Goal: Information Seeking & Learning: Learn about a topic

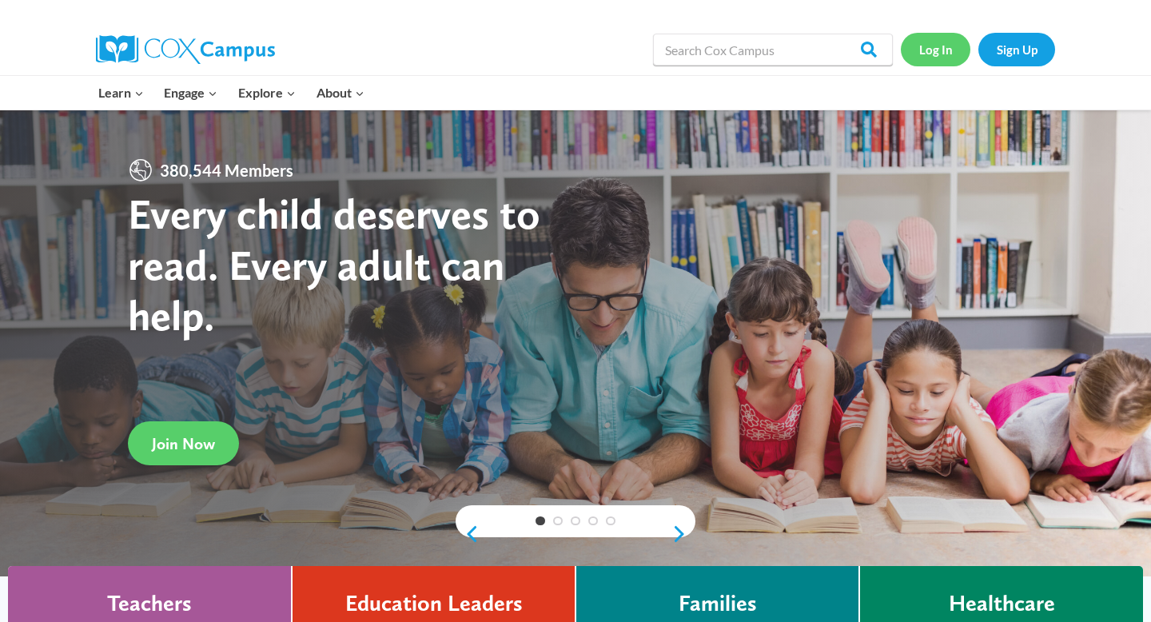
click at [926, 42] on link "Log In" at bounding box center [936, 49] width 70 height 33
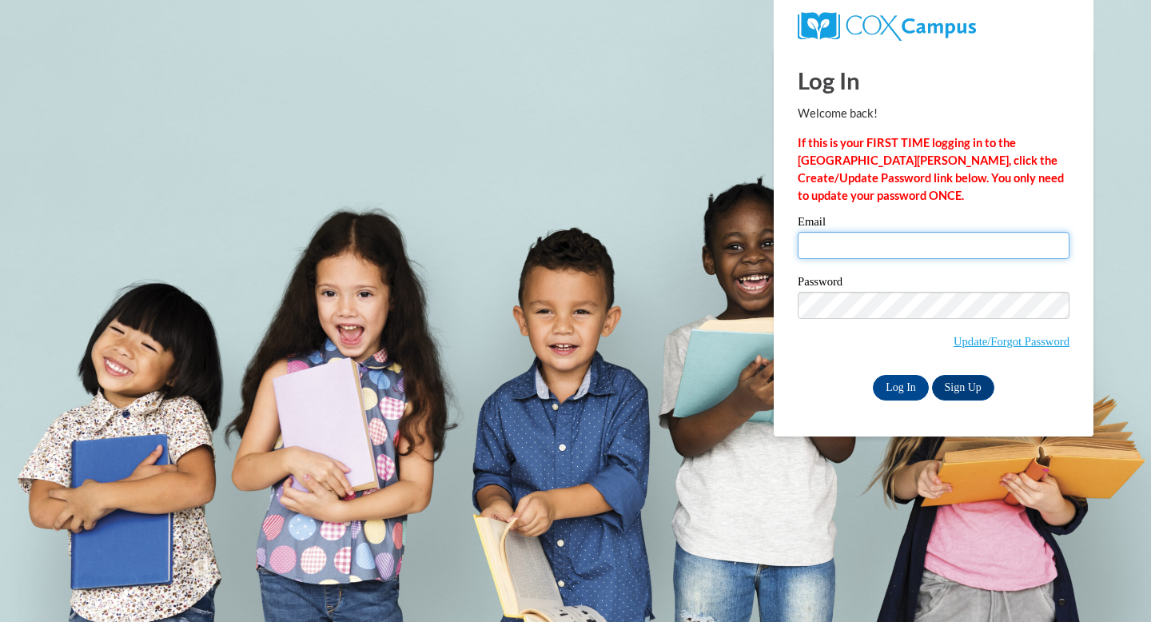
click at [856, 253] on input "Email" at bounding box center [934, 245] width 272 height 27
type input "mhappold@waukesha.k12.wi.us"
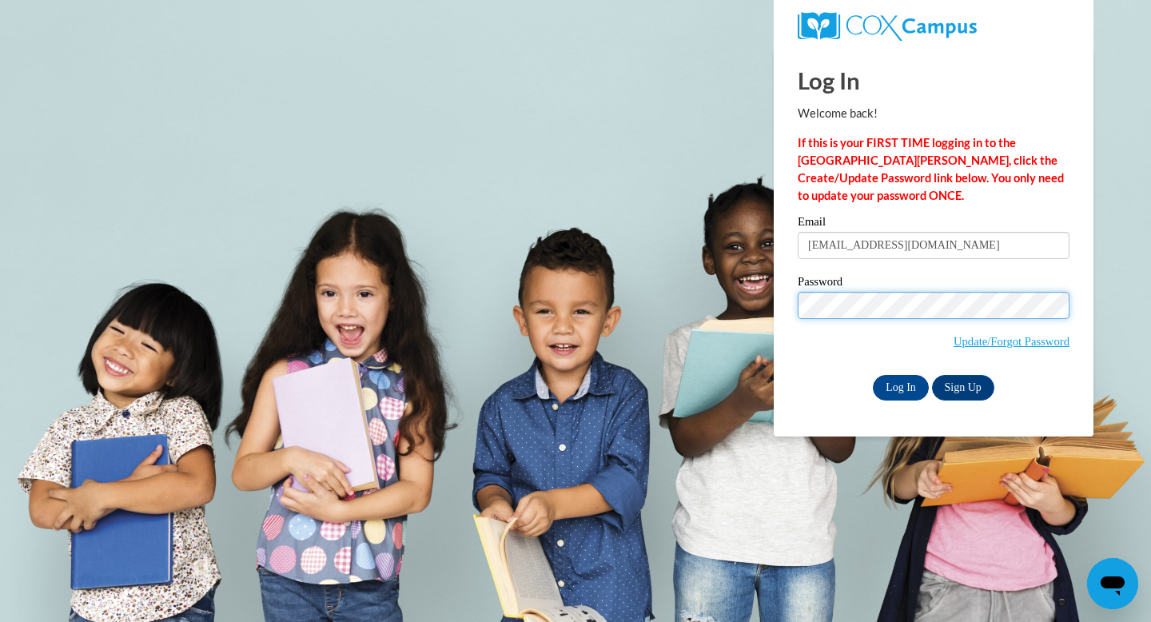
click at [873, 375] on input "Log In" at bounding box center [901, 388] width 56 height 26
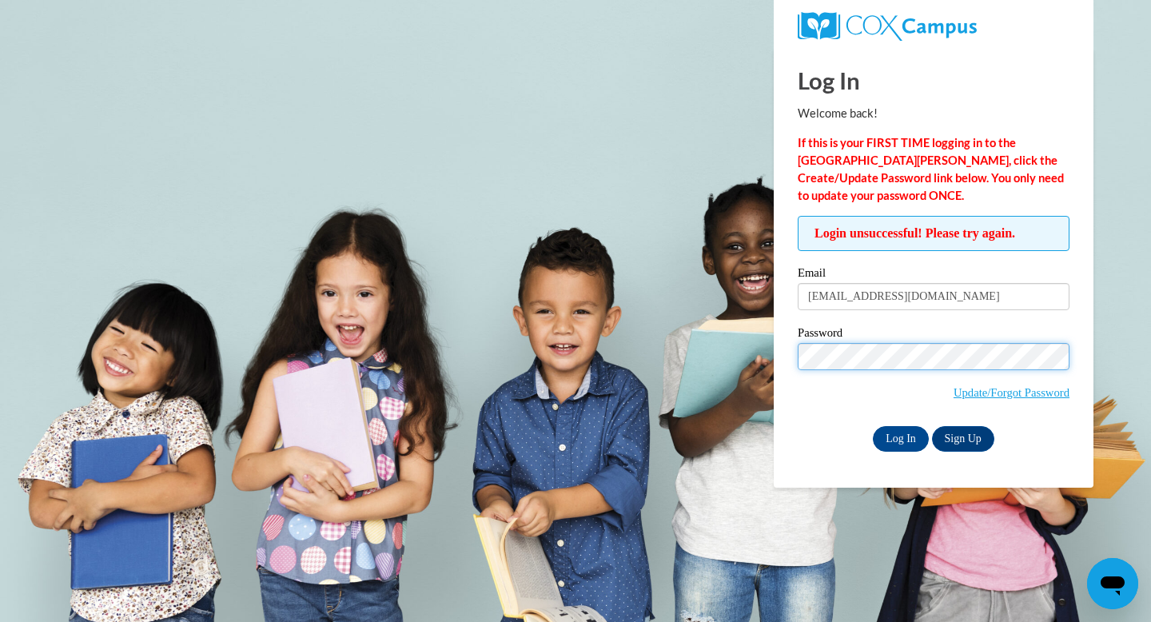
click at [873, 426] on input "Log In" at bounding box center [901, 439] width 56 height 26
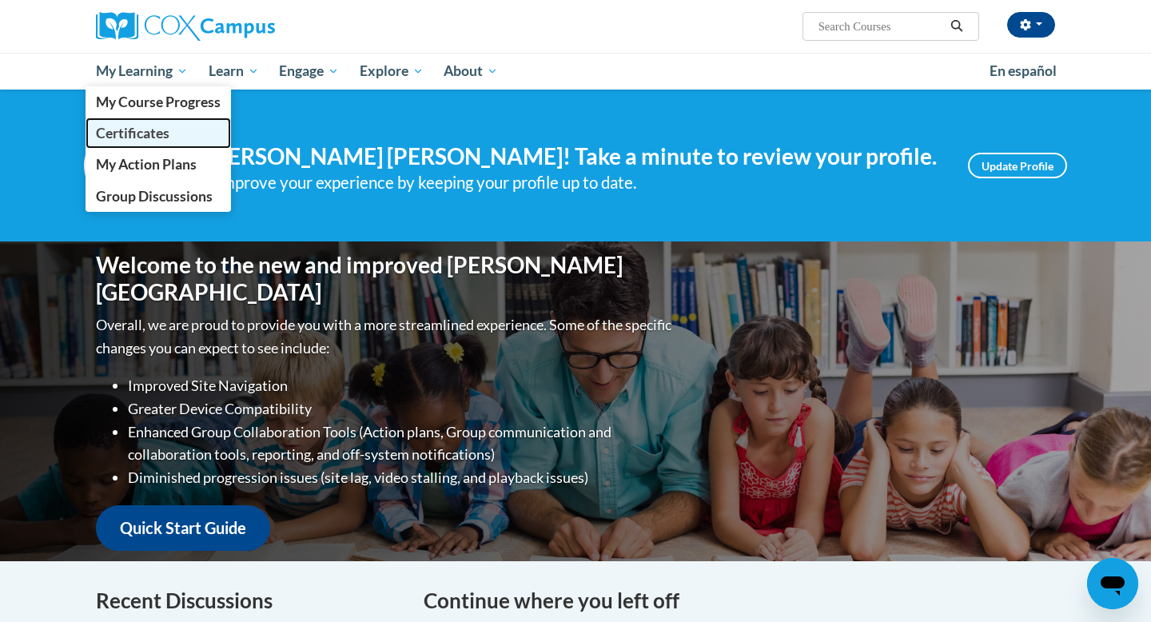
click at [130, 133] on span "Certificates" at bounding box center [133, 133] width 74 height 17
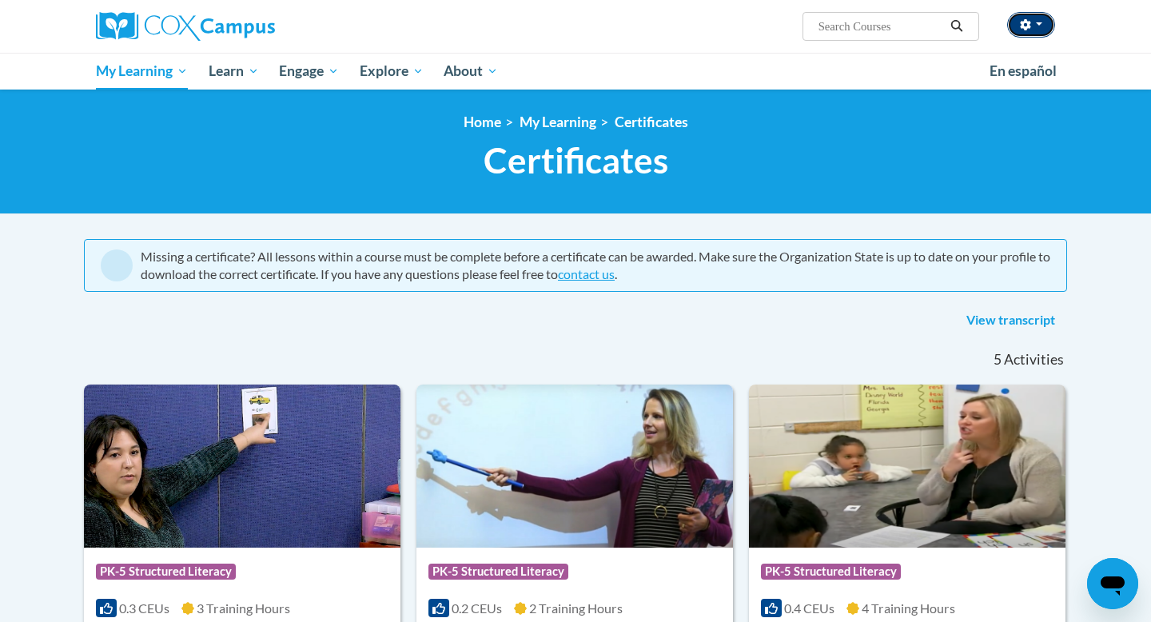
click at [1038, 34] on button "button" at bounding box center [1031, 25] width 48 height 26
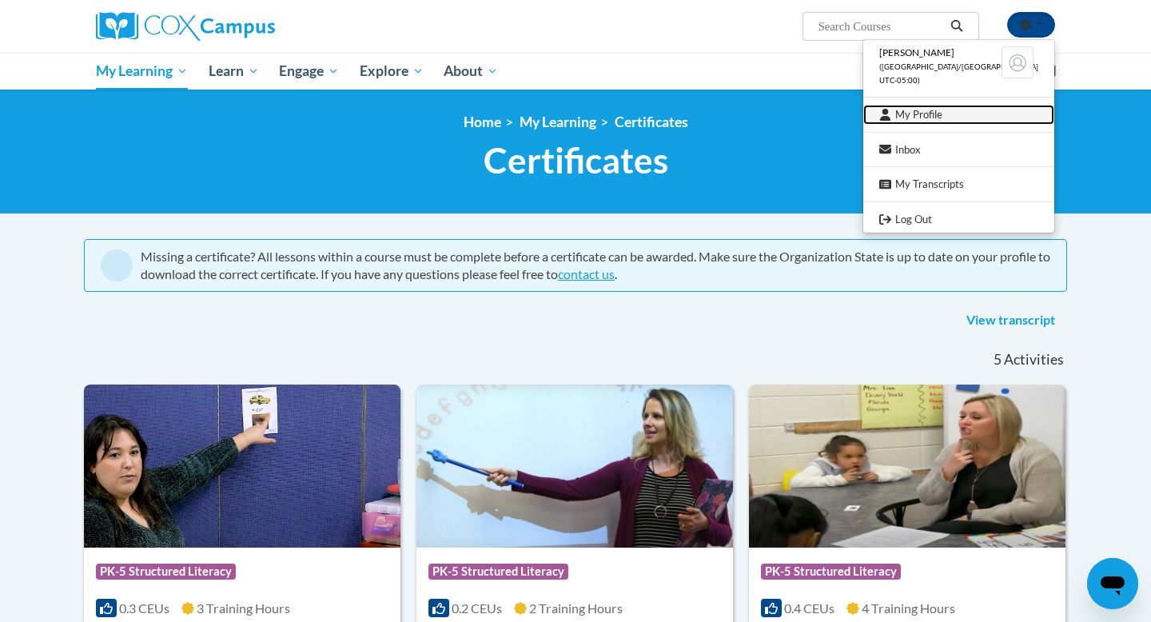
click at [955, 115] on link "My Profile" at bounding box center [958, 115] width 191 height 20
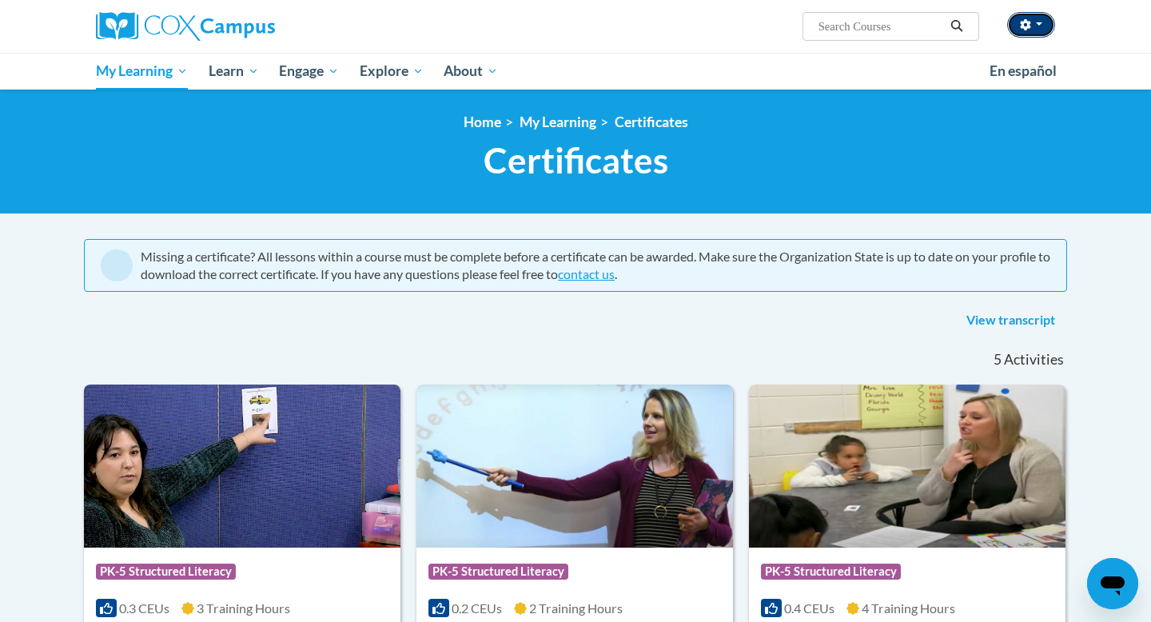
click at [1028, 28] on icon "button" at bounding box center [1025, 24] width 11 height 11
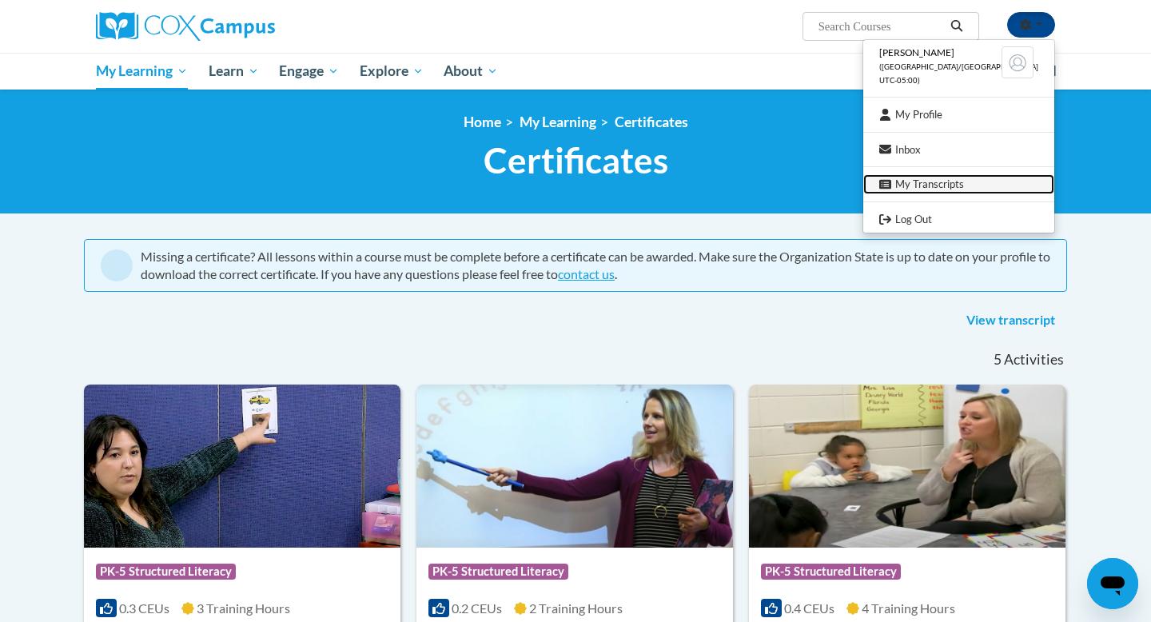
click at [976, 188] on link "My Transcripts" at bounding box center [958, 184] width 191 height 20
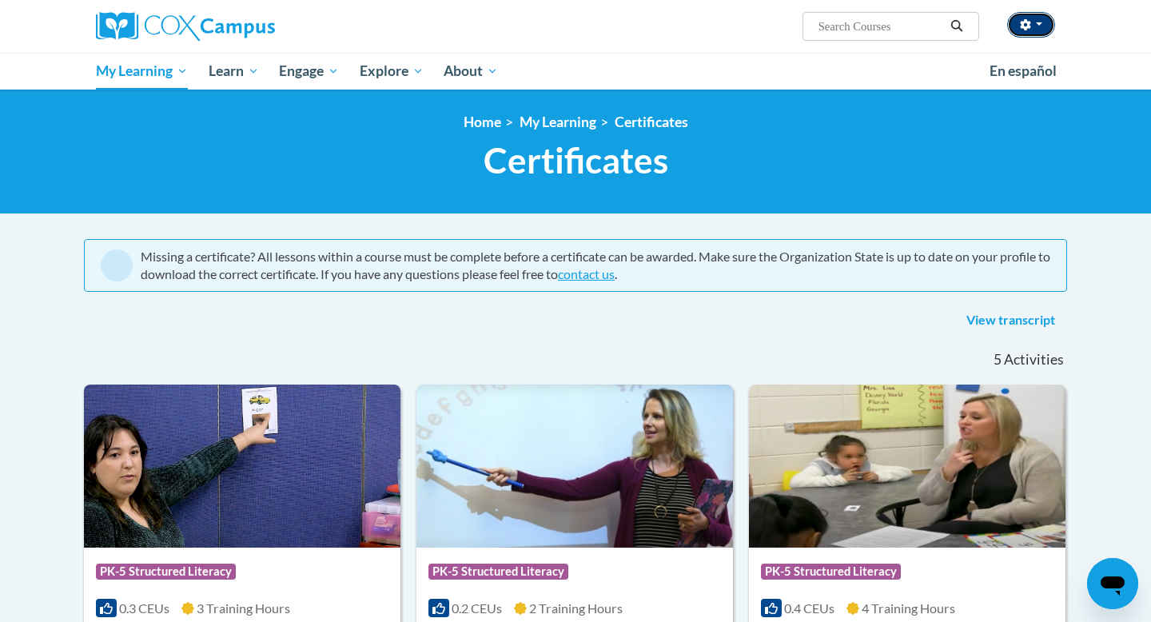
click at [1027, 24] on icon "button" at bounding box center [1025, 24] width 10 height 11
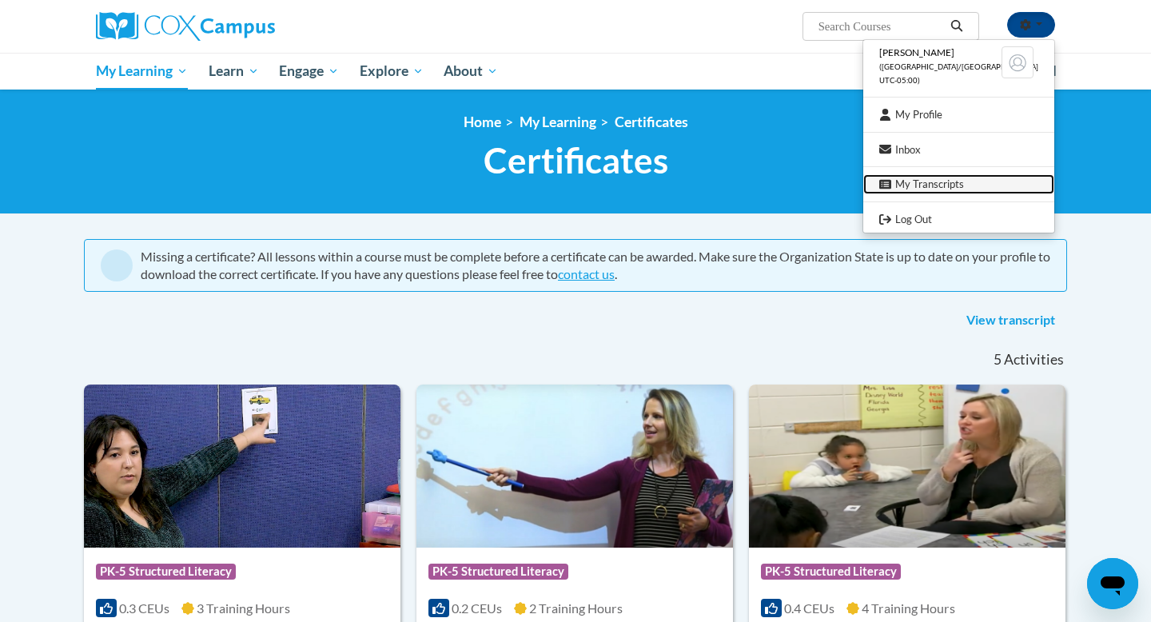
click at [970, 185] on link "My Transcripts" at bounding box center [958, 184] width 191 height 20
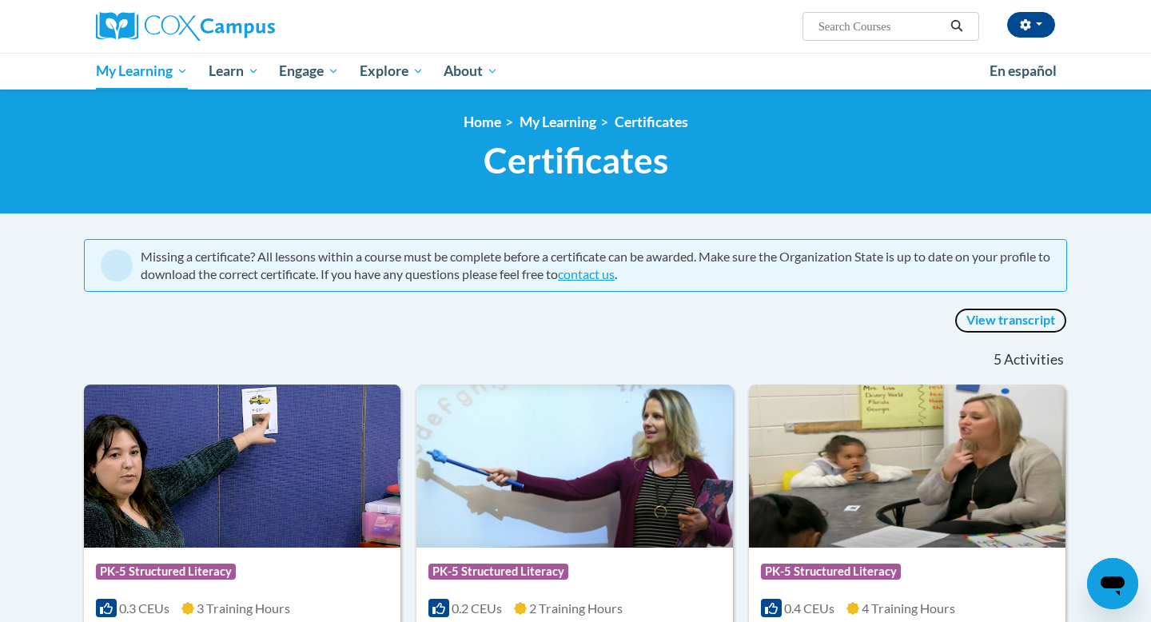
click at [985, 323] on link "View transcript" at bounding box center [1010, 321] width 113 height 26
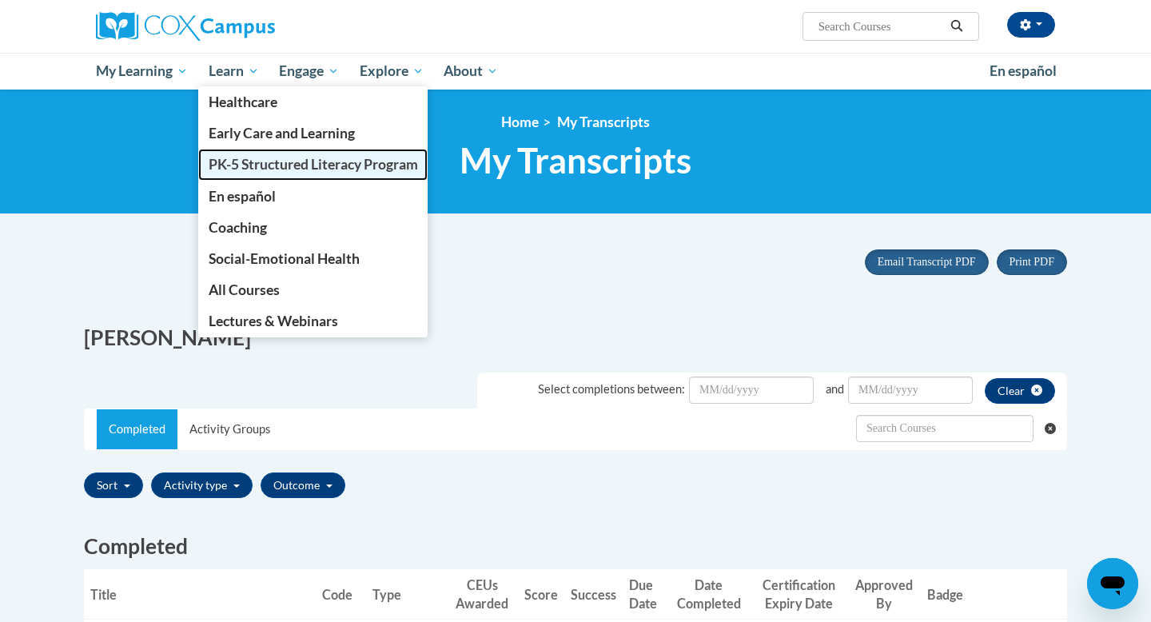
click at [269, 173] on link "PK-5 Structured Literacy Program" at bounding box center [313, 164] width 230 height 31
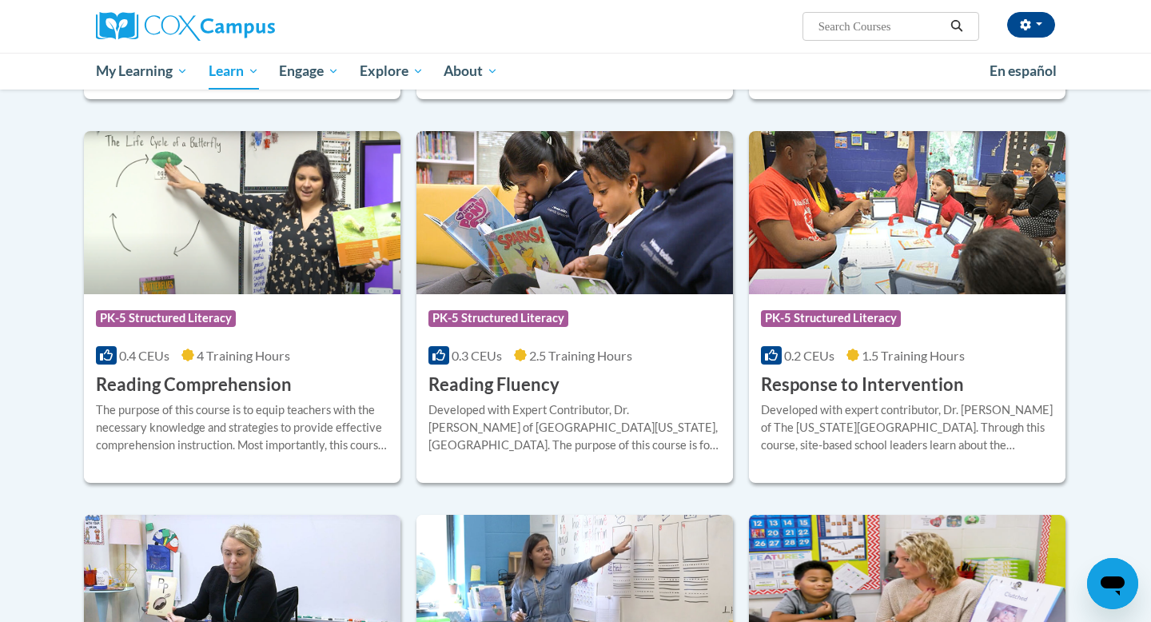
scroll to position [1301, 0]
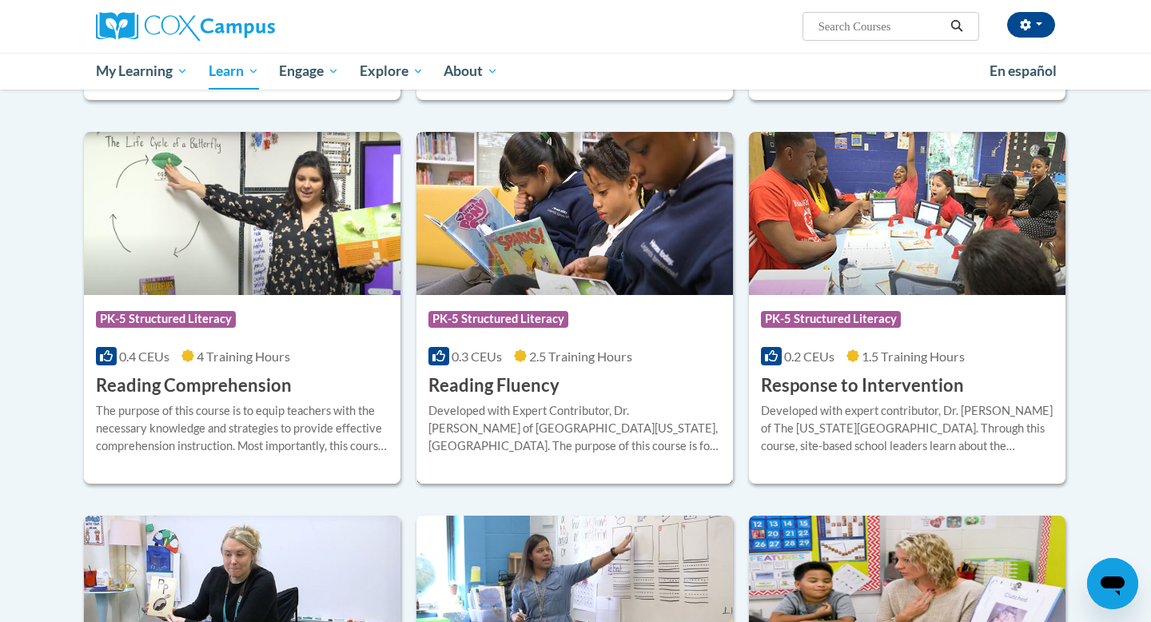
click at [509, 408] on div "Developed with Expert Contributor, Dr. [PERSON_NAME] of [GEOGRAPHIC_DATA][US_ST…" at bounding box center [574, 428] width 293 height 53
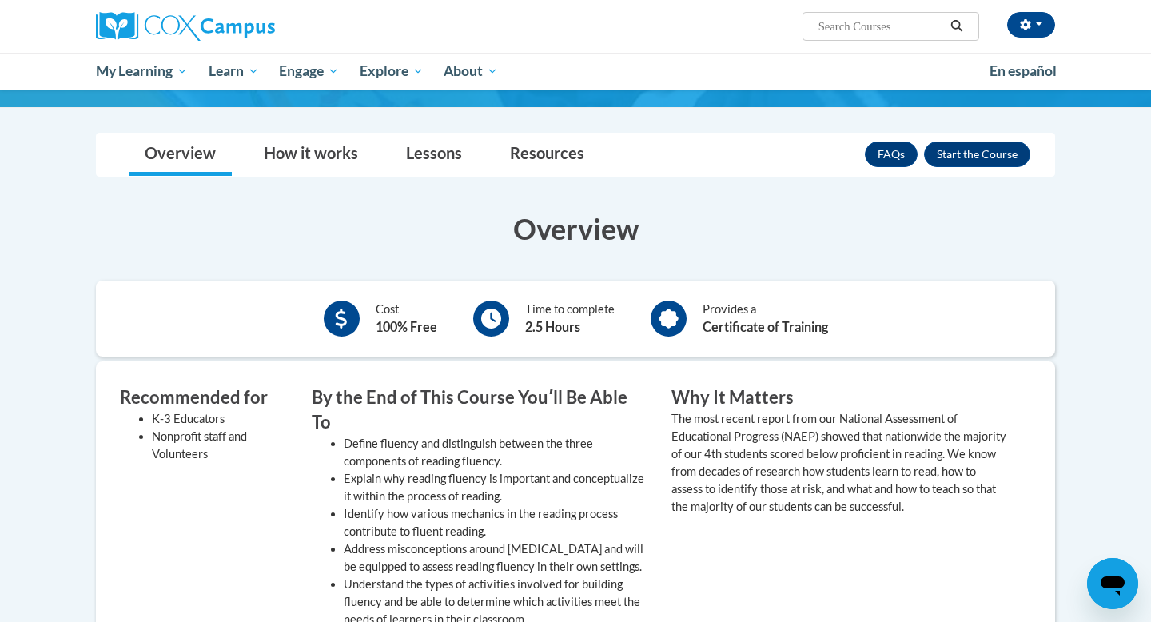
scroll to position [237, 0]
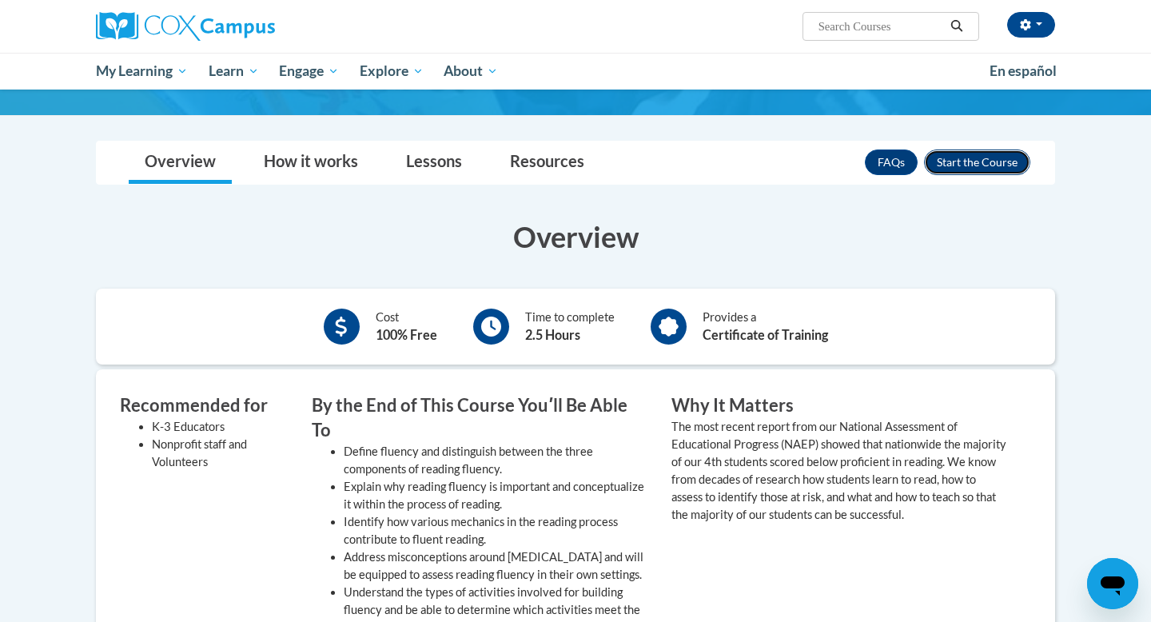
click at [993, 151] on button "Enroll" at bounding box center [977, 162] width 106 height 26
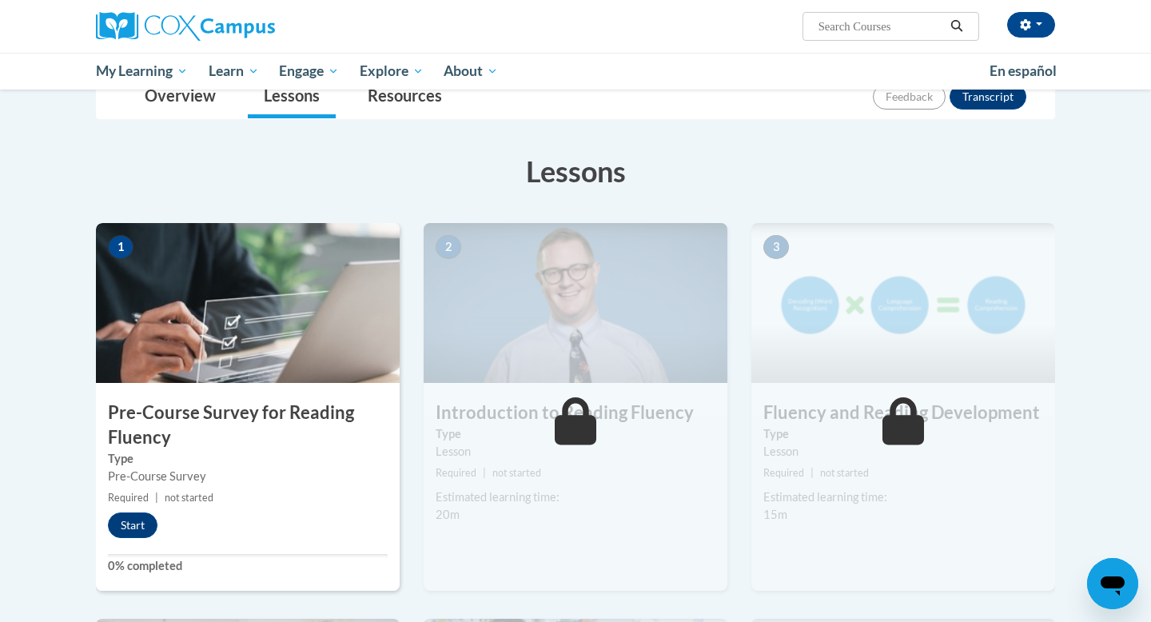
scroll to position [201, 0]
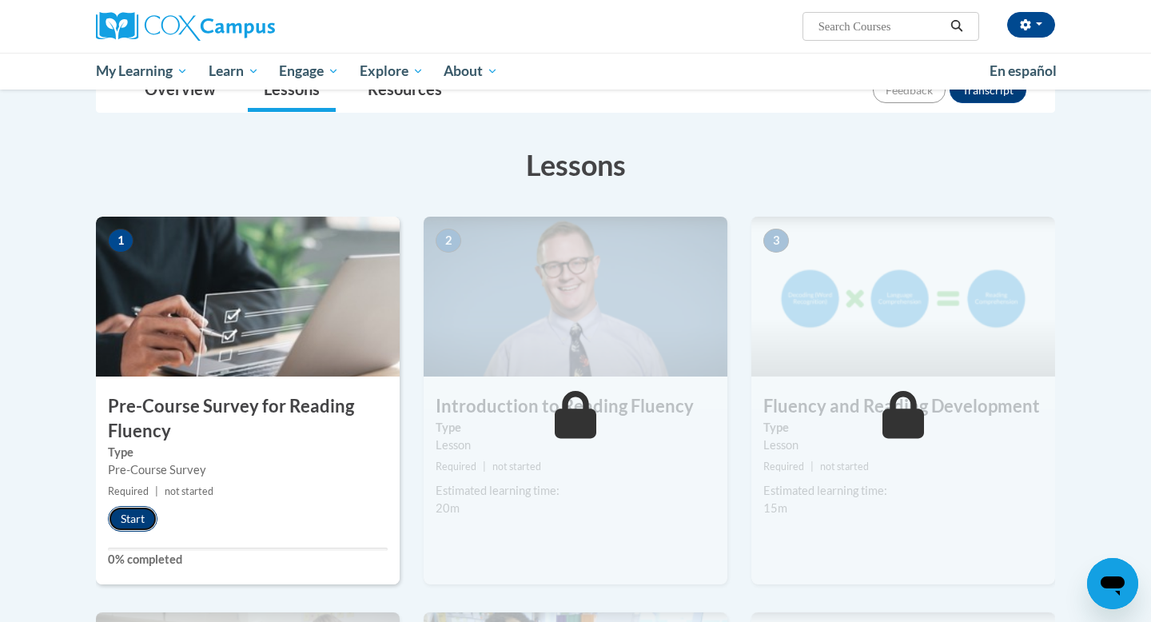
click at [138, 513] on button "Start" at bounding box center [133, 519] width 50 height 26
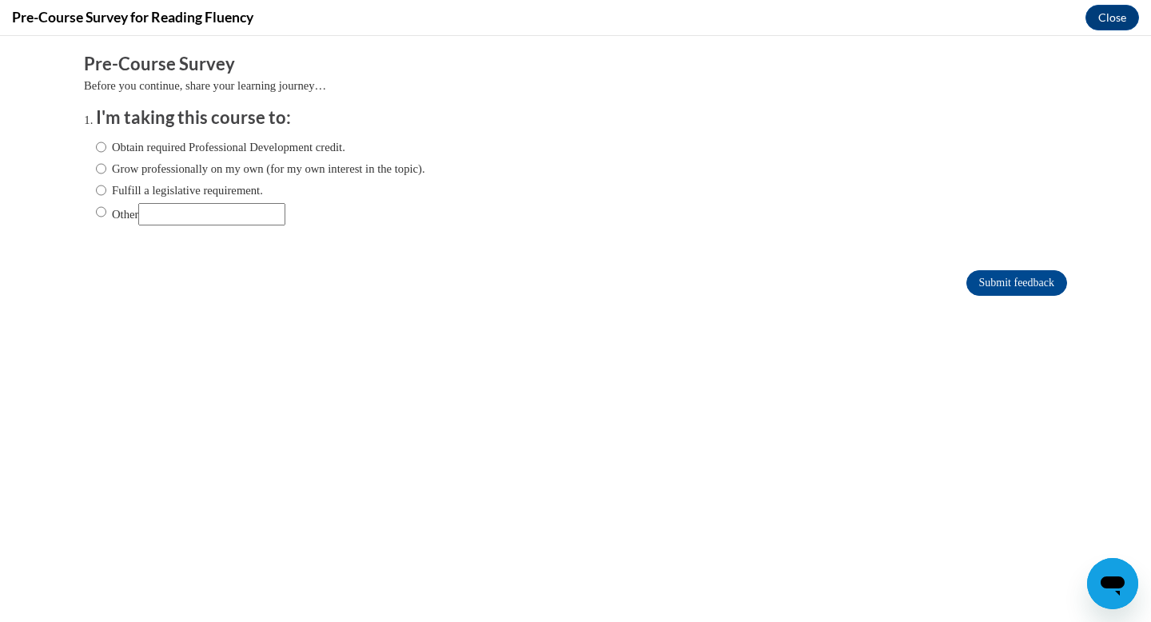
scroll to position [0, 0]
click at [96, 200] on div "Obtain required Professional Development credit. Grow professionally on my own …" at bounding box center [260, 181] width 329 height 103
click at [98, 187] on input "Fulfill a legislative requirement." at bounding box center [101, 190] width 10 height 18
radio input "true"
click at [1039, 289] on input "Submit feedback" at bounding box center [1016, 283] width 101 height 26
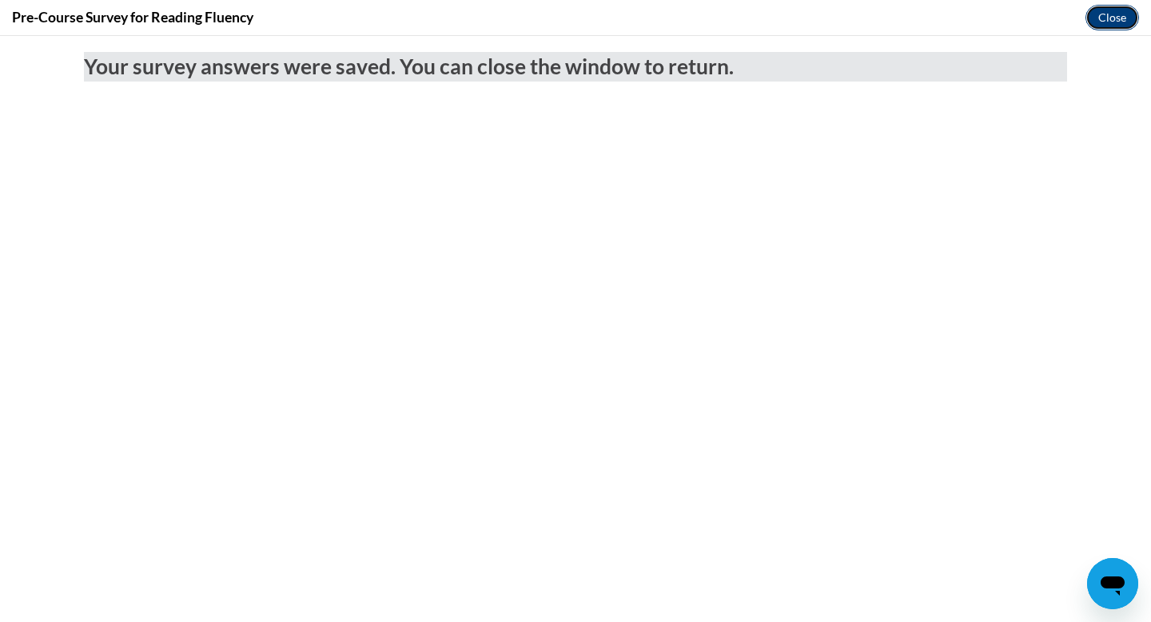
click at [1118, 26] on button "Close" at bounding box center [1113, 18] width 54 height 26
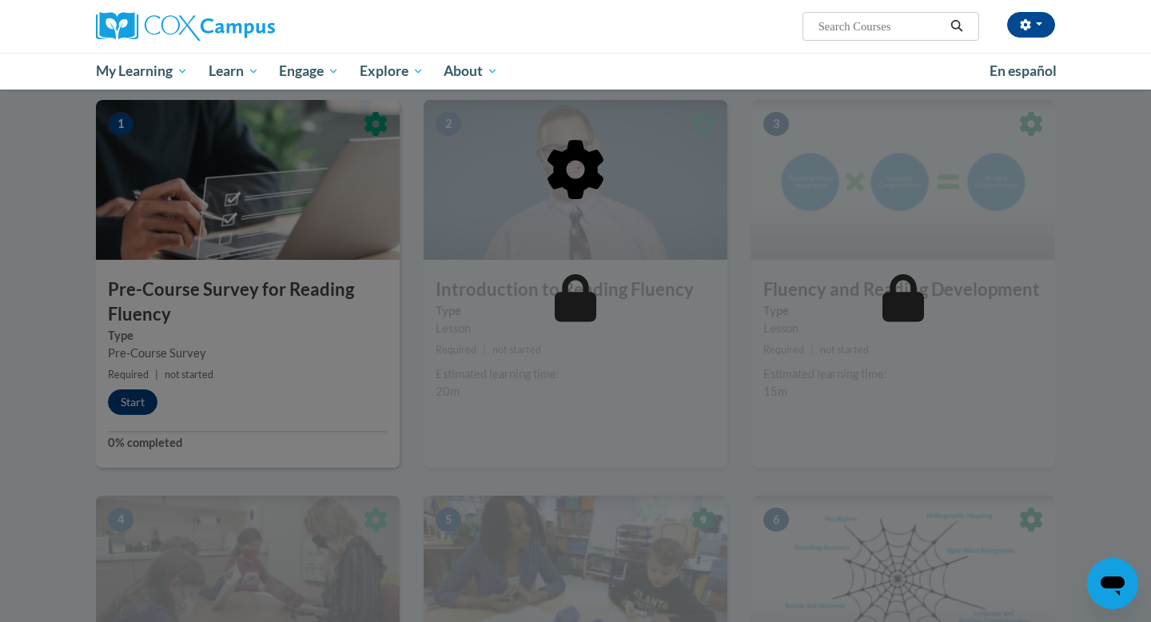
scroll to position [315, 0]
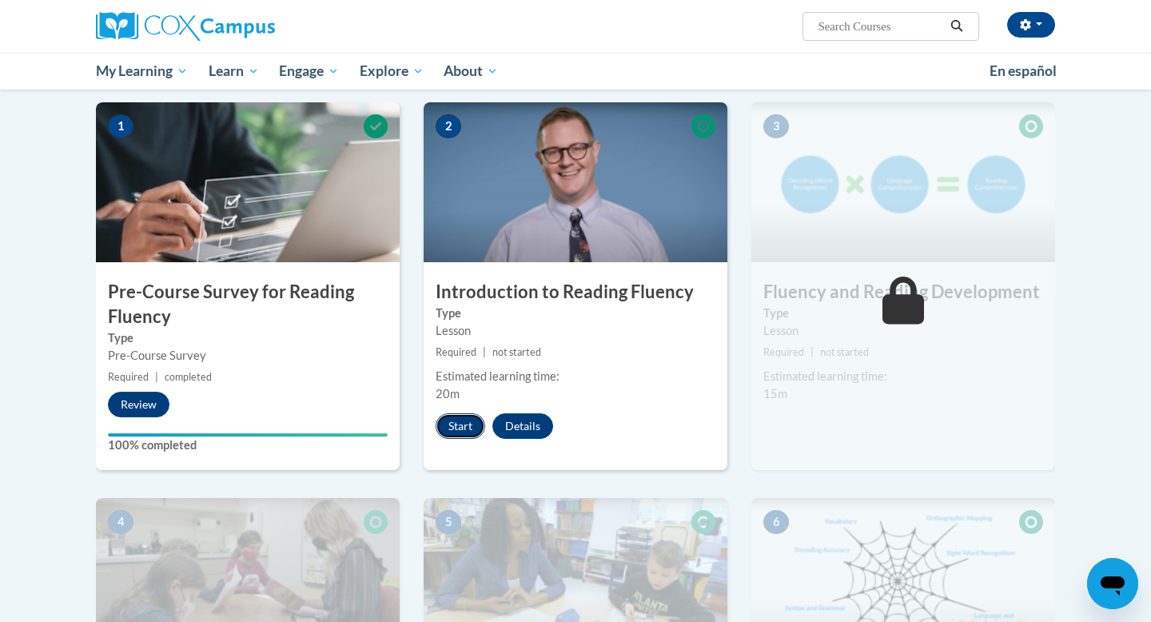
click at [449, 428] on button "Start" at bounding box center [461, 426] width 50 height 26
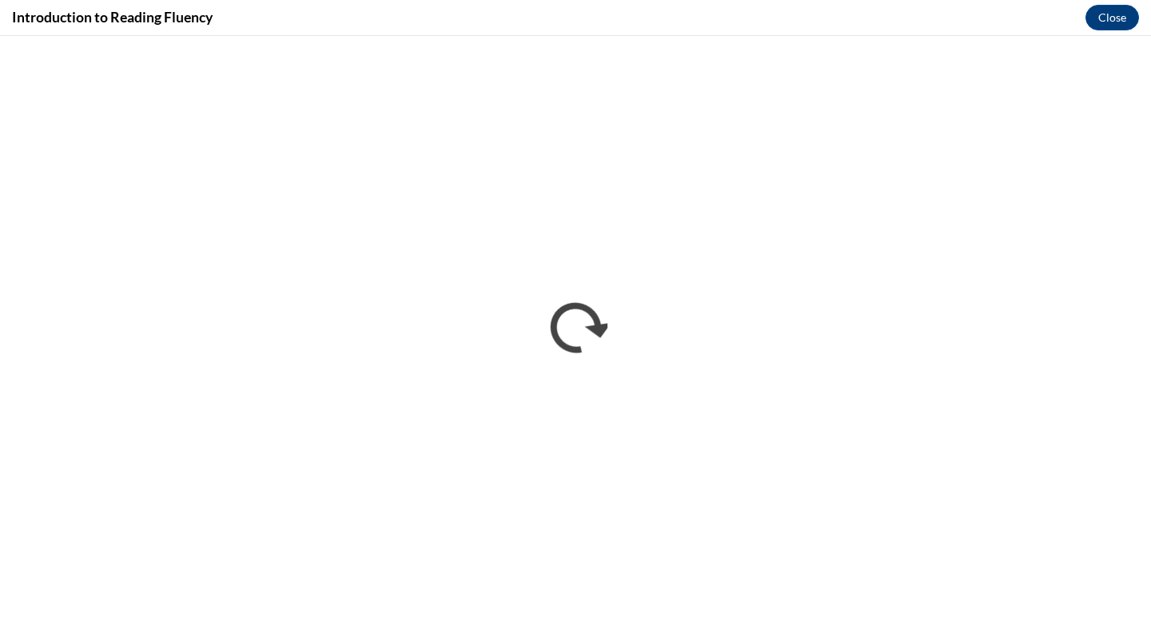
scroll to position [0, 0]
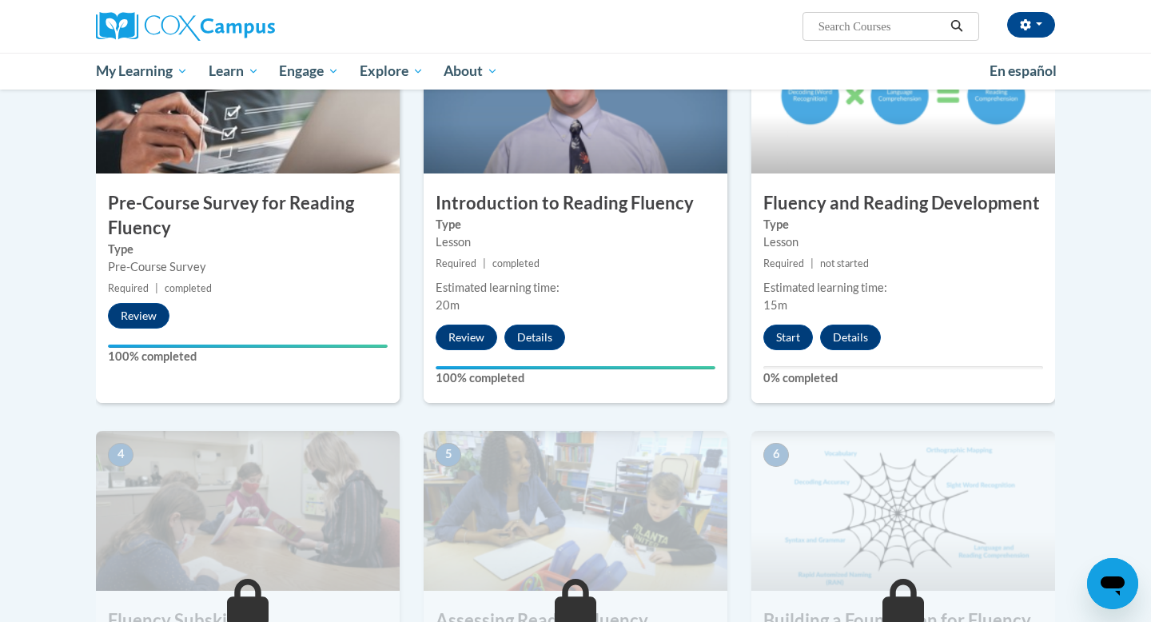
scroll to position [433, 0]
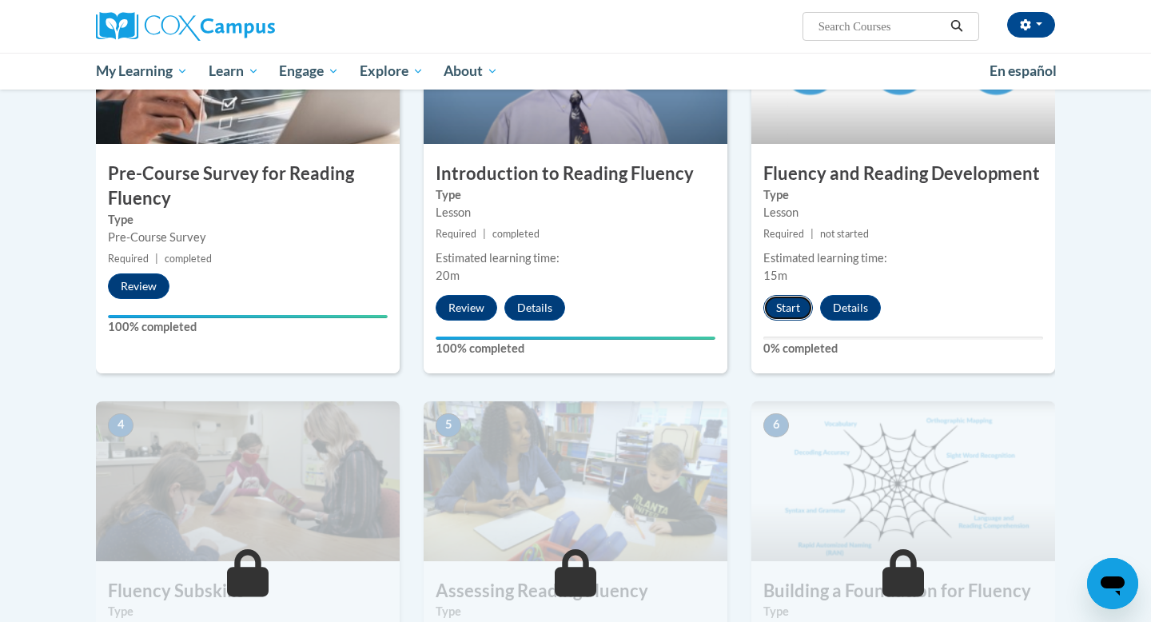
click at [789, 303] on button "Start" at bounding box center [788, 308] width 50 height 26
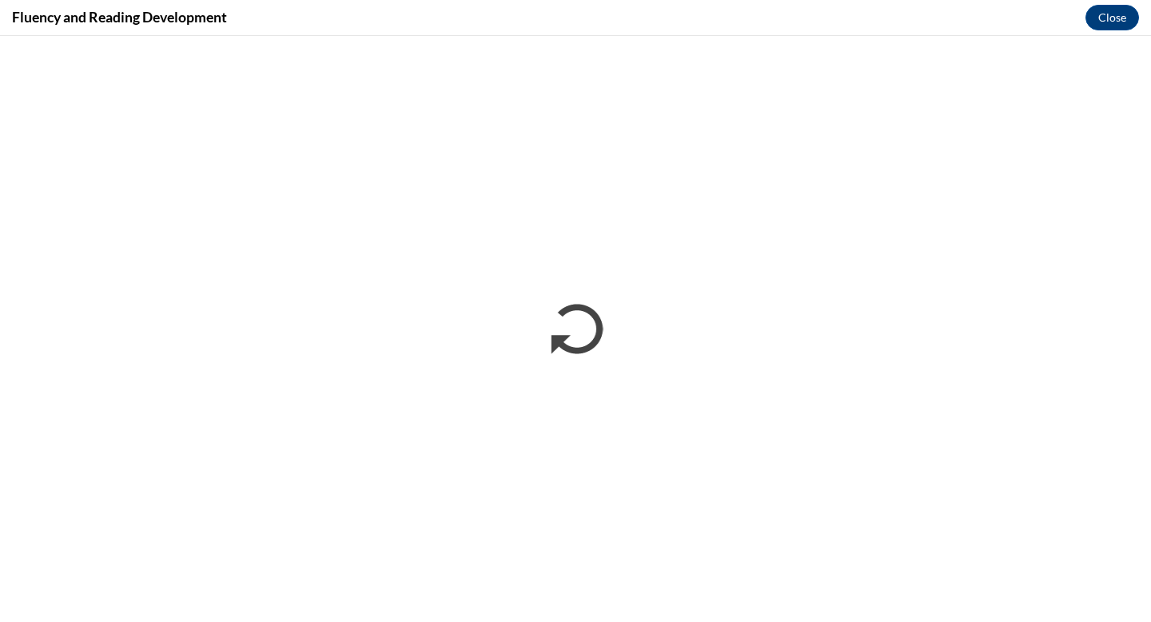
scroll to position [0, 0]
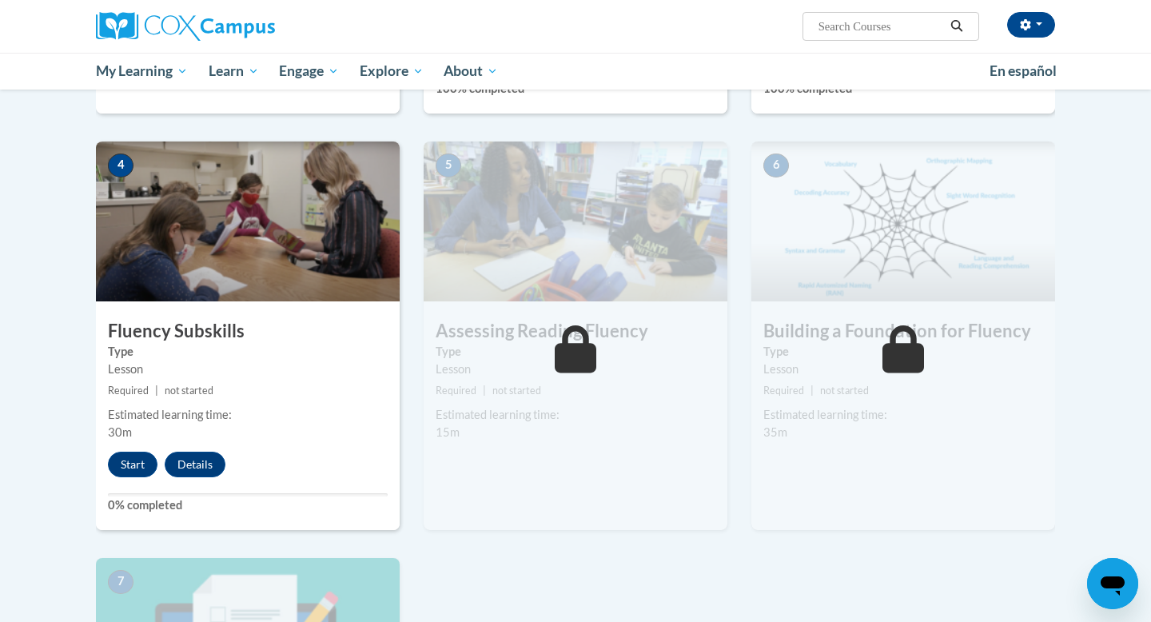
scroll to position [700, 0]
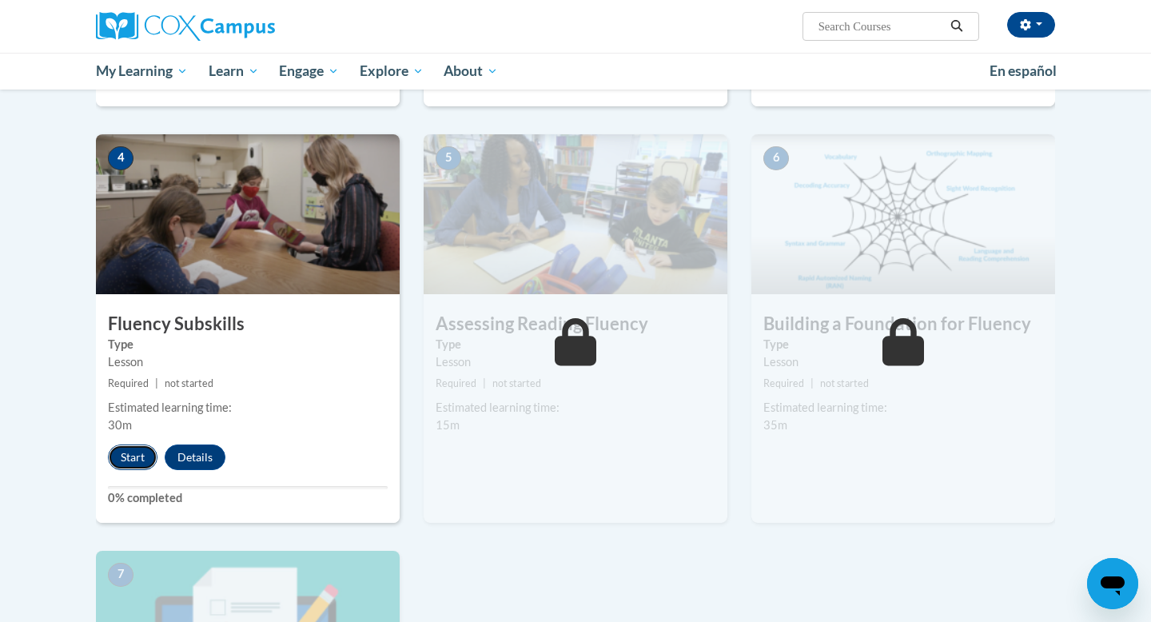
click at [128, 452] on button "Start" at bounding box center [133, 457] width 50 height 26
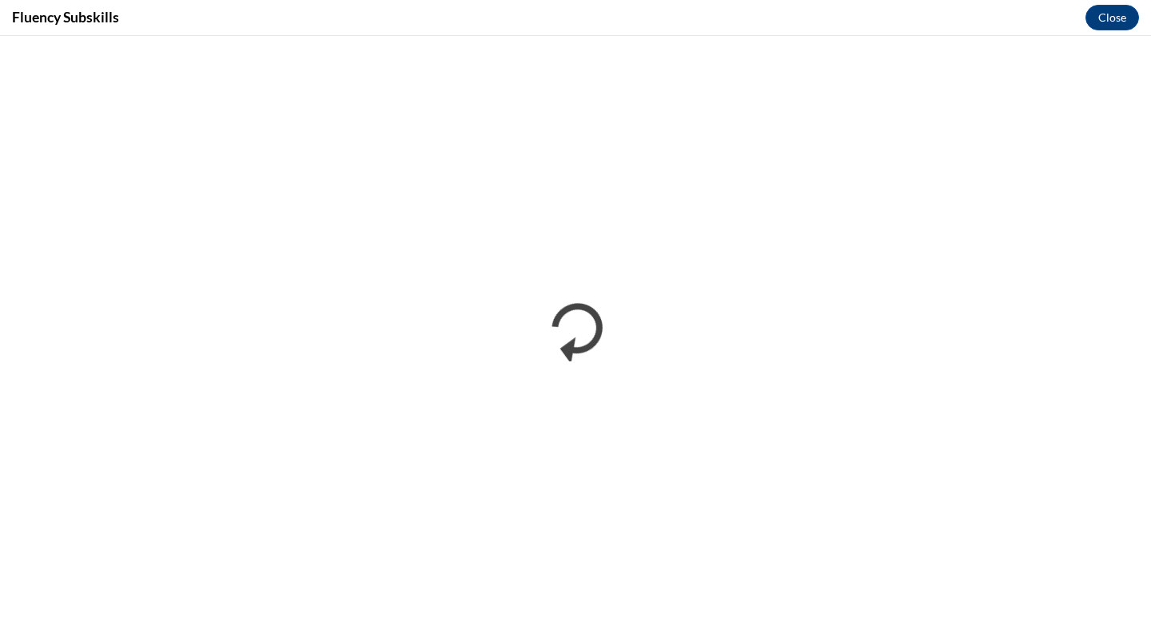
scroll to position [0, 0]
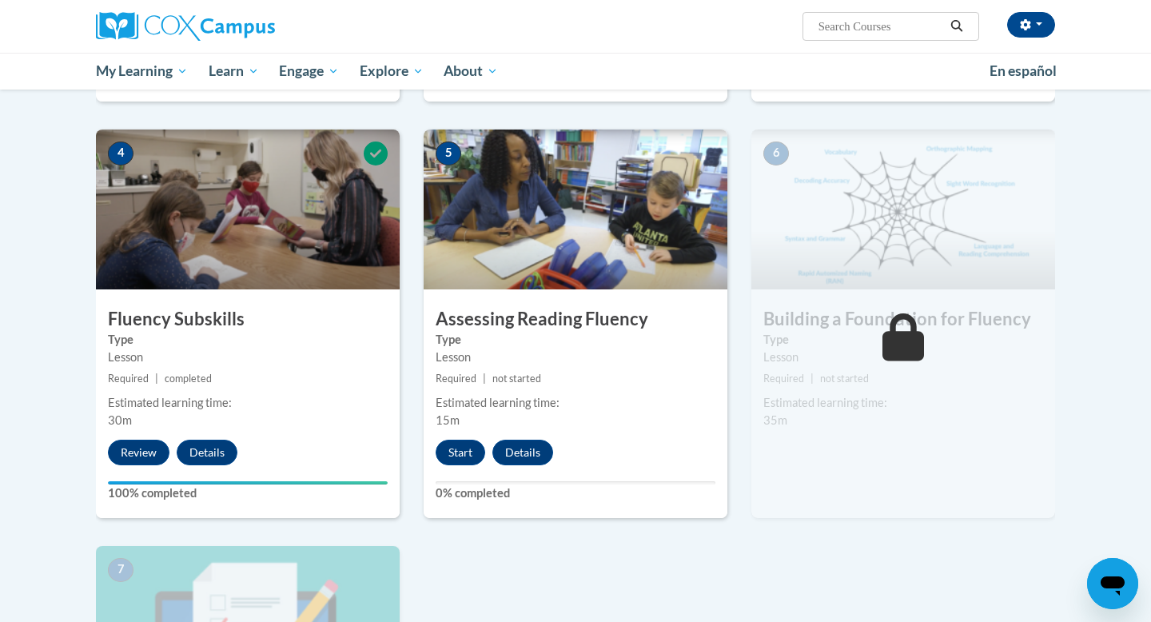
scroll to position [739, 0]
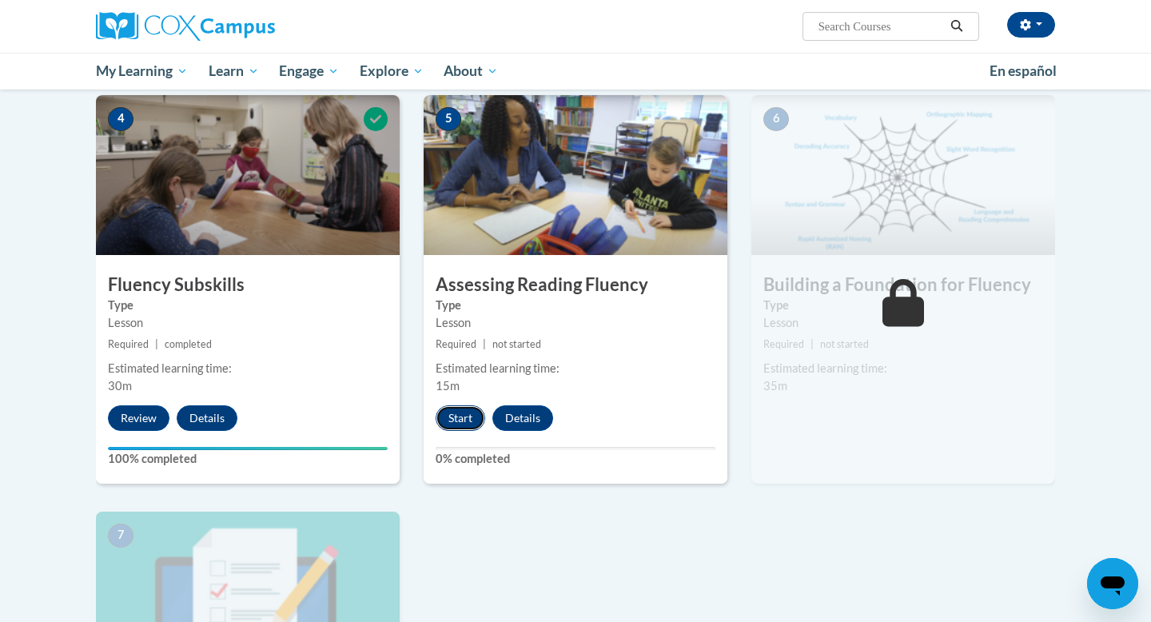
click at [464, 413] on button "Start" at bounding box center [461, 418] width 50 height 26
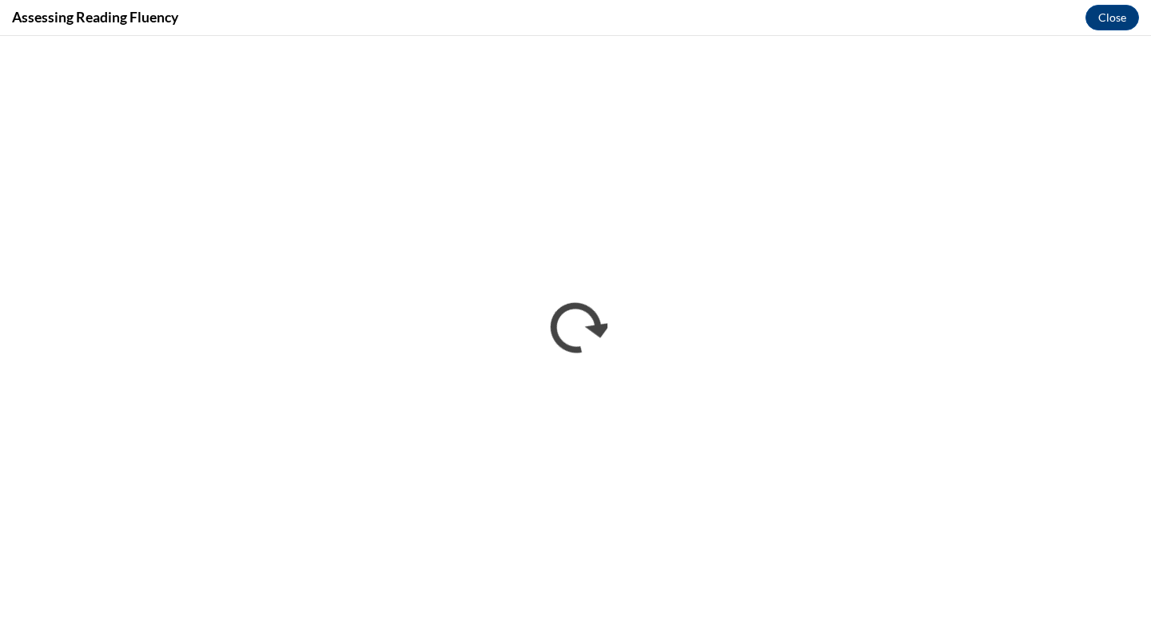
scroll to position [0, 0]
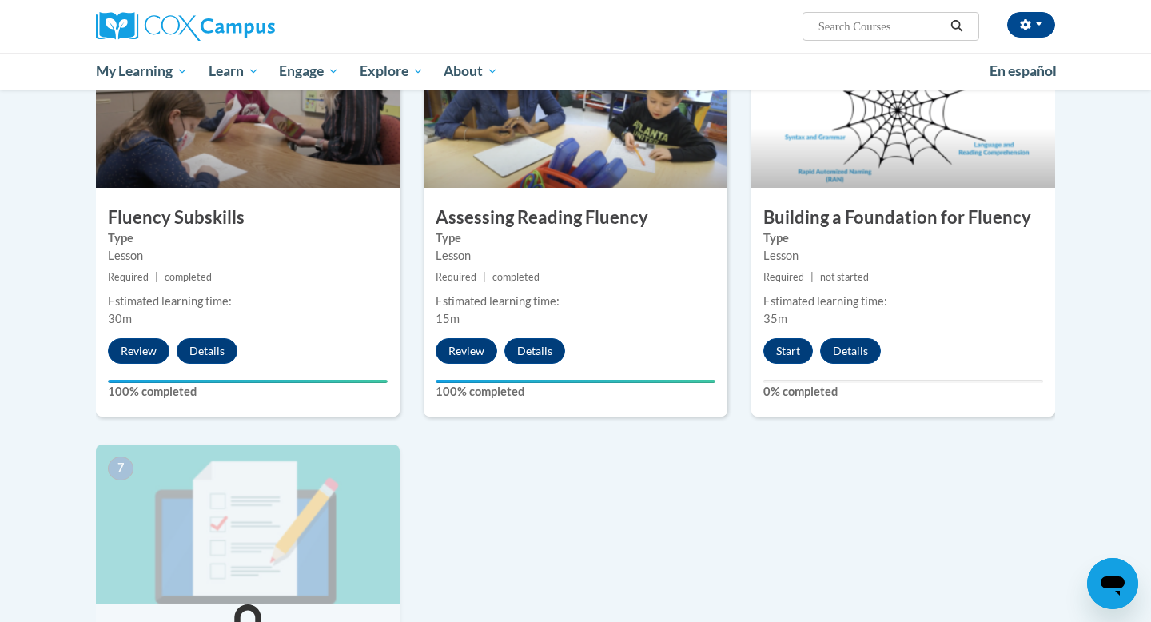
scroll to position [788, 0]
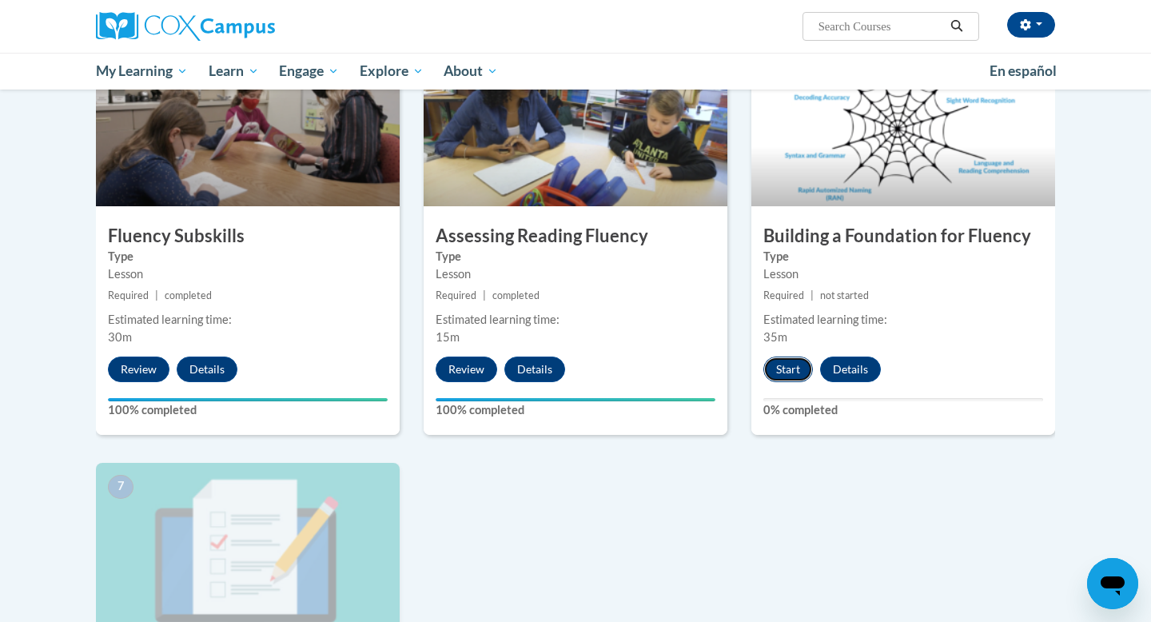
click at [779, 369] on button "Start" at bounding box center [788, 370] width 50 height 26
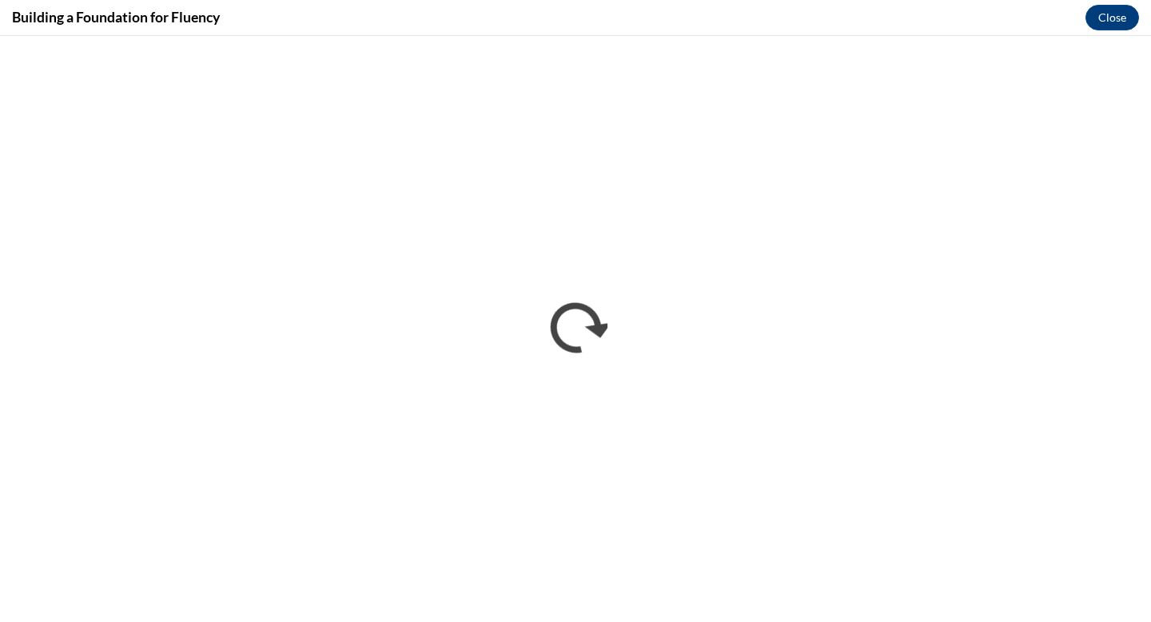
scroll to position [0, 0]
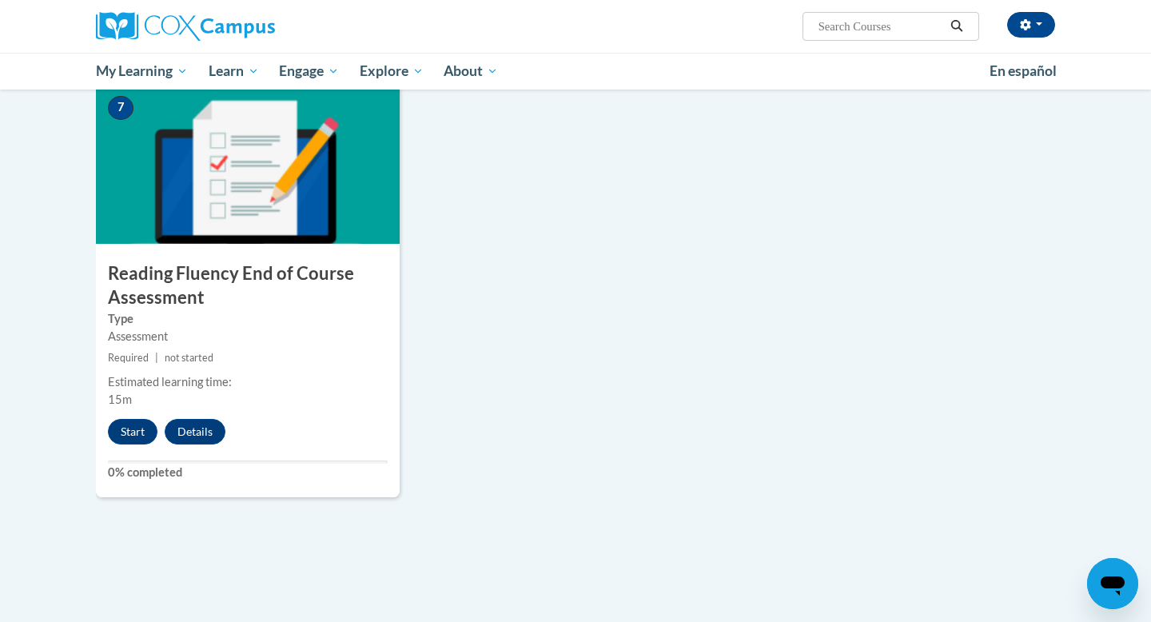
scroll to position [1173, 0]
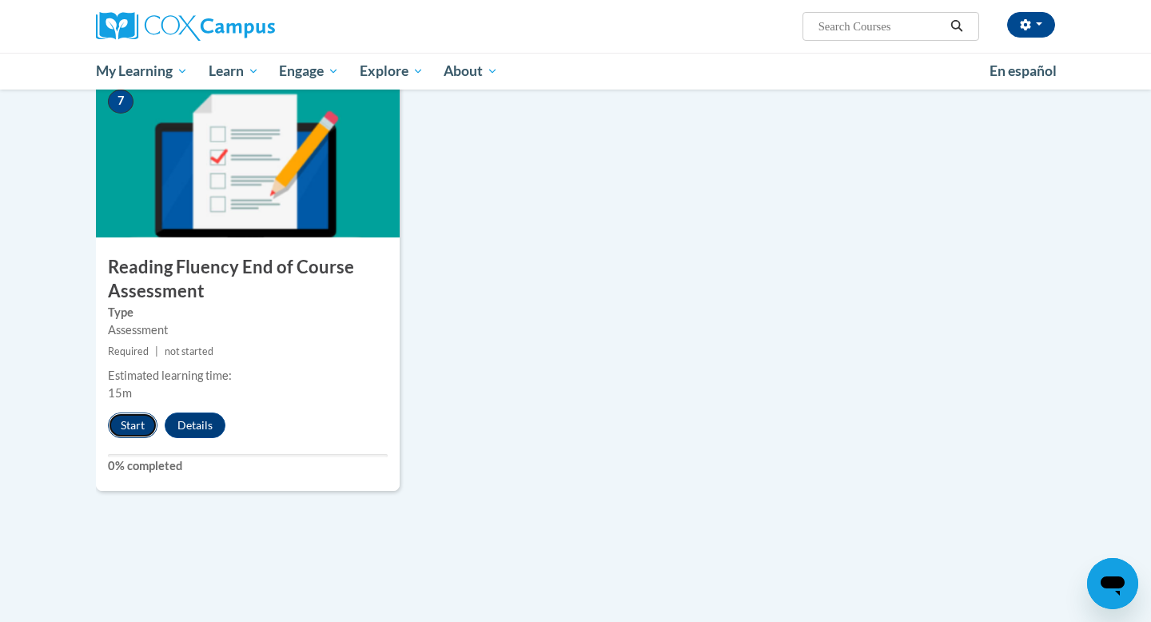
click at [131, 421] on button "Start" at bounding box center [133, 425] width 50 height 26
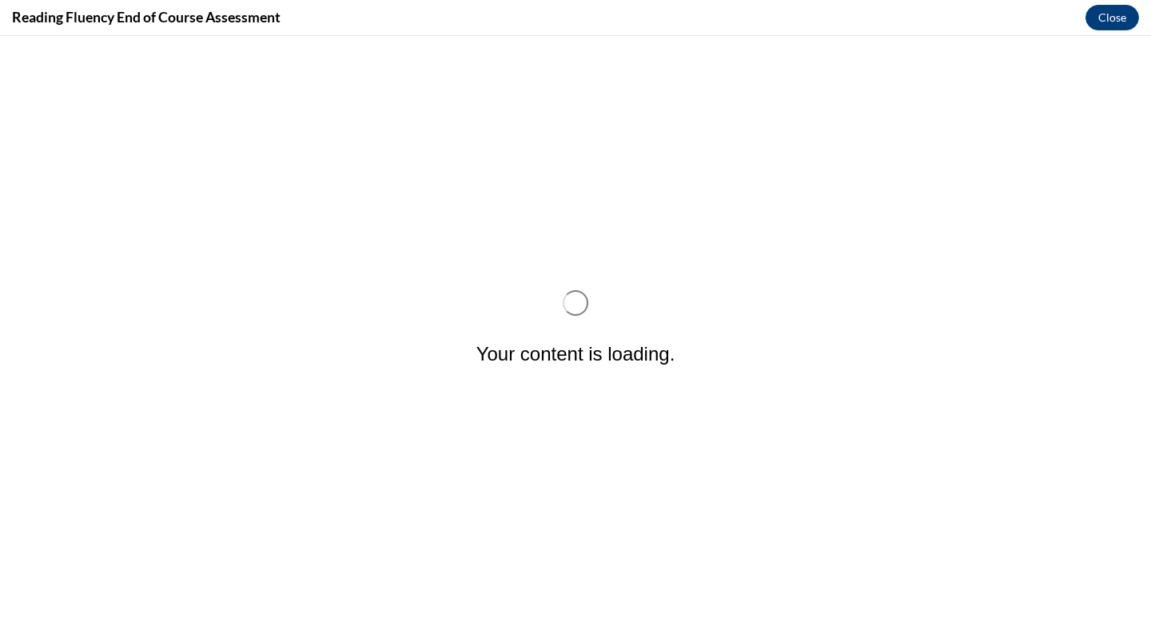
scroll to position [0, 0]
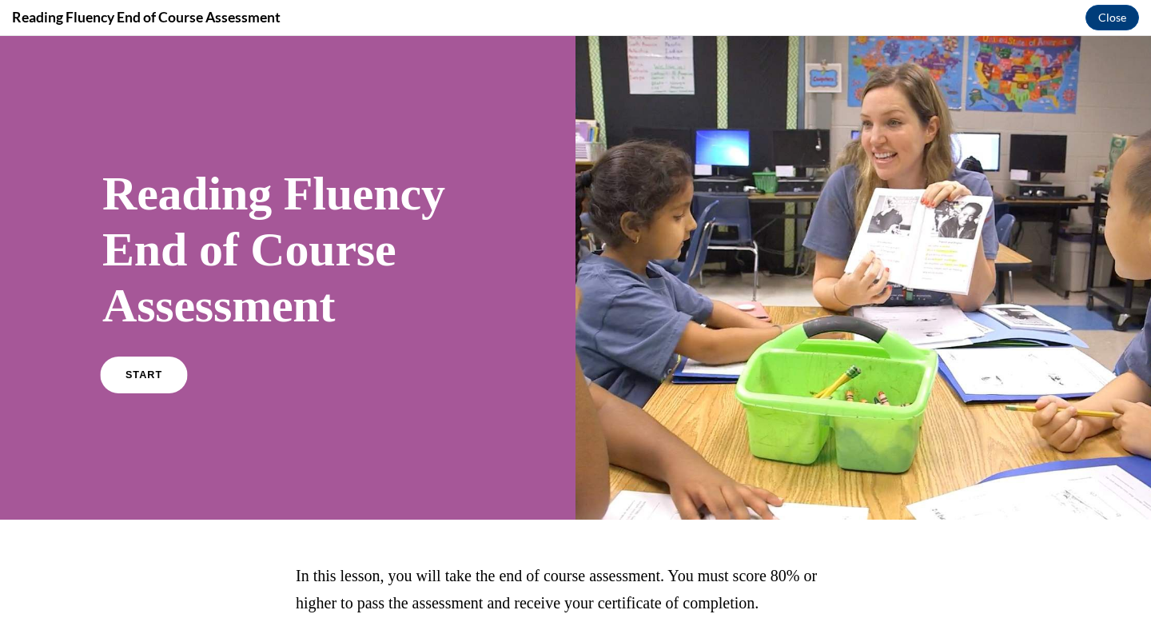
click at [168, 376] on link "START" at bounding box center [143, 375] width 87 height 37
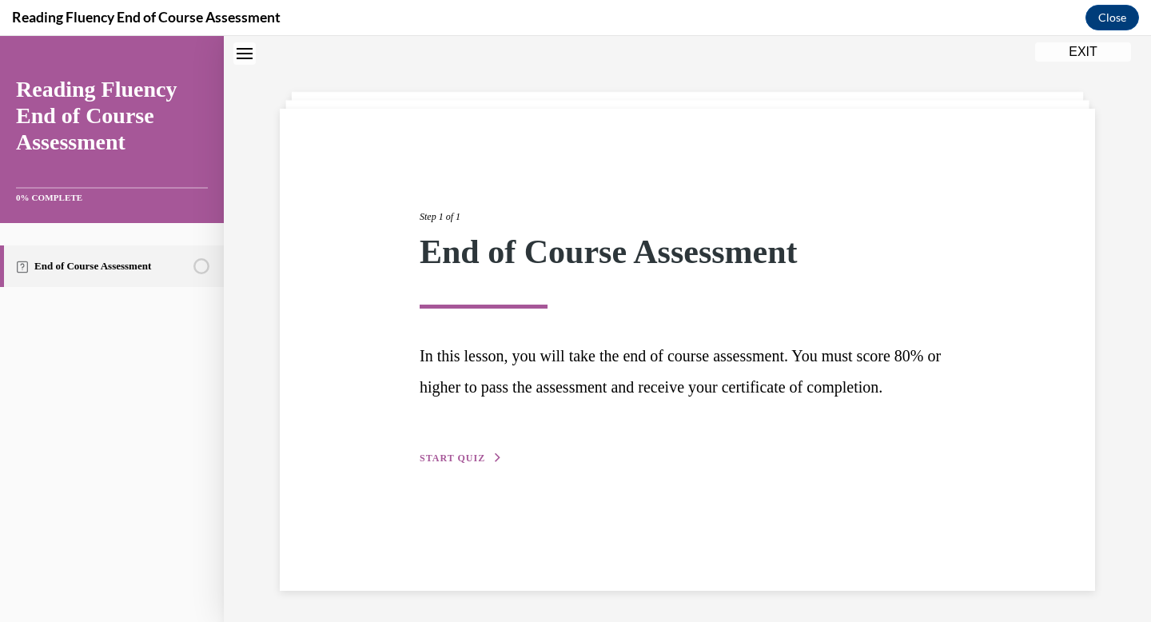
scroll to position [50, 0]
click at [472, 463] on span "START QUIZ" at bounding box center [453, 457] width 66 height 11
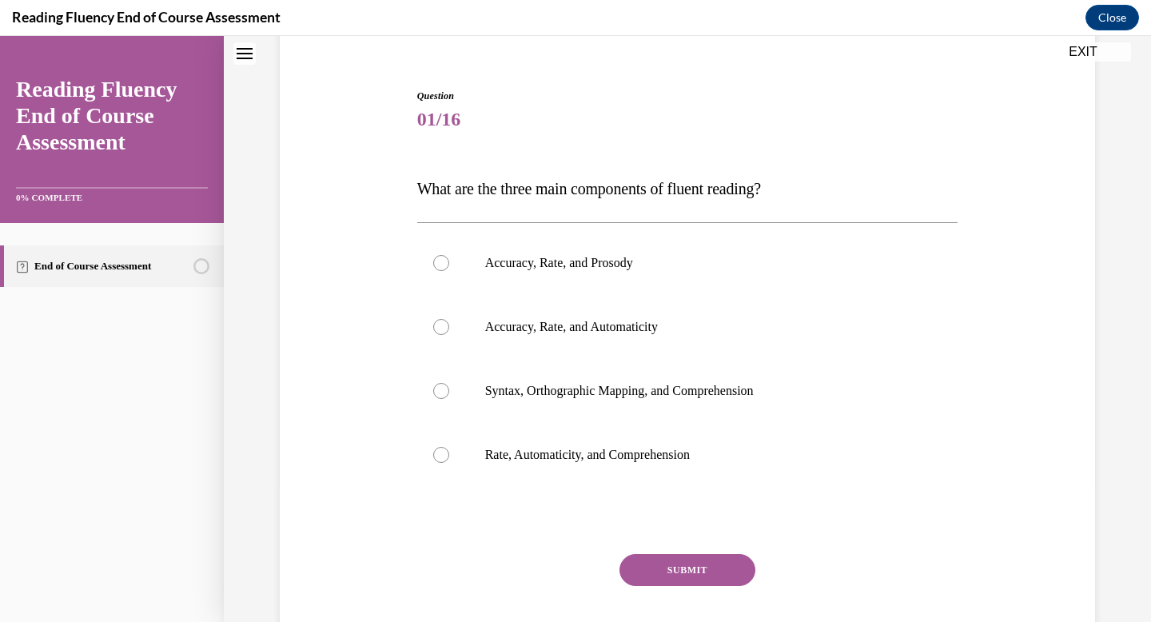
scroll to position [132, 0]
click at [452, 272] on label "Accuracy, Rate, and Prosody" at bounding box center [687, 265] width 541 height 64
click at [449, 272] on input "Accuracy, Rate, and Prosody" at bounding box center [441, 265] width 16 height 16
radio input "true"
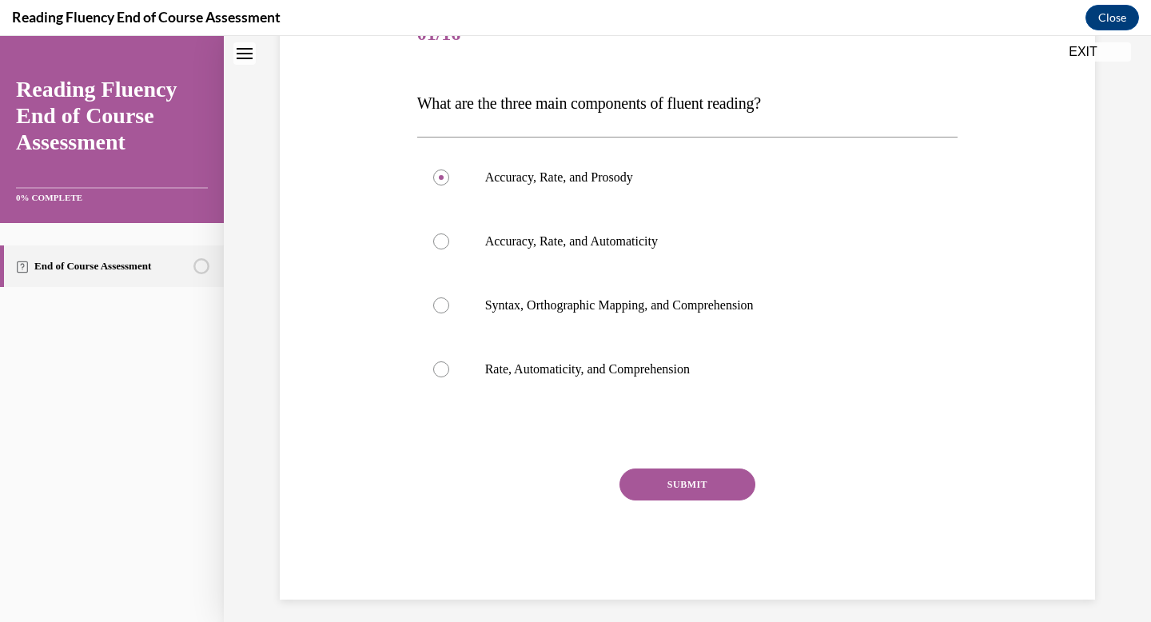
click at [687, 491] on button "SUBMIT" at bounding box center [687, 484] width 136 height 32
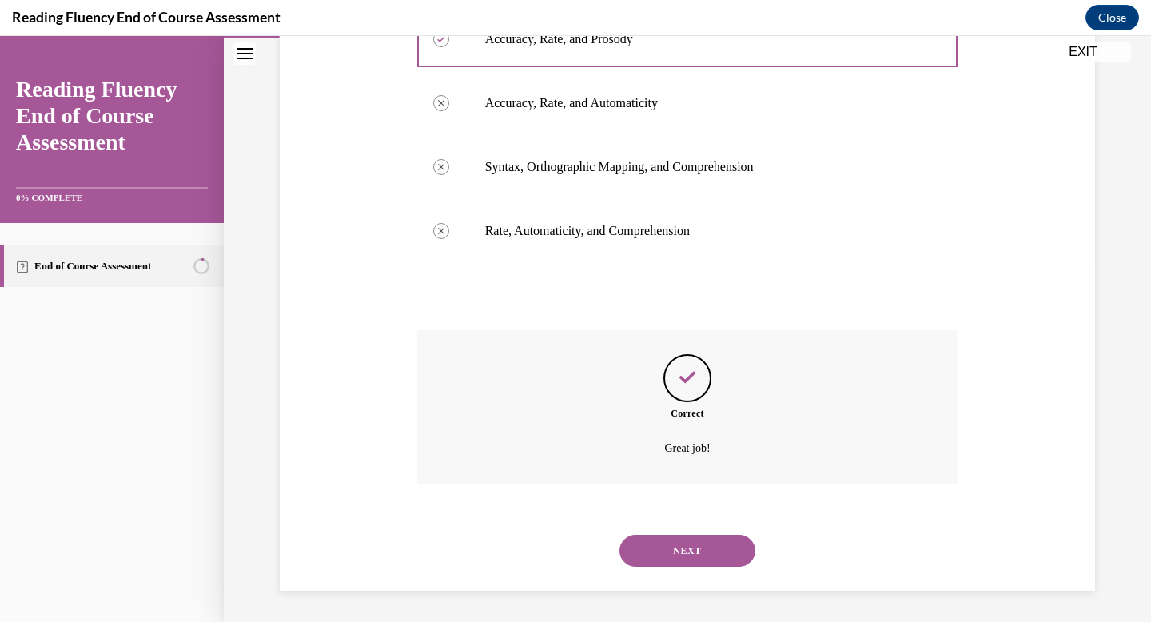
scroll to position [358, 0]
click at [675, 544] on button "NEXT" at bounding box center [687, 550] width 136 height 32
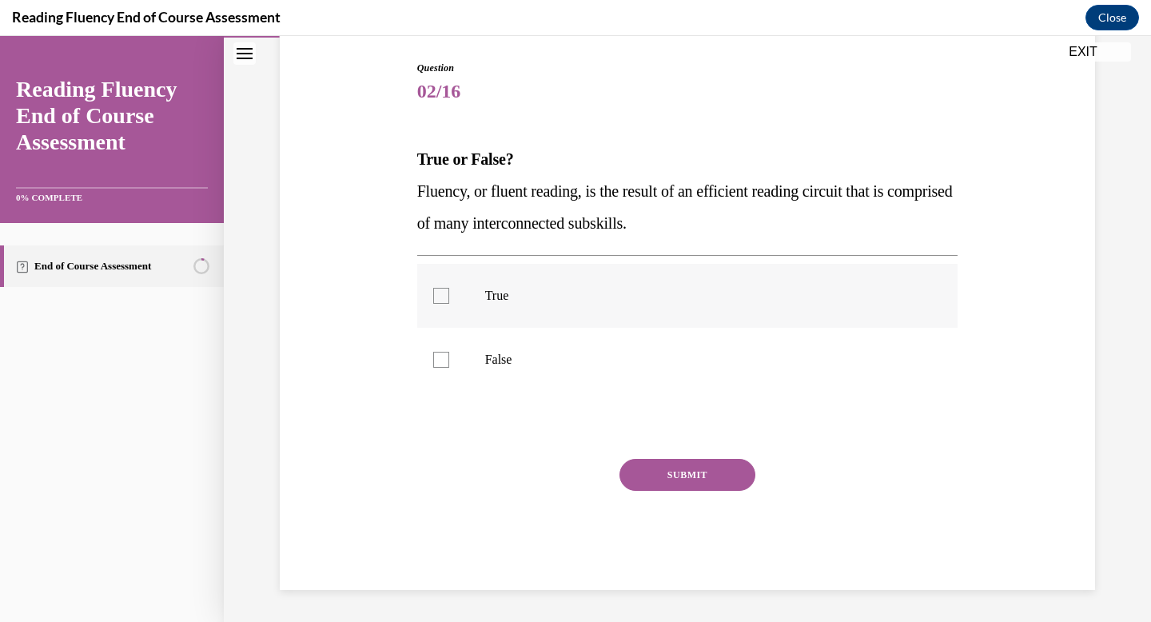
click at [433, 289] on div at bounding box center [441, 296] width 16 height 16
click at [433, 289] on input "True" at bounding box center [441, 296] width 16 height 16
checkbox input "true"
click at [655, 474] on button "SUBMIT" at bounding box center [687, 475] width 136 height 32
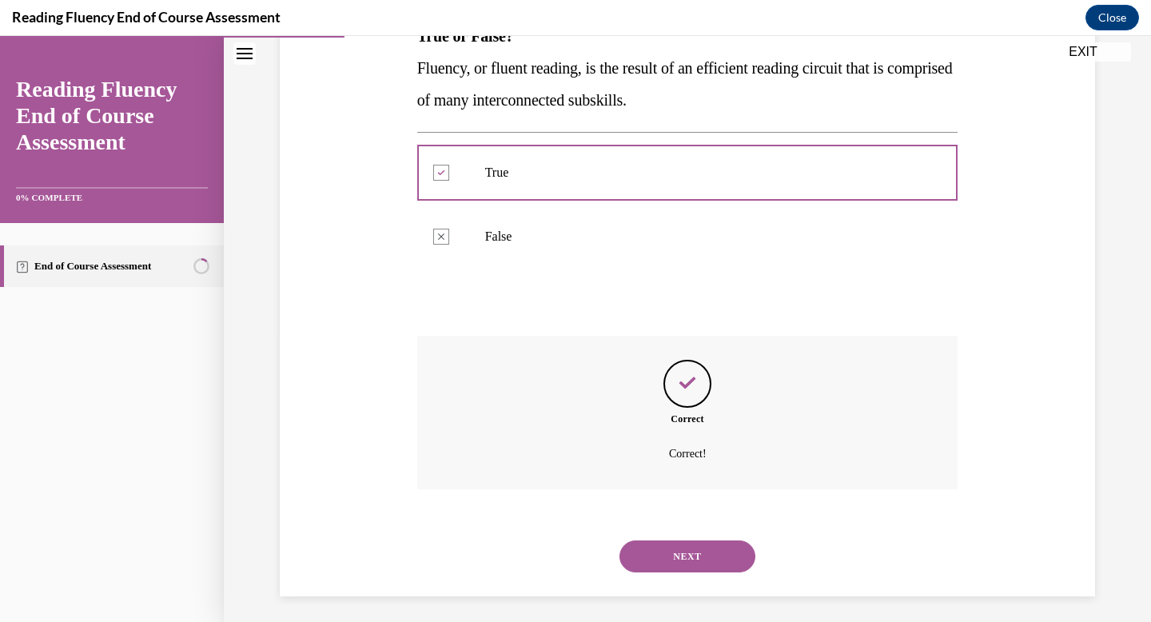
scroll to position [291, 0]
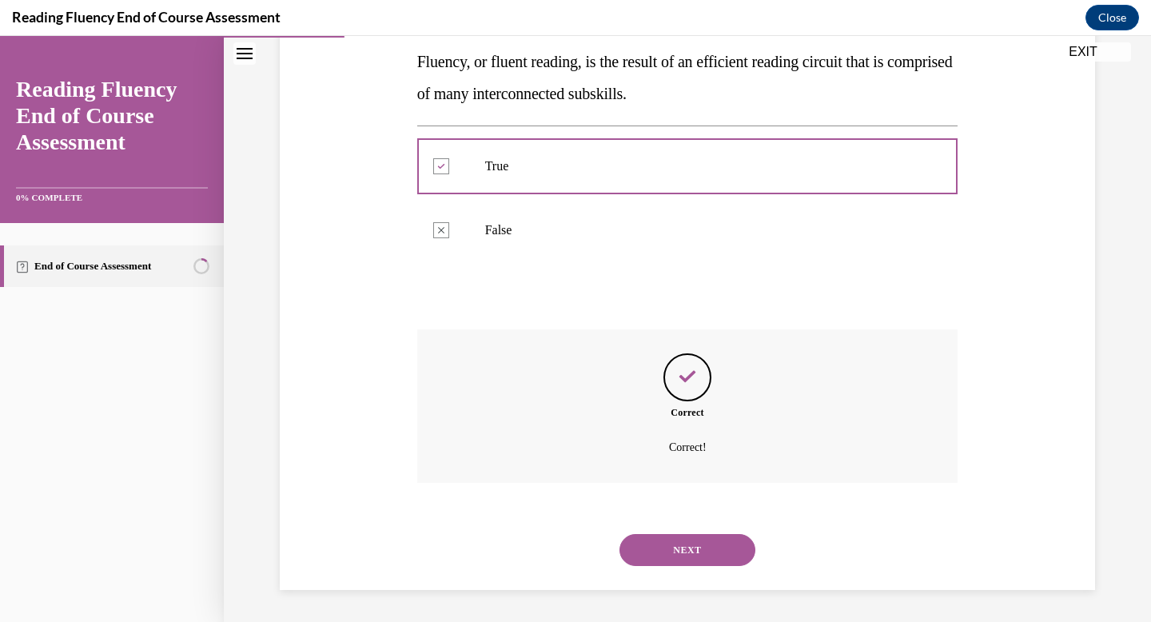
click at [674, 546] on button "NEXT" at bounding box center [687, 550] width 136 height 32
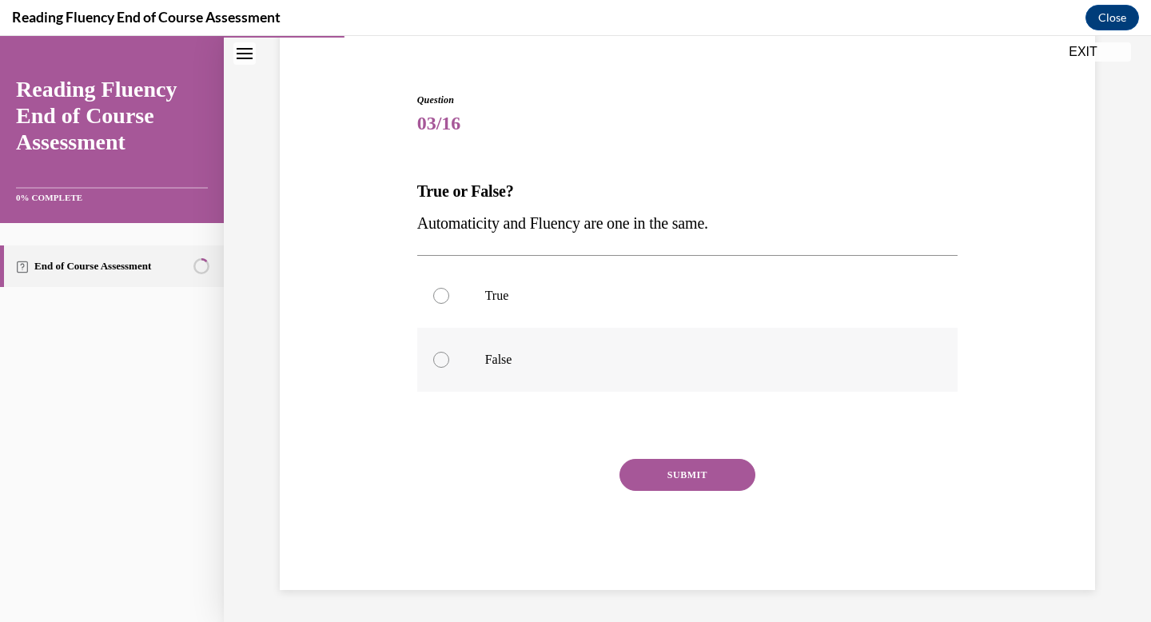
click at [434, 353] on label "False" at bounding box center [687, 360] width 541 height 64
click at [434, 353] on input "False" at bounding box center [441, 360] width 16 height 16
radio input "true"
click at [689, 476] on button "SUBMIT" at bounding box center [687, 475] width 136 height 32
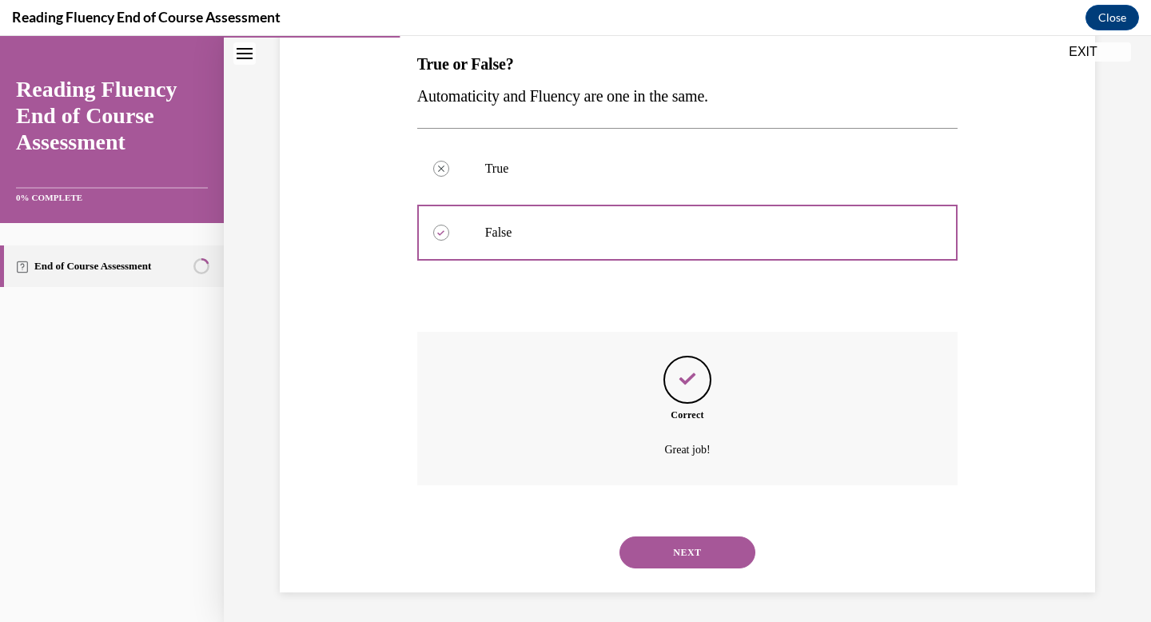
scroll to position [259, 0]
click at [683, 535] on button "NEXT" at bounding box center [687, 550] width 136 height 32
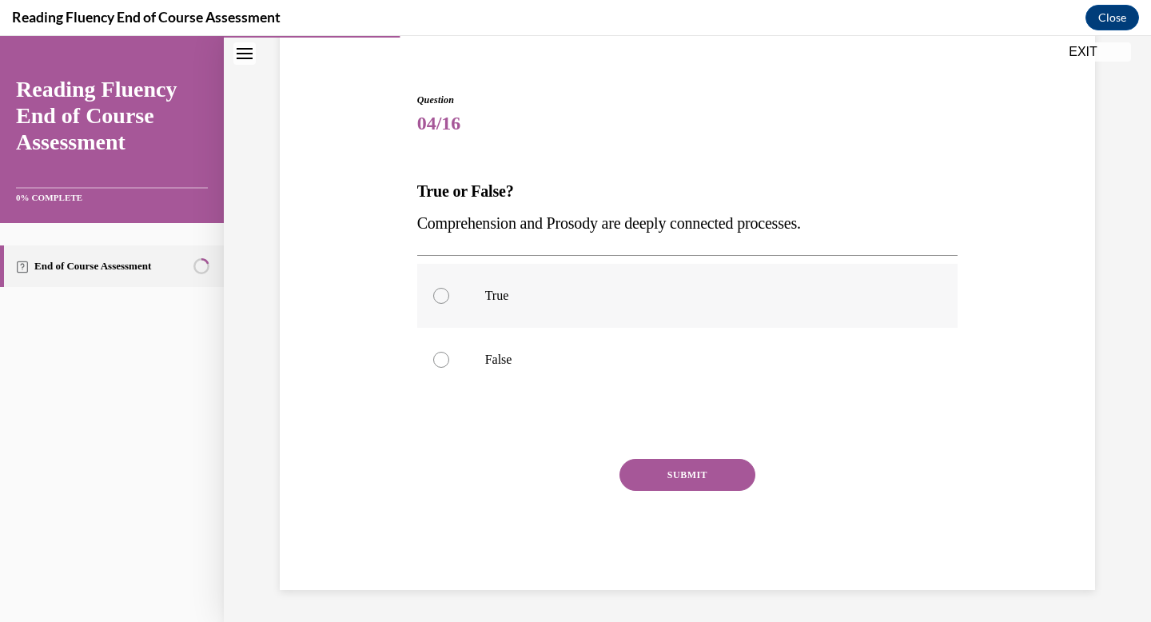
click at [442, 294] on div at bounding box center [441, 296] width 16 height 16
click at [442, 294] on input "True" at bounding box center [441, 296] width 16 height 16
radio input "true"
click at [676, 477] on button "SUBMIT" at bounding box center [687, 475] width 136 height 32
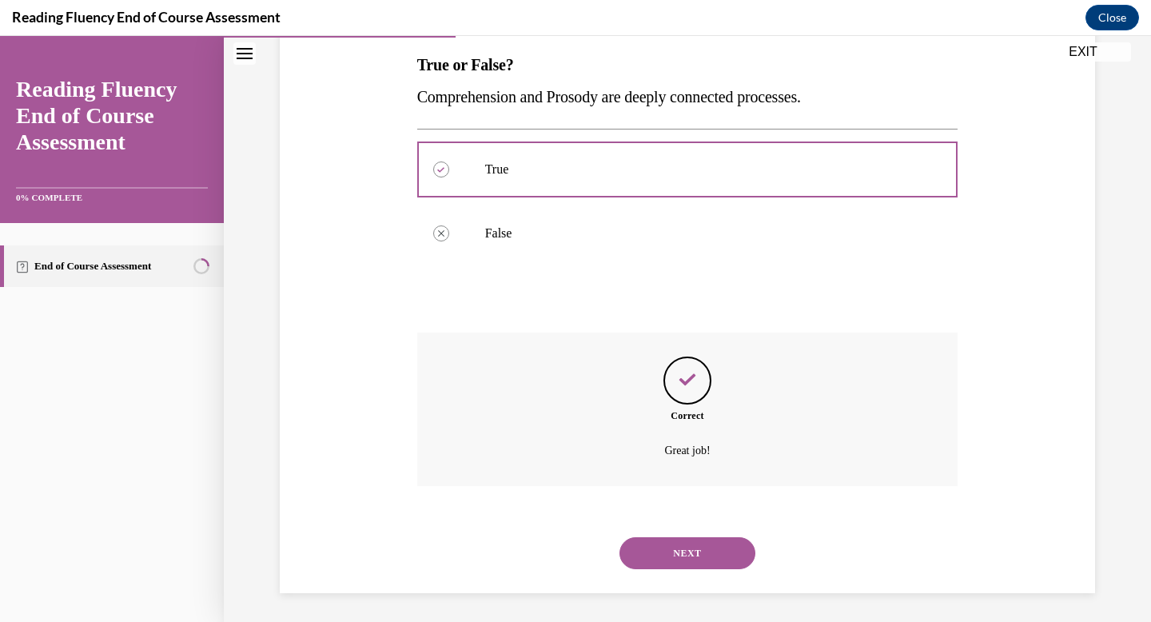
scroll to position [259, 0]
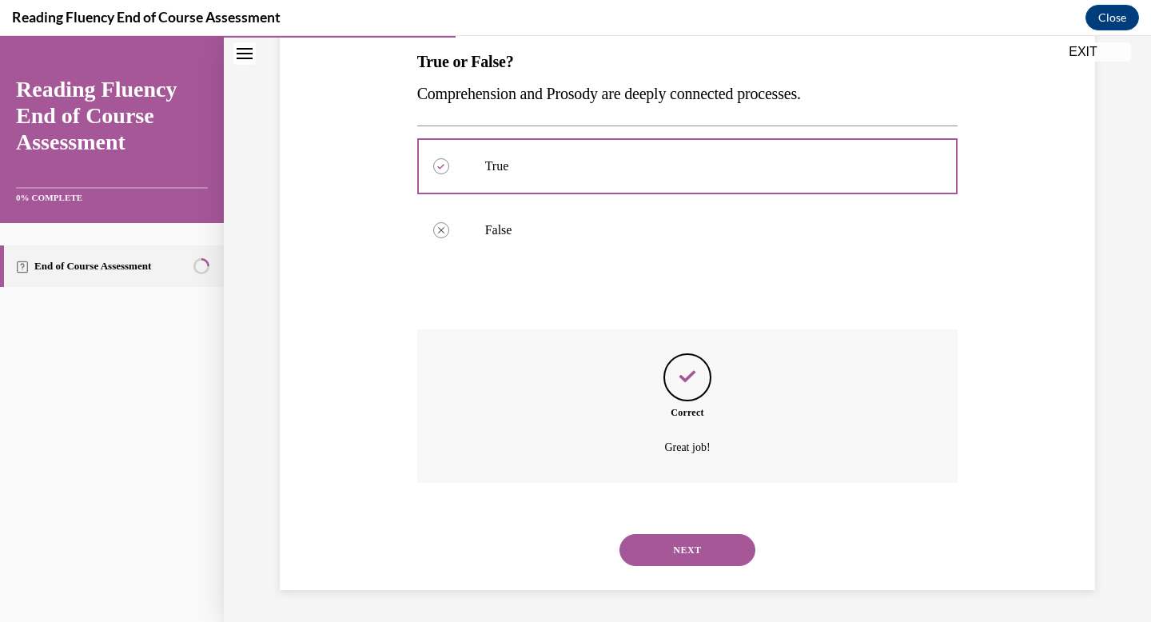
click at [662, 555] on button "NEXT" at bounding box center [687, 550] width 136 height 32
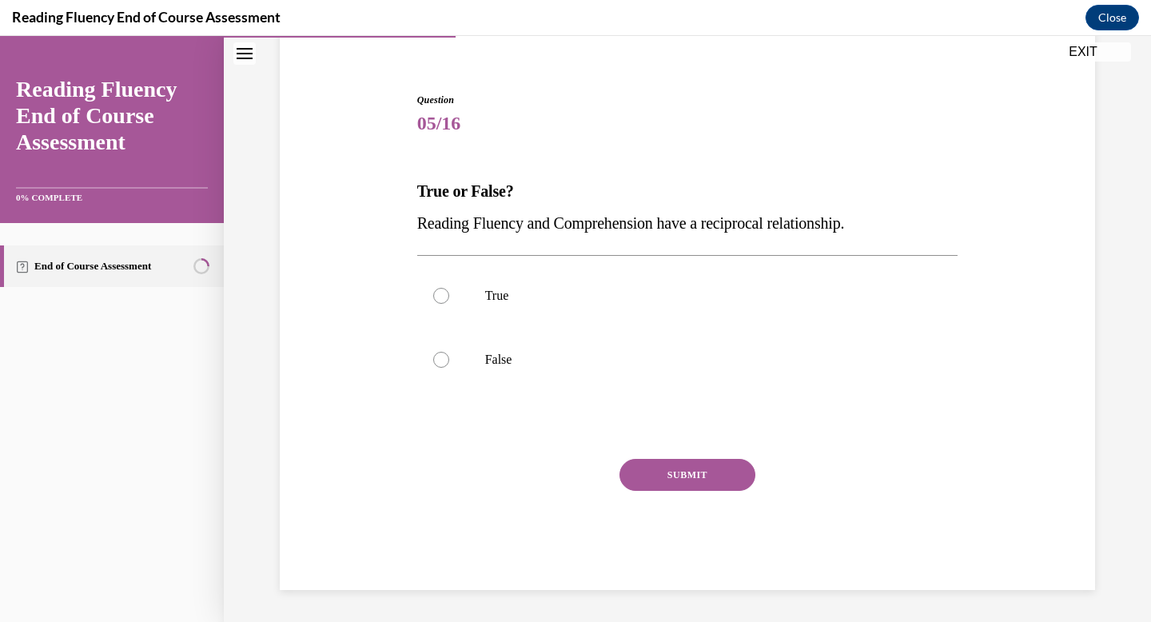
scroll to position [129, 0]
click at [503, 275] on label "True" at bounding box center [687, 296] width 541 height 64
click at [449, 288] on input "True" at bounding box center [441, 296] width 16 height 16
radio input "true"
click at [656, 471] on button "SUBMIT" at bounding box center [687, 475] width 136 height 32
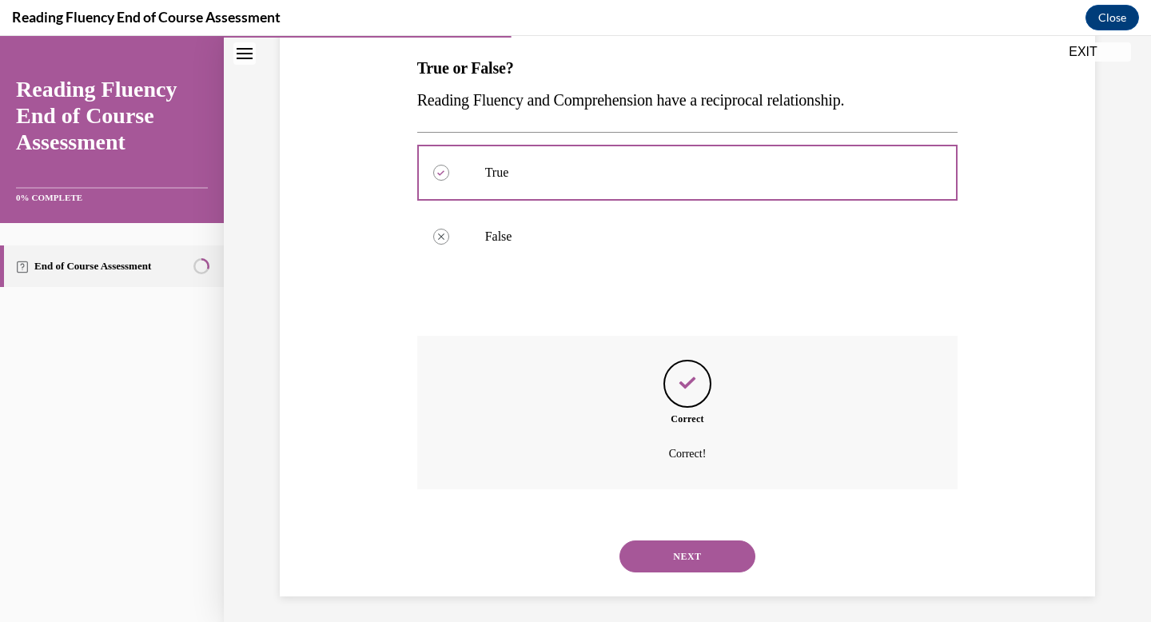
scroll to position [259, 0]
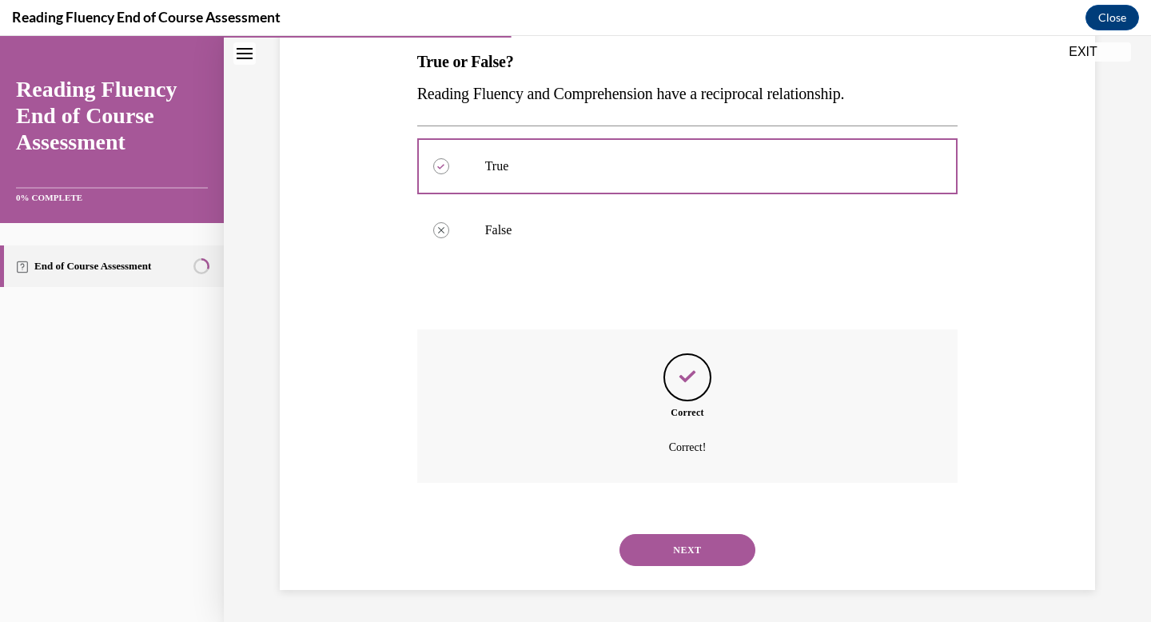
click at [670, 548] on button "NEXT" at bounding box center [687, 550] width 136 height 32
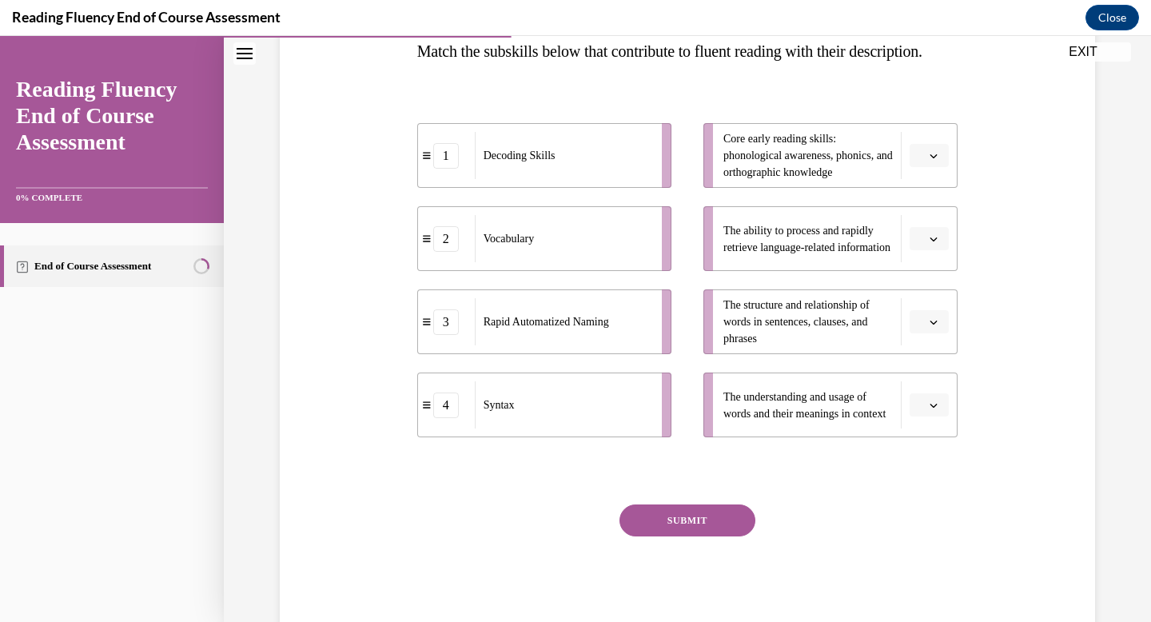
scroll to position [266, 0]
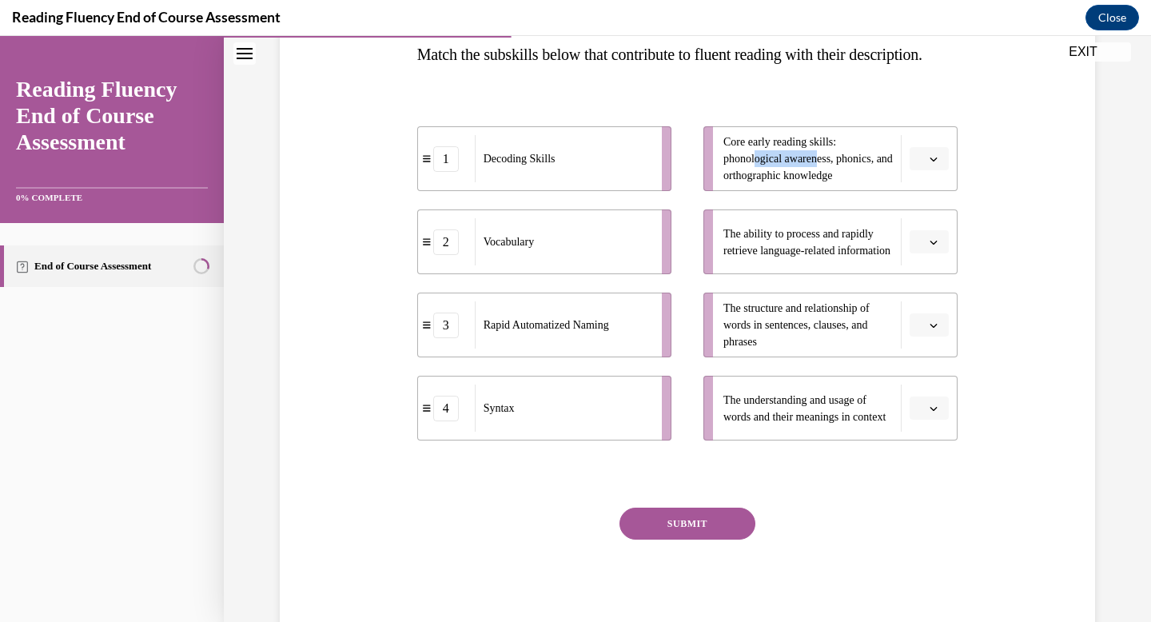
drag, startPoint x: 826, startPoint y: 186, endPoint x: 760, endPoint y: 188, distance: 65.6
click at [760, 181] on span "Core early reading skills: phonological awareness, phonics, and orthographic kn…" at bounding box center [807, 159] width 169 height 46
click at [830, 181] on span "Core early reading skills: phonological awareness, phonics, and orthographic kn…" at bounding box center [807, 159] width 169 height 46
click at [923, 167] on span "Please select an option" at bounding box center [922, 159] width 6 height 16
click at [930, 259] on div "1" at bounding box center [927, 258] width 40 height 32
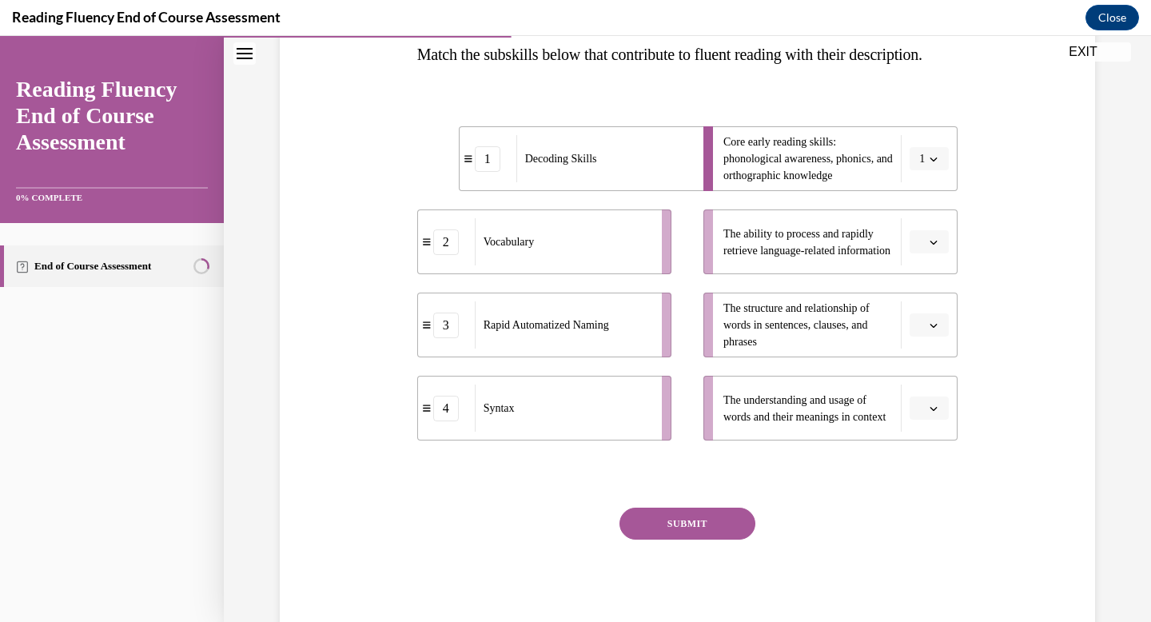
click at [940, 254] on button "button" at bounding box center [929, 242] width 39 height 24
click at [929, 411] on div "3" at bounding box center [927, 405] width 40 height 32
click at [938, 337] on button "button" at bounding box center [929, 325] width 39 height 24
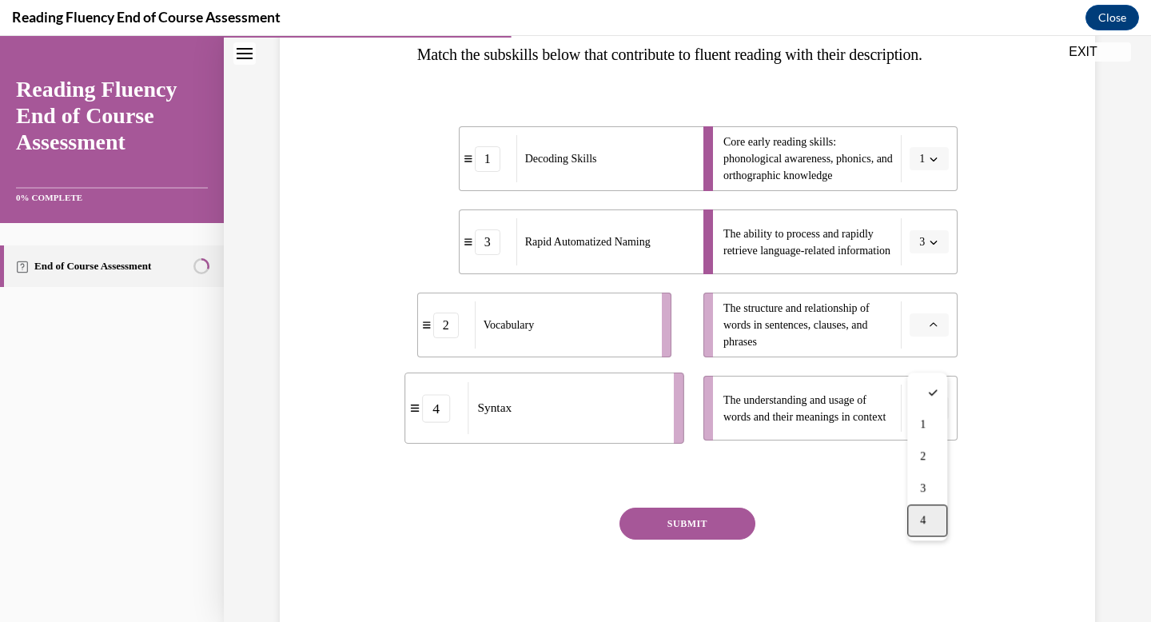
click at [926, 519] on span "4" at bounding box center [923, 520] width 6 height 13
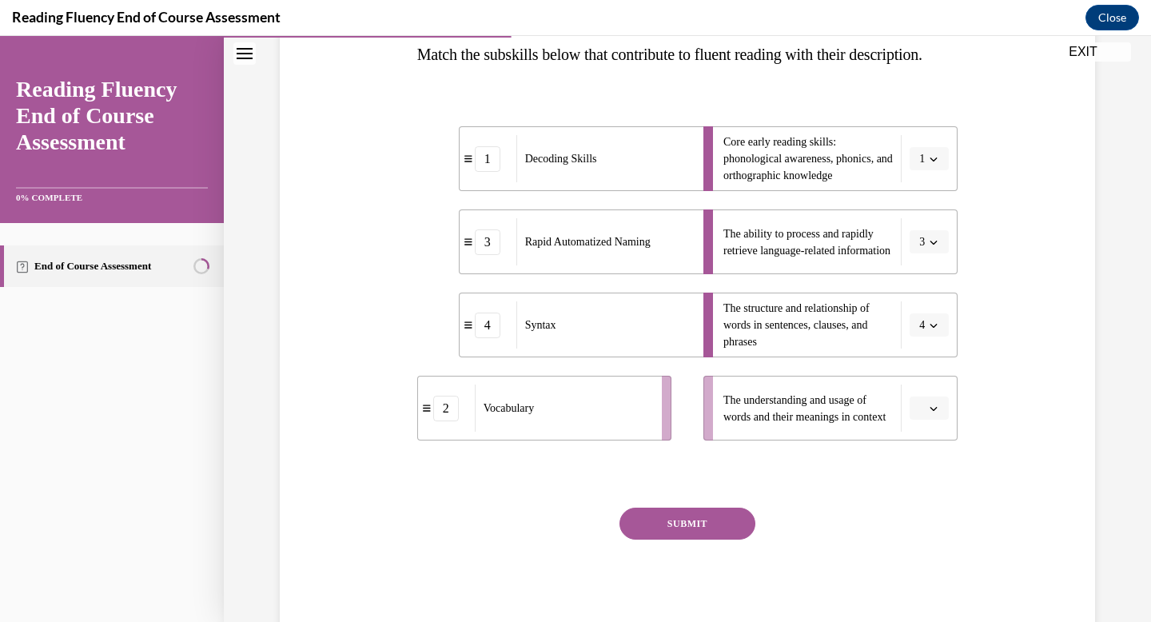
click at [942, 420] on button "button" at bounding box center [929, 408] width 39 height 24
click at [932, 347] on div "2" at bounding box center [927, 341] width 40 height 32
click at [702, 540] on button "SUBMIT" at bounding box center [687, 524] width 136 height 32
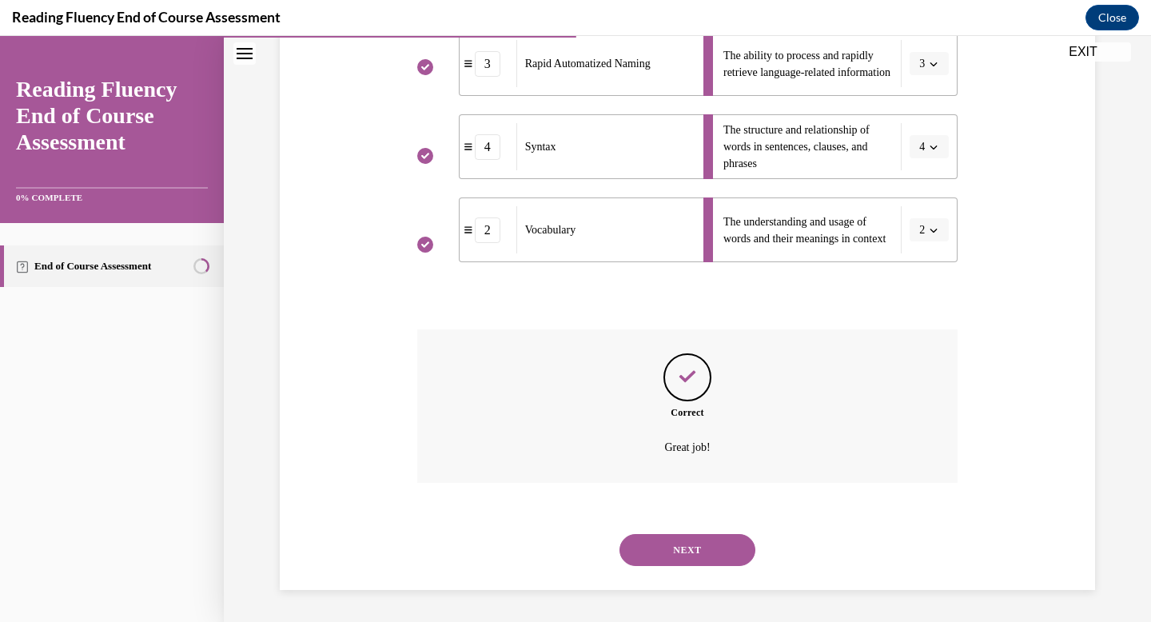
scroll to position [476, 0]
click at [689, 562] on button "NEXT" at bounding box center [687, 550] width 136 height 32
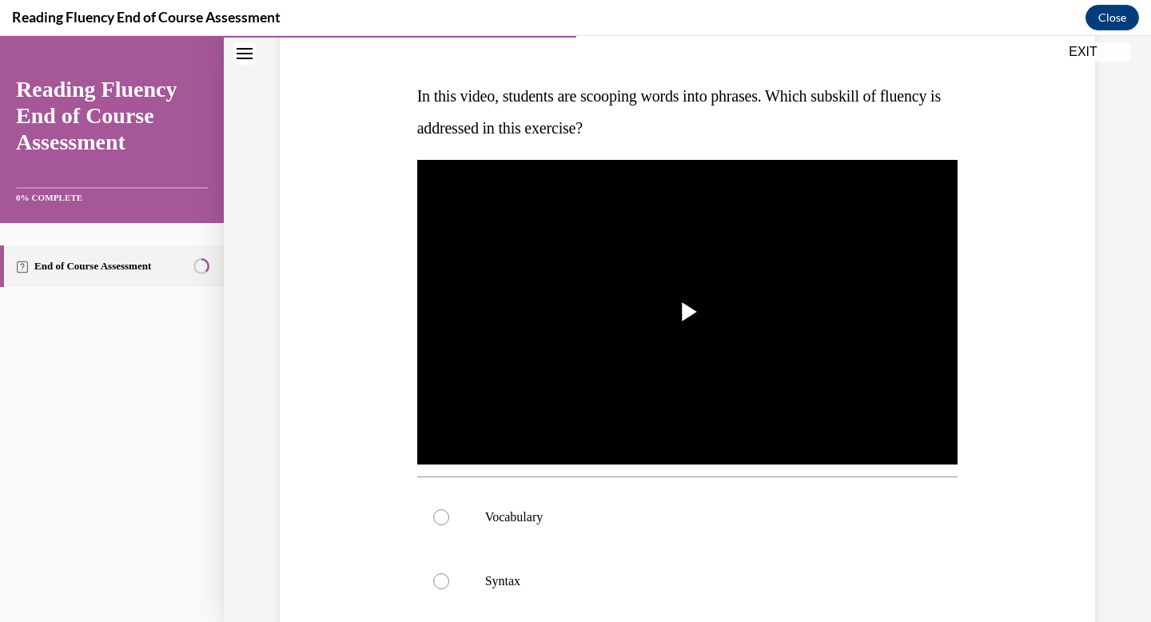
scroll to position [246, 0]
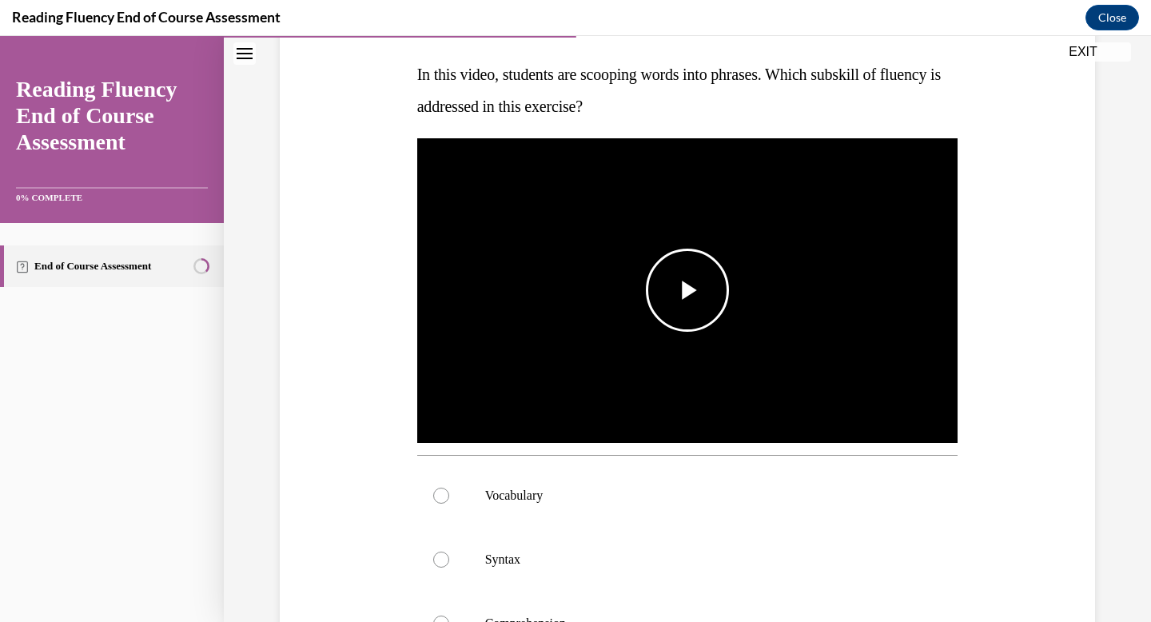
click at [687, 290] on span "Video player" at bounding box center [687, 290] width 0 height 0
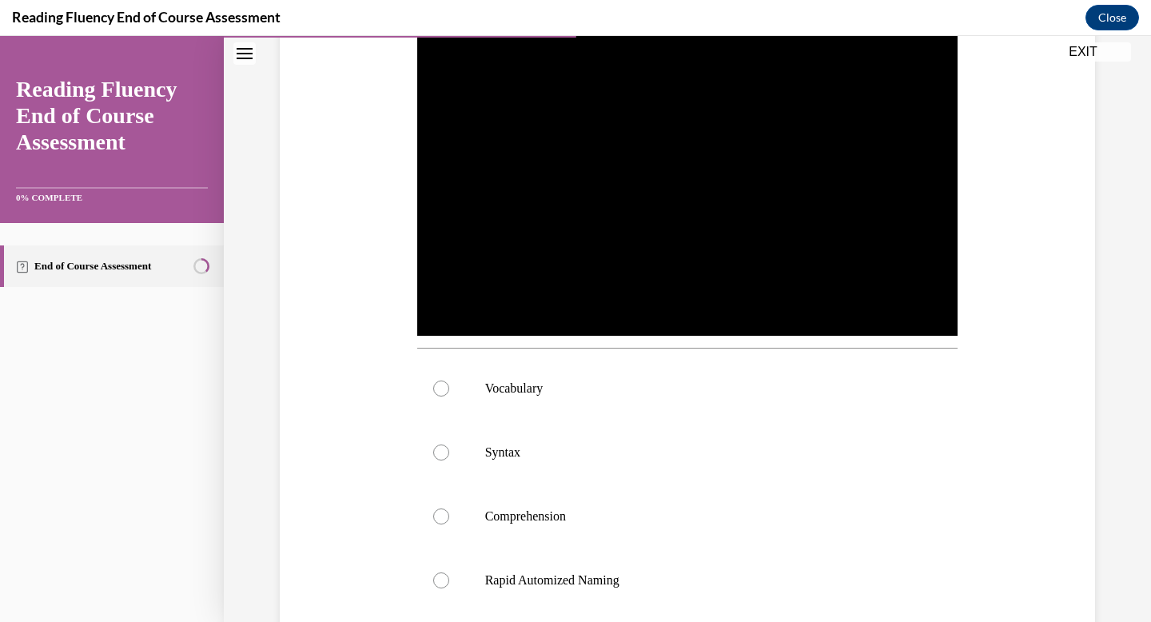
scroll to position [381, 0]
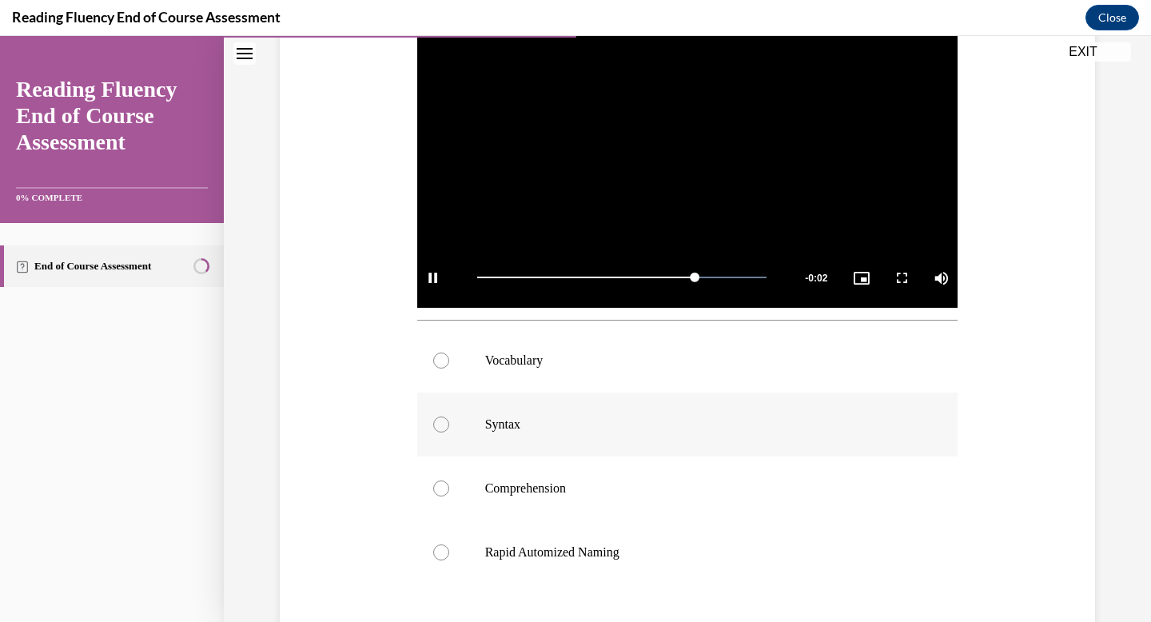
click at [450, 426] on label "Syntax" at bounding box center [687, 424] width 541 height 64
click at [449, 426] on input "Syntax" at bounding box center [441, 424] width 16 height 16
radio input "true"
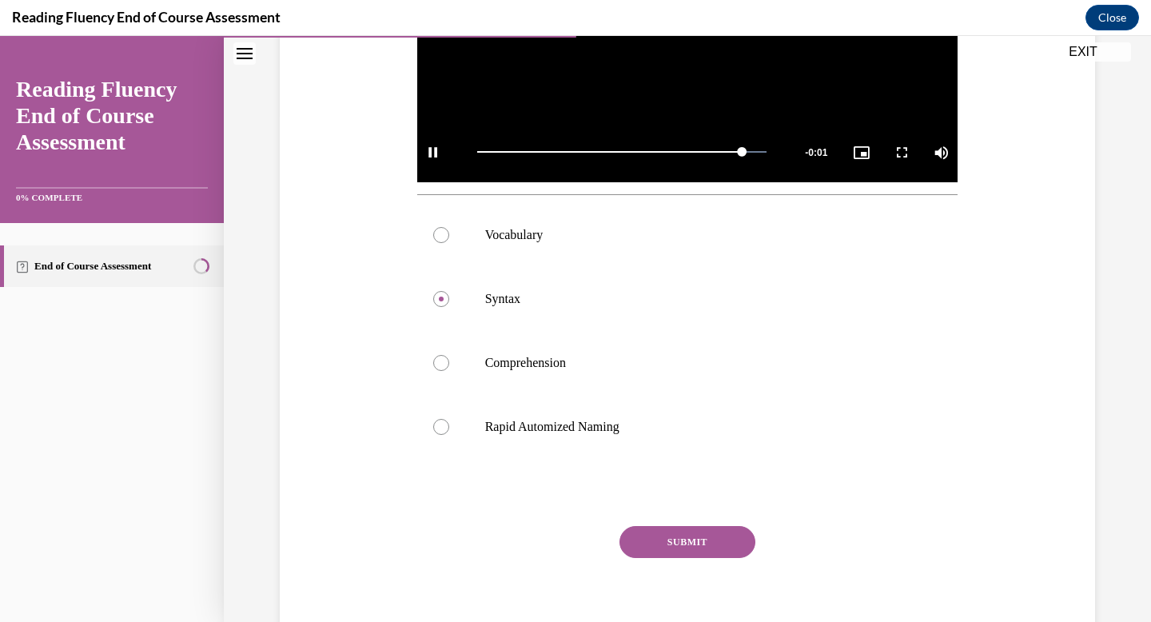
click at [686, 536] on button "SUBMIT" at bounding box center [687, 542] width 136 height 32
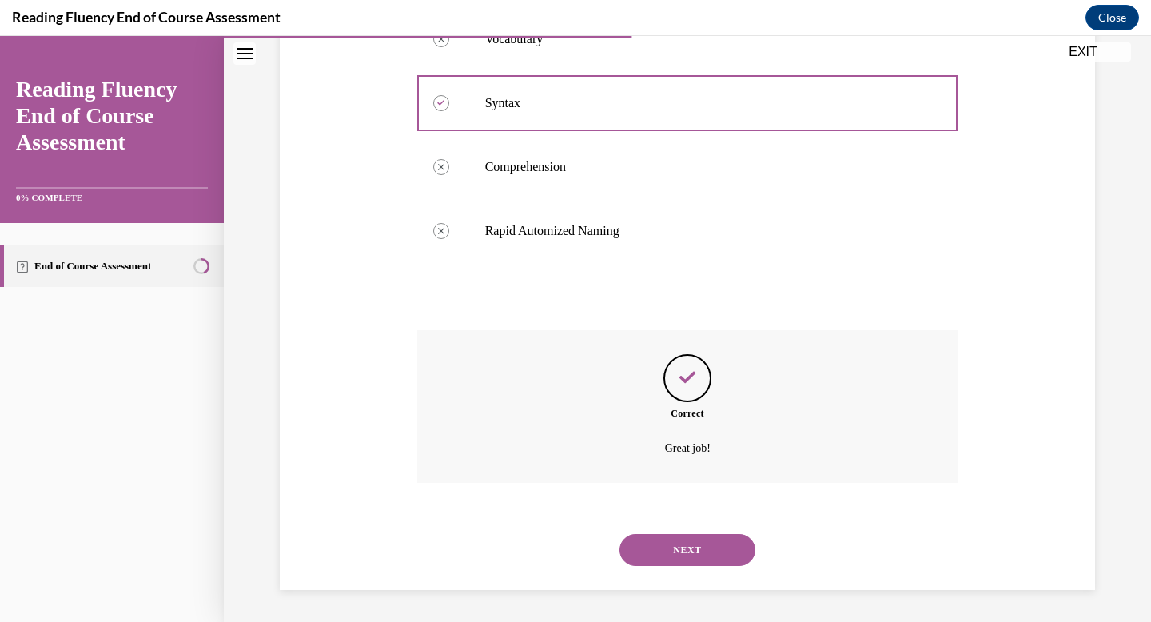
click at [686, 555] on button "NEXT" at bounding box center [687, 550] width 136 height 32
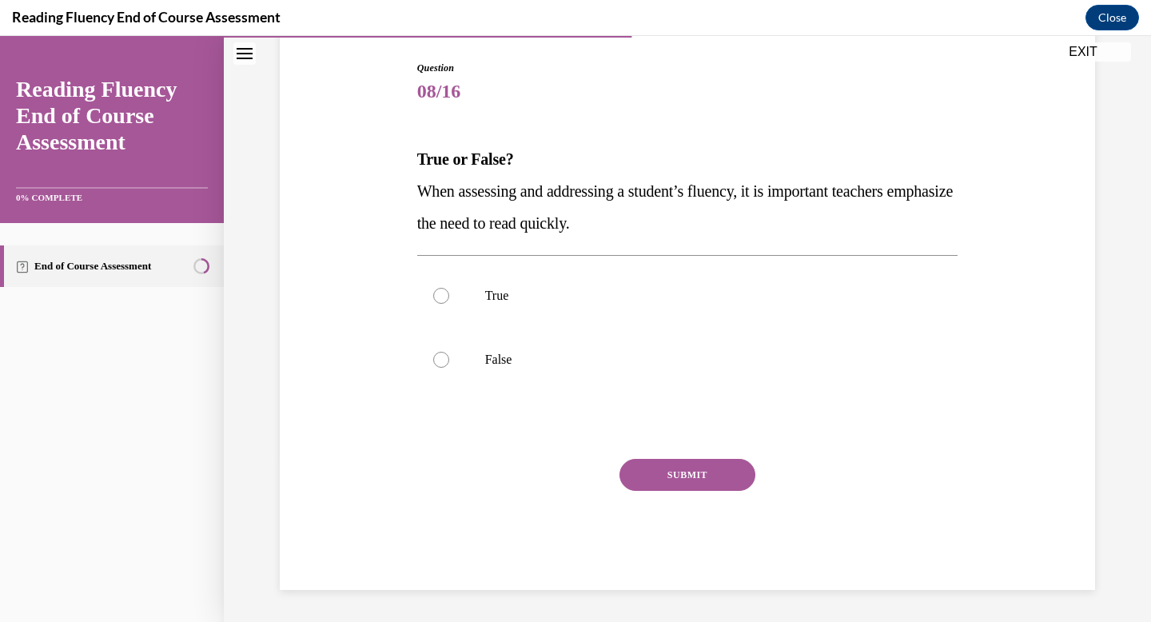
scroll to position [161, 0]
click at [476, 374] on label "False" at bounding box center [687, 360] width 541 height 64
click at [449, 368] on input "False" at bounding box center [441, 360] width 16 height 16
radio input "true"
click at [674, 469] on button "SUBMIT" at bounding box center [687, 475] width 136 height 32
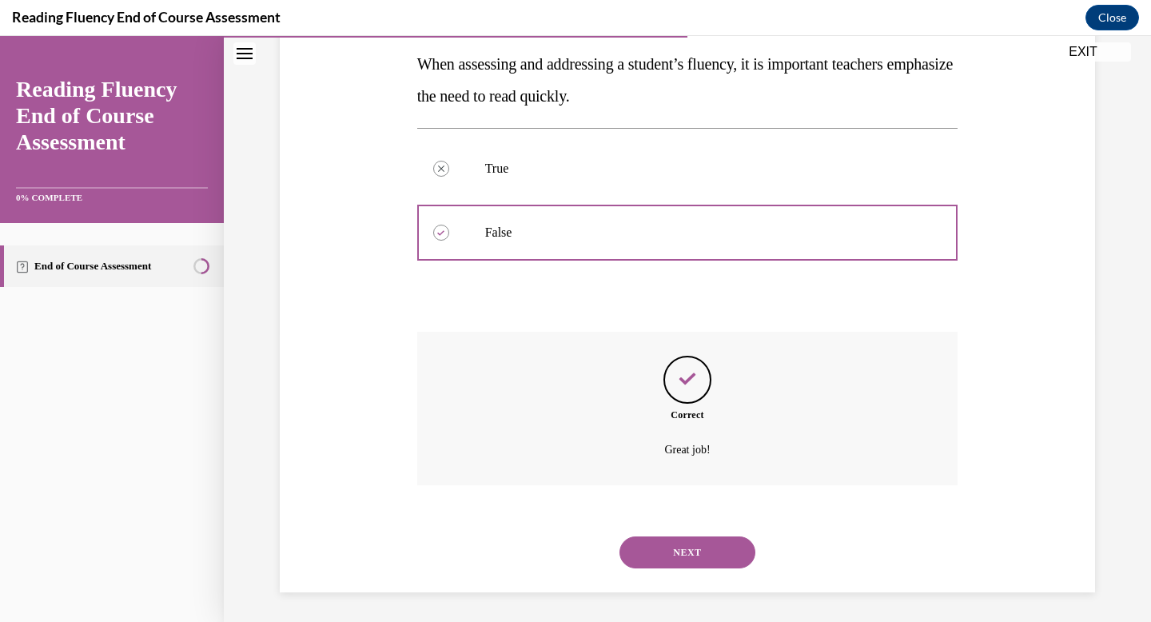
scroll to position [291, 0]
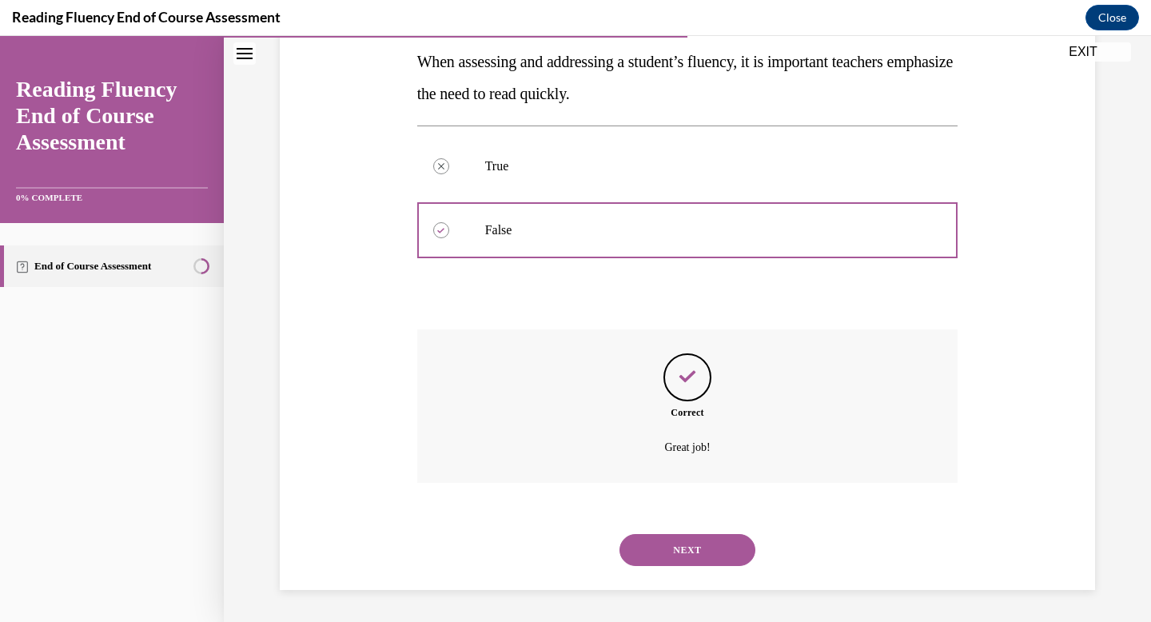
click at [683, 536] on button "NEXT" at bounding box center [687, 550] width 136 height 32
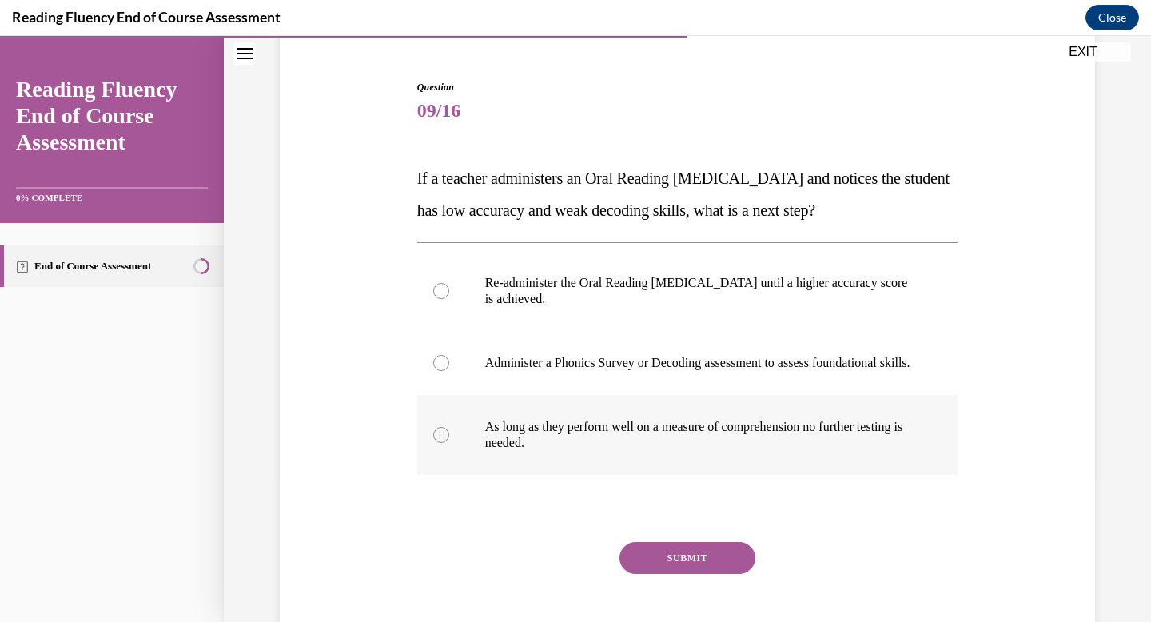
scroll to position [141, 0]
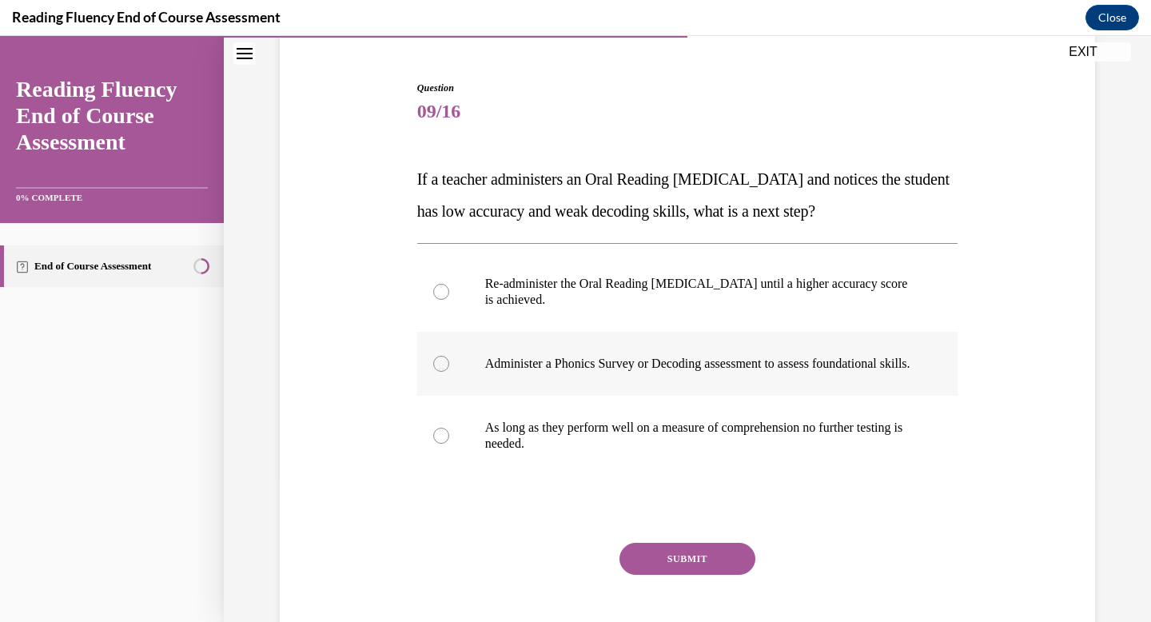
click at [647, 372] on p "Administer a Phonics Survey or Decoding assessment to assess foundational skill…" at bounding box center [701, 364] width 433 height 16
click at [449, 372] on input "Administer a Phonics Survey or Decoding assessment to assess foundational skill…" at bounding box center [441, 364] width 16 height 16
radio input "true"
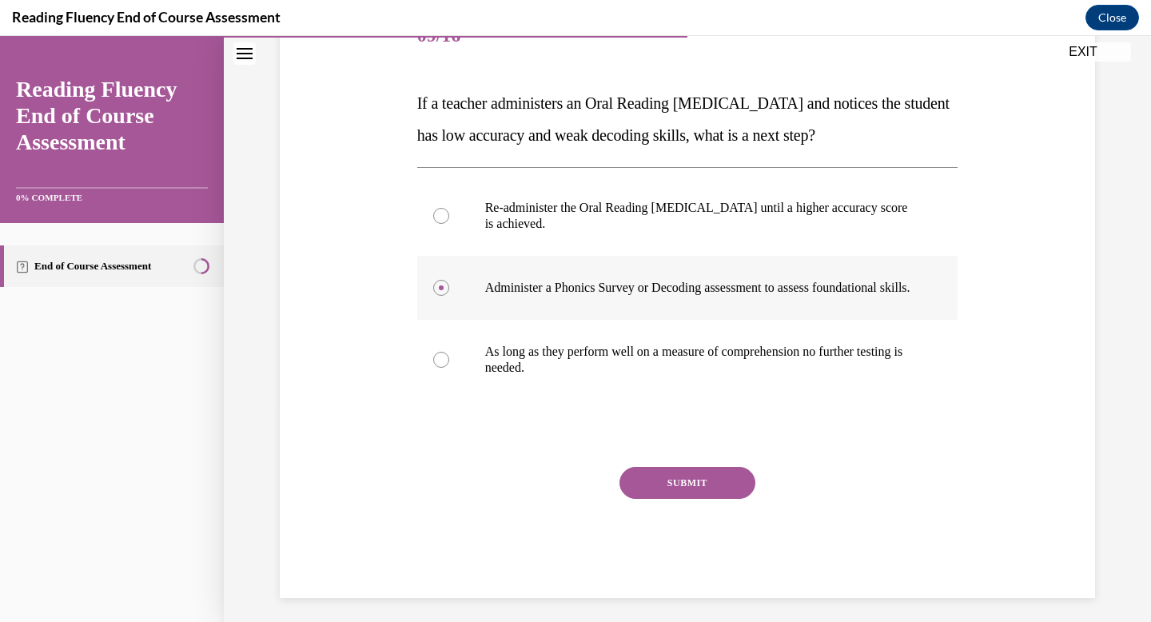
scroll to position [231, 0]
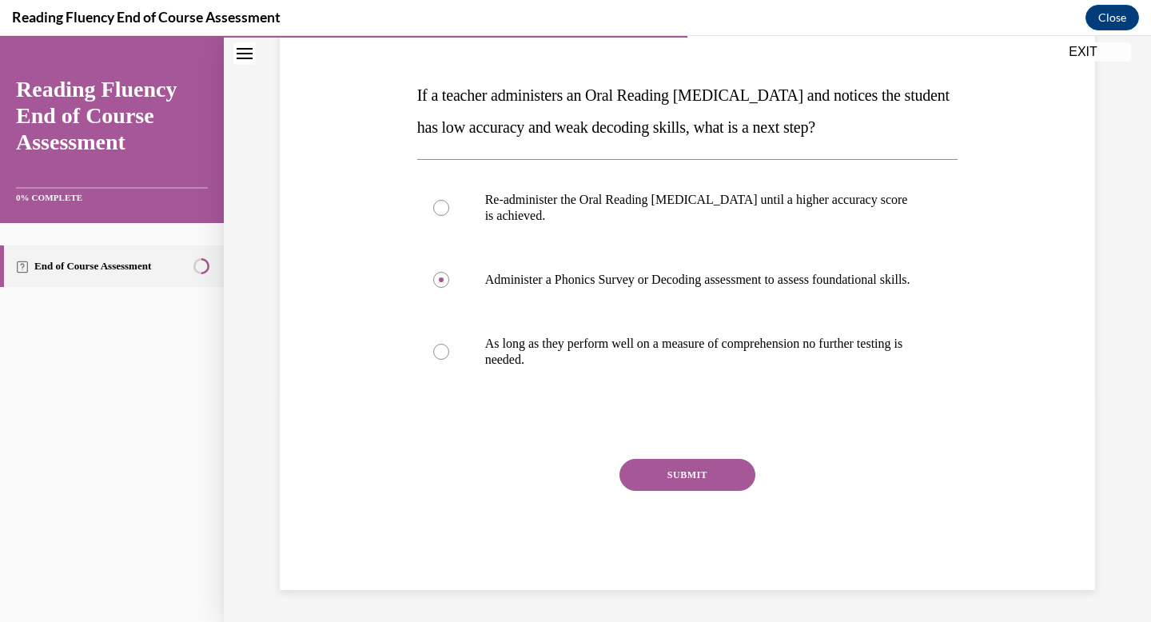
click at [708, 491] on button "SUBMIT" at bounding box center [687, 475] width 136 height 32
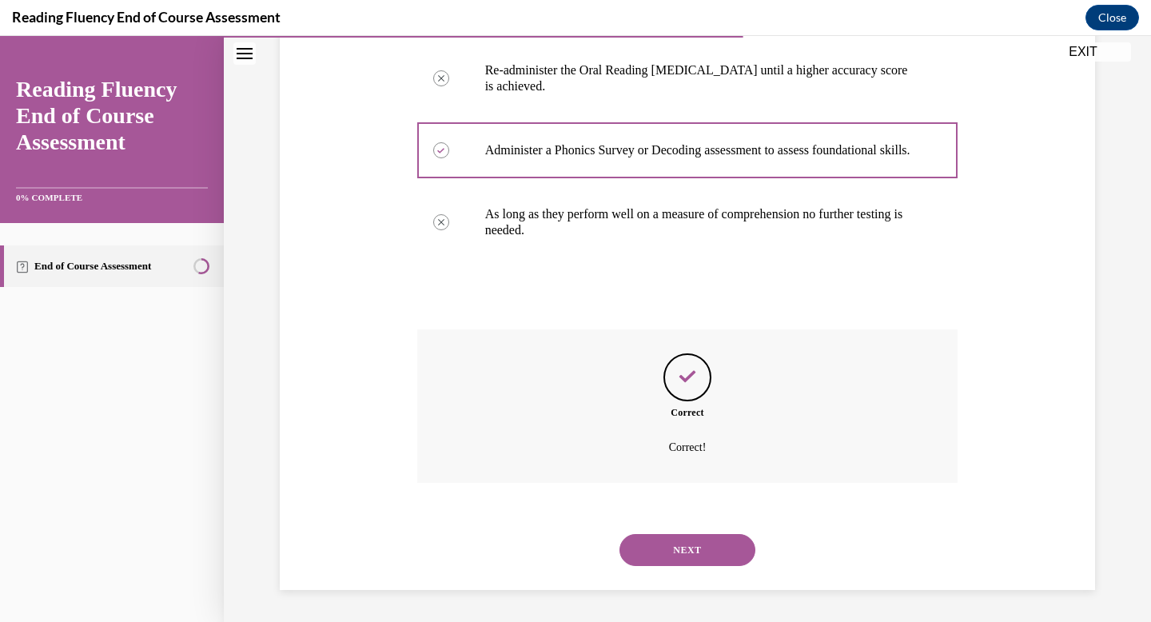
click at [683, 548] on button "NEXT" at bounding box center [687, 550] width 136 height 32
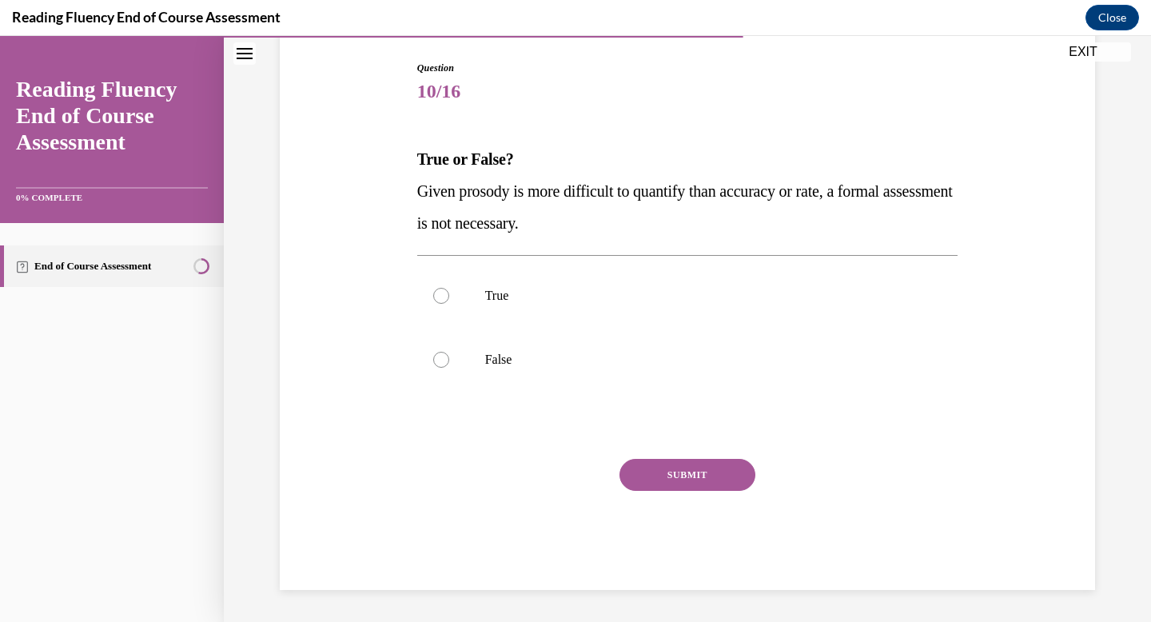
scroll to position [161, 0]
drag, startPoint x: 635, startPoint y: 221, endPoint x: 387, endPoint y: 181, distance: 251.8
click at [387, 181] on div "Question 10/16 True or False? Given prosody is more difficult to quantify than …" at bounding box center [687, 301] width 823 height 577
copy span "Given prosody is more difficult to quantify than accuracy or rate, a formal ass…"
click at [448, 355] on div at bounding box center [441, 360] width 16 height 16
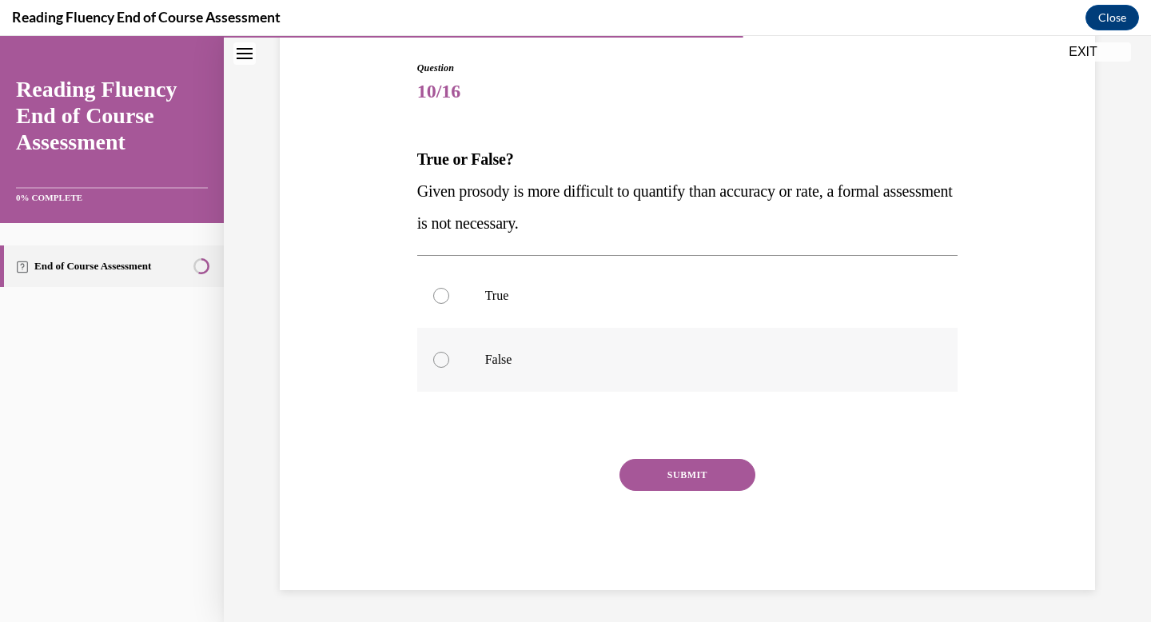
click at [448, 355] on input "False" at bounding box center [441, 360] width 16 height 16
radio input "true"
click at [723, 476] on button "SUBMIT" at bounding box center [687, 475] width 136 height 32
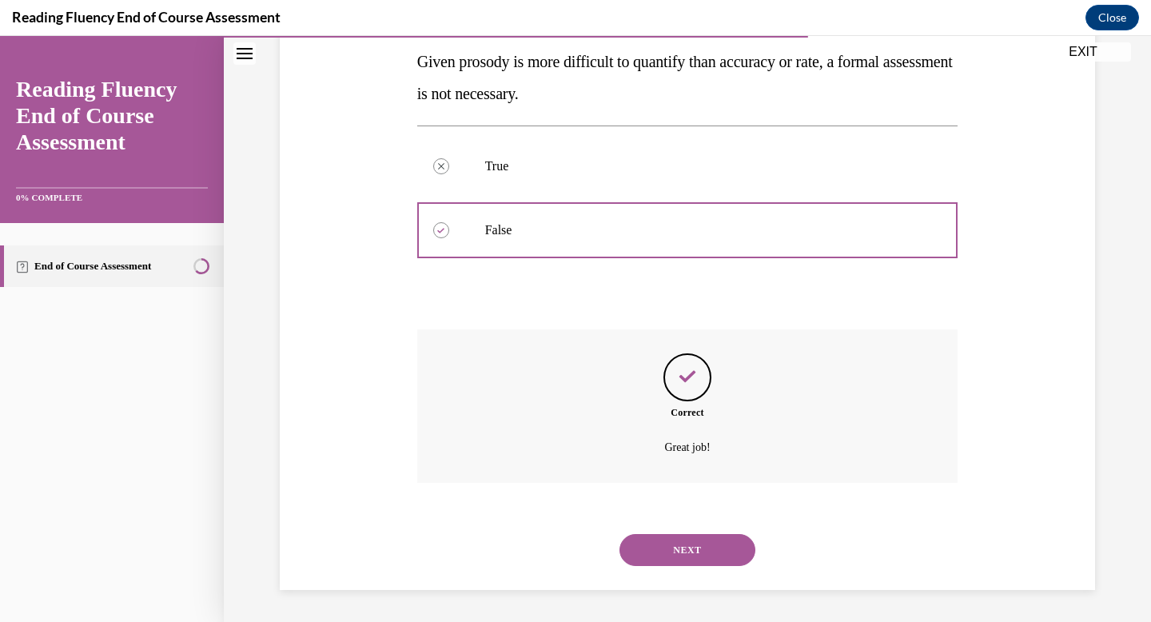
click at [704, 551] on button "NEXT" at bounding box center [687, 550] width 136 height 32
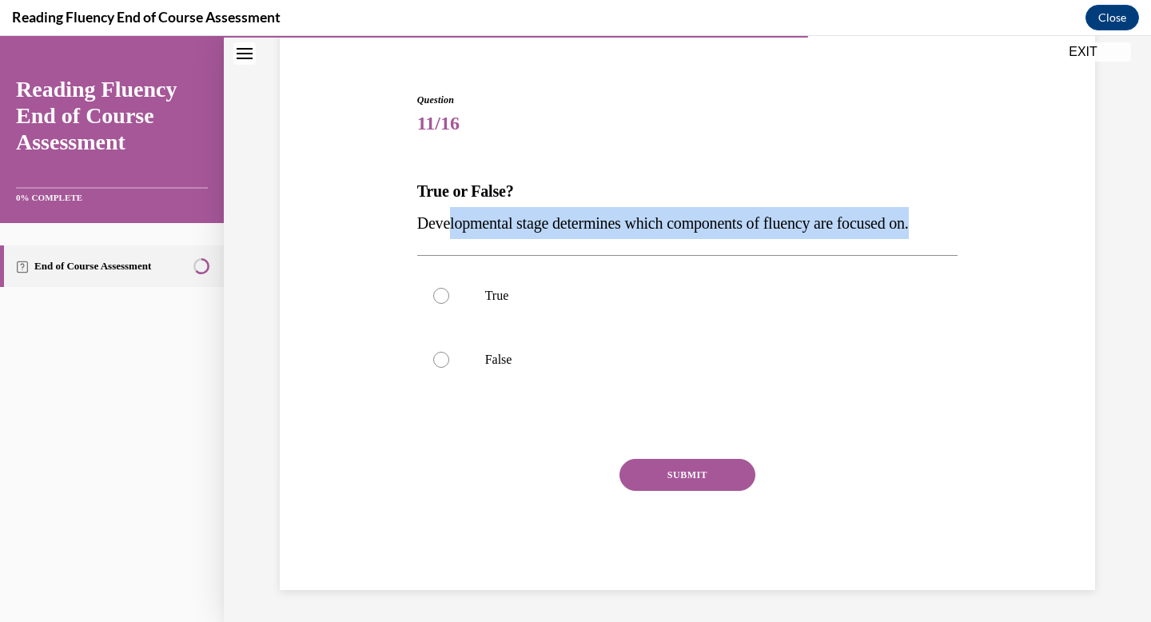
drag, startPoint x: 956, startPoint y: 225, endPoint x: 450, endPoint y: 224, distance: 506.0
click at [449, 224] on p "Developmental stage determines which components of fluency are focused on." at bounding box center [687, 223] width 541 height 32
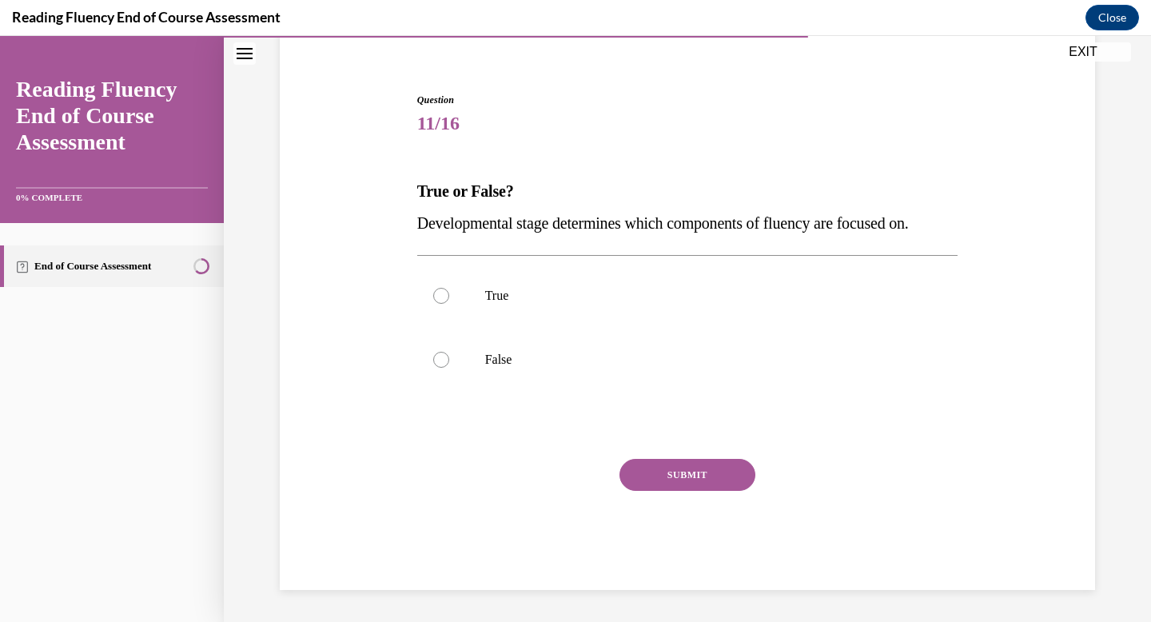
click at [682, 171] on div "Question 11/16 True or False? Developmental stage determines which components o…" at bounding box center [687, 341] width 541 height 497
click at [486, 368] on label "False" at bounding box center [687, 360] width 541 height 64
click at [449, 368] on input "False" at bounding box center [441, 360] width 16 height 16
radio input "true"
click at [666, 473] on button "SUBMIT" at bounding box center [687, 475] width 136 height 32
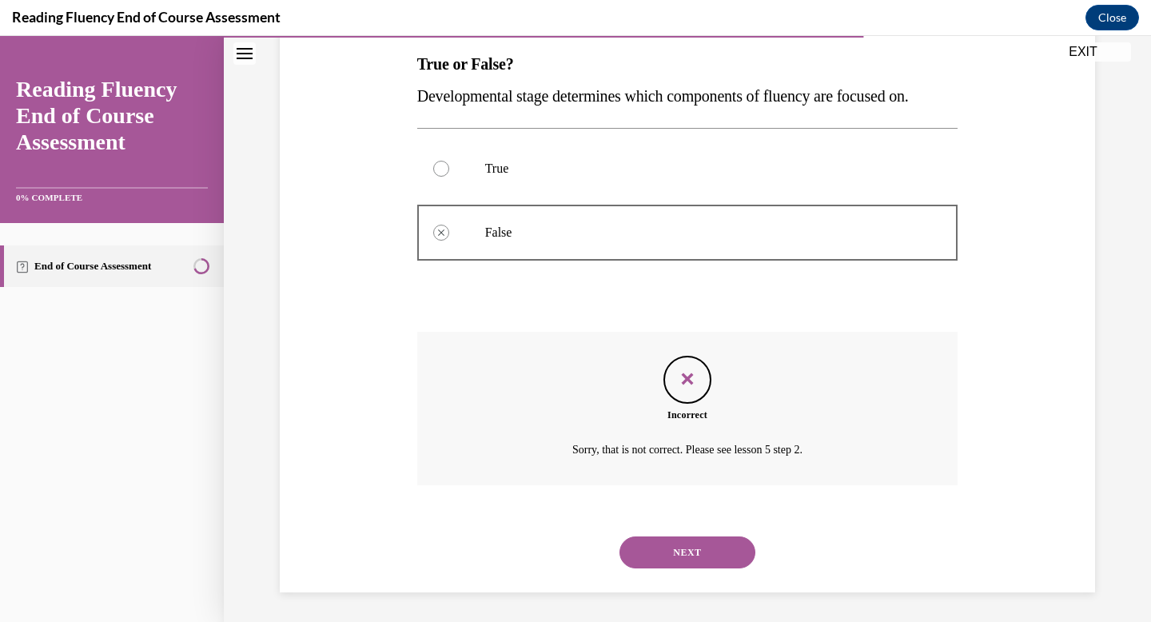
scroll to position [259, 0]
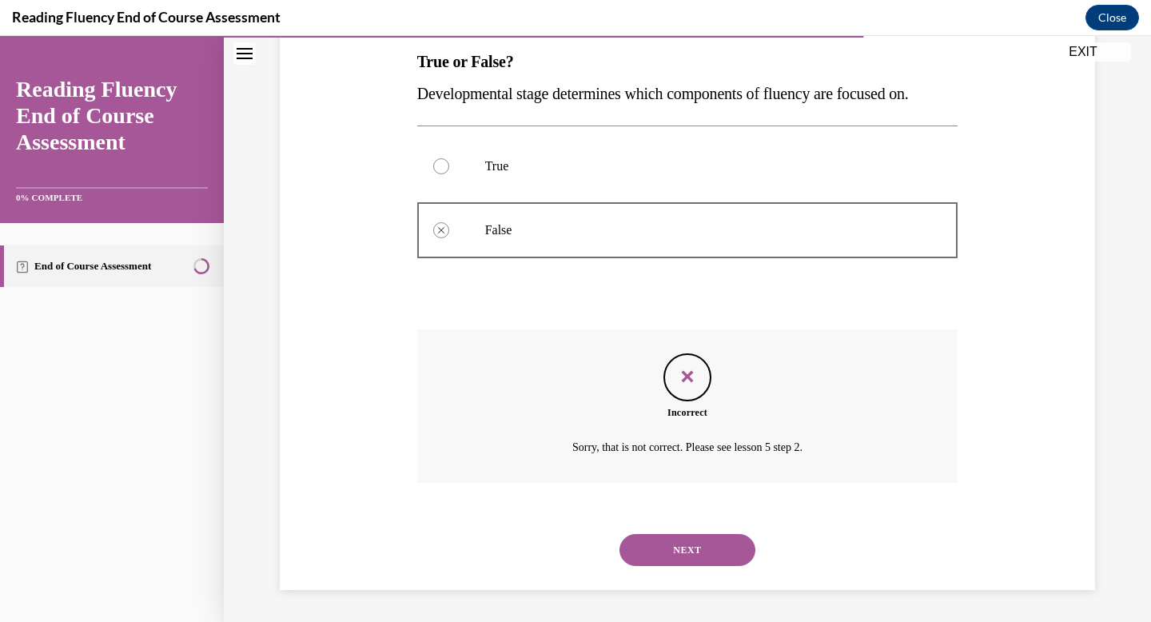
click at [676, 551] on button "NEXT" at bounding box center [687, 550] width 136 height 32
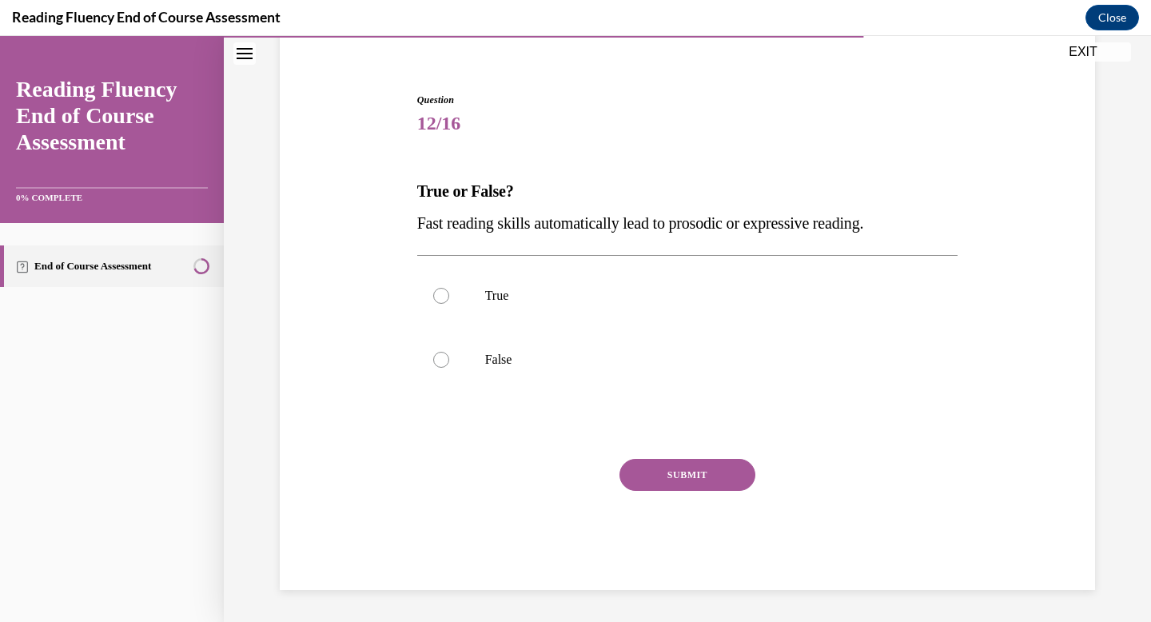
scroll to position [129, 0]
drag, startPoint x: 915, startPoint y: 213, endPoint x: 401, endPoint y: 226, distance: 514.2
click at [401, 226] on div "Question 12/16 True or False? Fast reading skills automatically lead to prosodi…" at bounding box center [687, 317] width 823 height 545
copy span "Fast reading skills automatically lead to prosodic or expressive reading."
click at [440, 370] on label "False" at bounding box center [687, 360] width 541 height 64
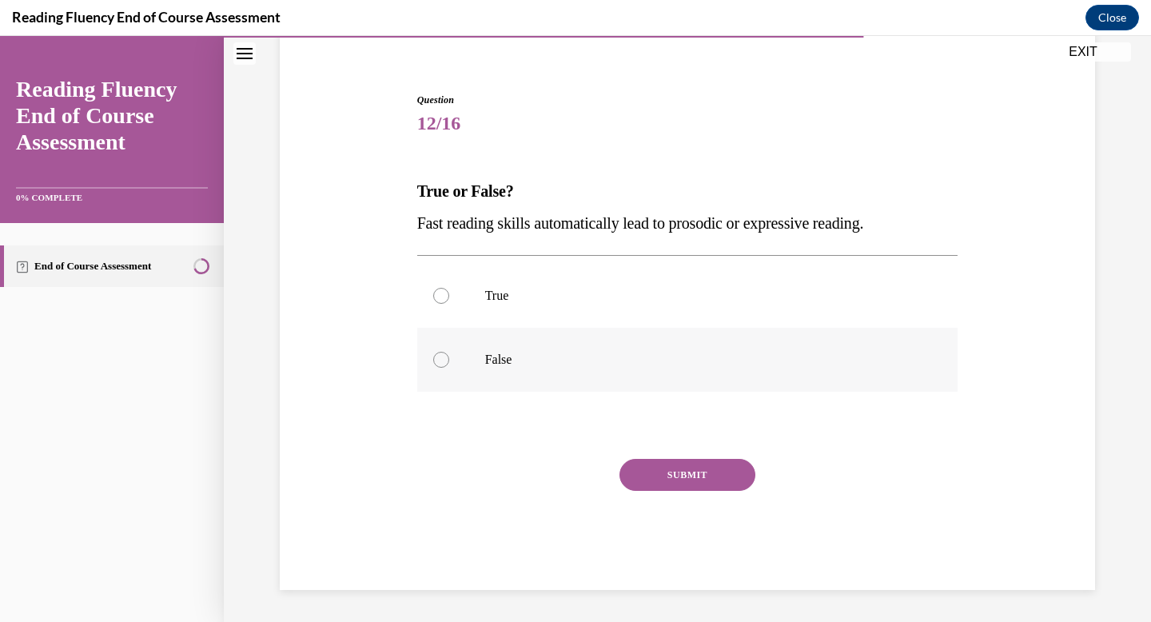
click at [440, 368] on input "False" at bounding box center [441, 360] width 16 height 16
radio input "true"
click at [674, 488] on button "SUBMIT" at bounding box center [687, 475] width 136 height 32
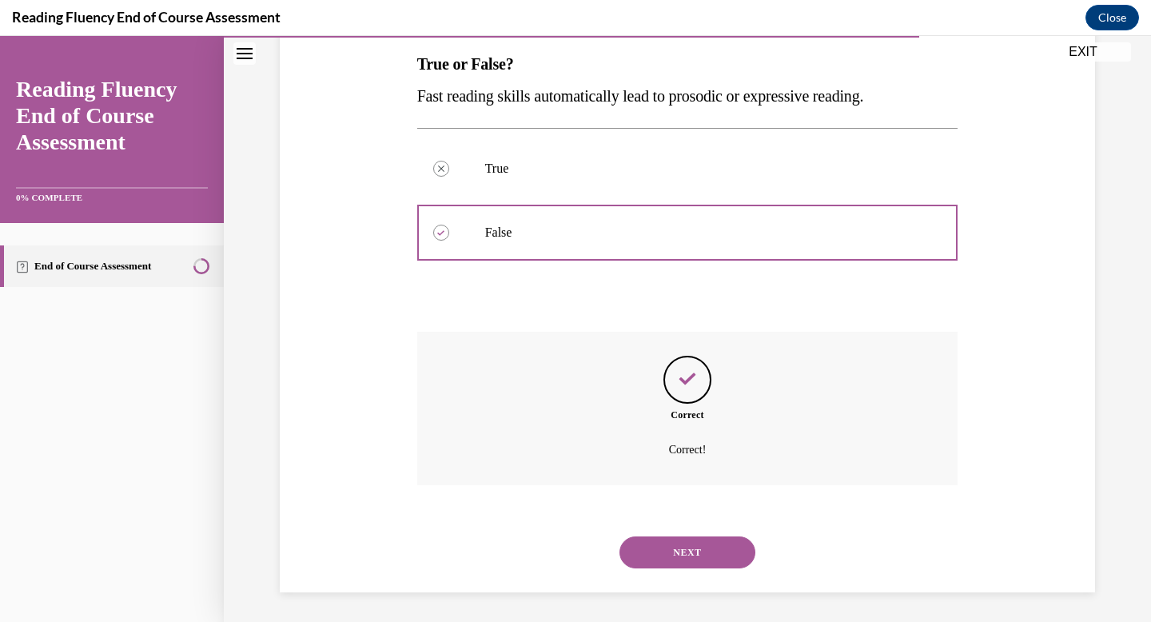
scroll to position [259, 0]
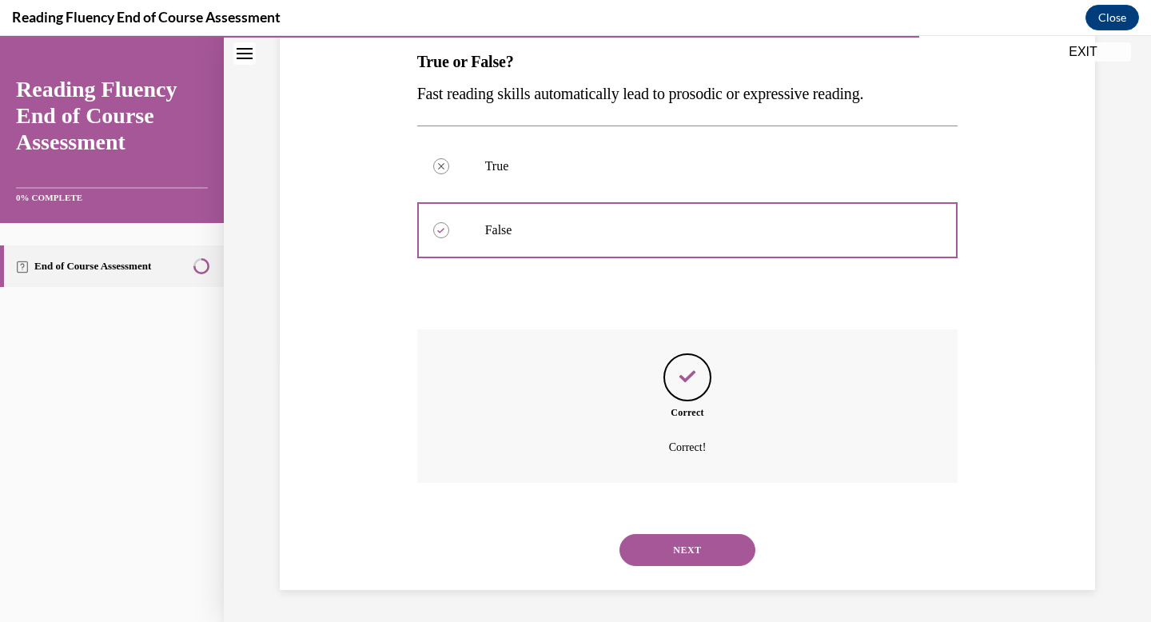
click at [678, 548] on button "NEXT" at bounding box center [687, 550] width 136 height 32
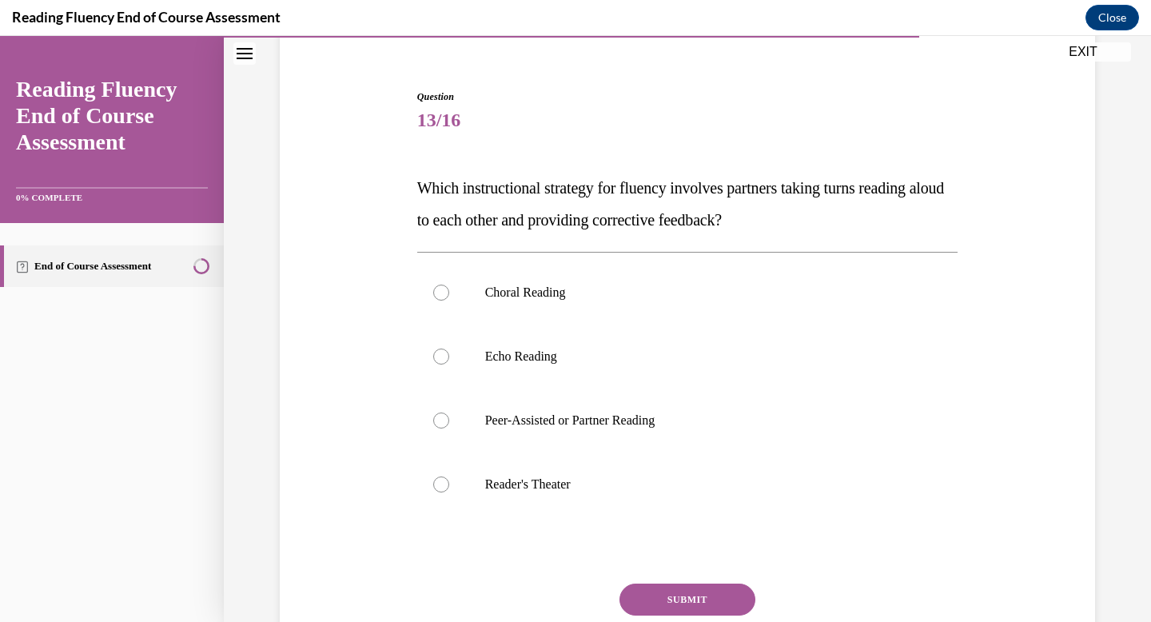
scroll to position [154, 0]
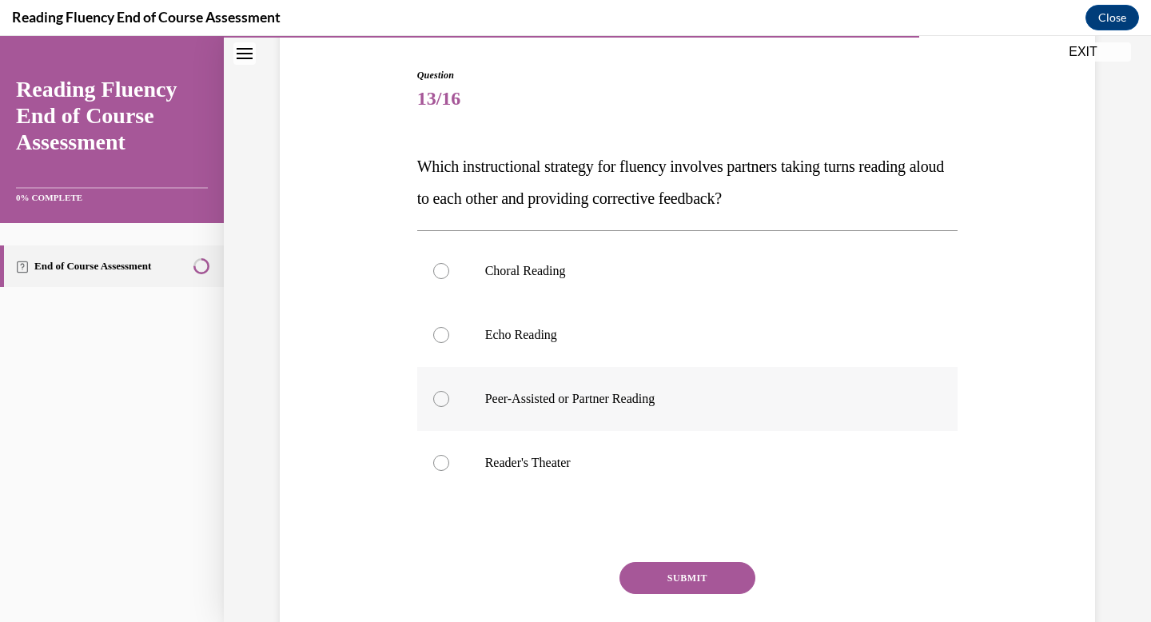
click at [558, 396] on p "Peer-Assisted or Partner Reading" at bounding box center [701, 399] width 433 height 16
click at [449, 396] on input "Peer-Assisted or Partner Reading" at bounding box center [441, 399] width 16 height 16
radio input "true"
click at [679, 574] on button "SUBMIT" at bounding box center [687, 578] width 136 height 32
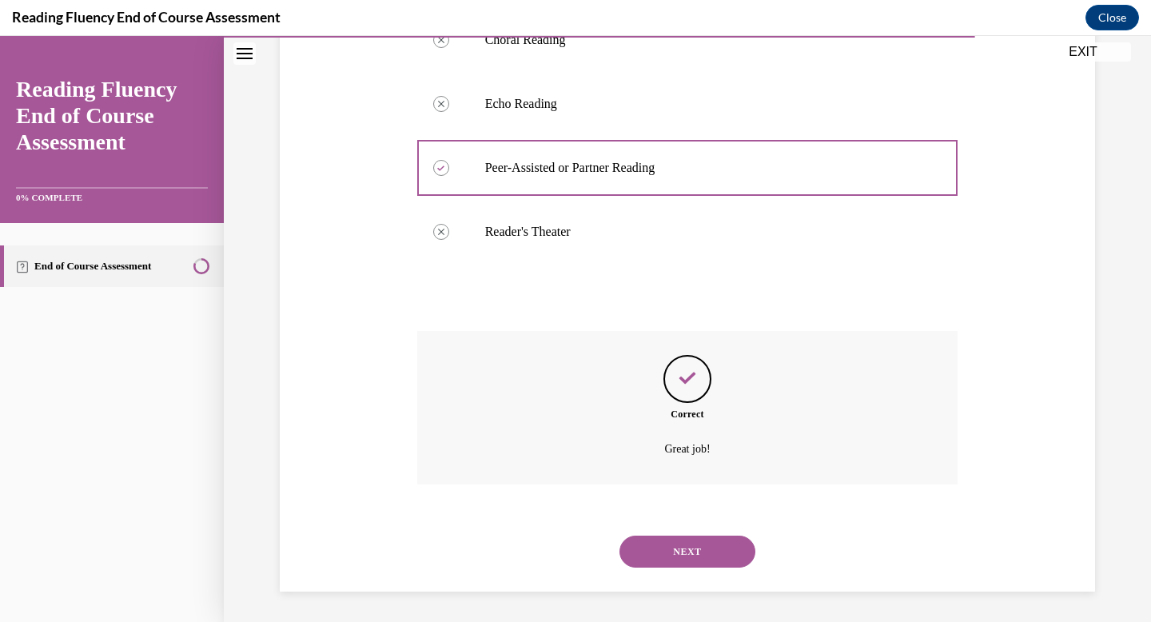
scroll to position [387, 0]
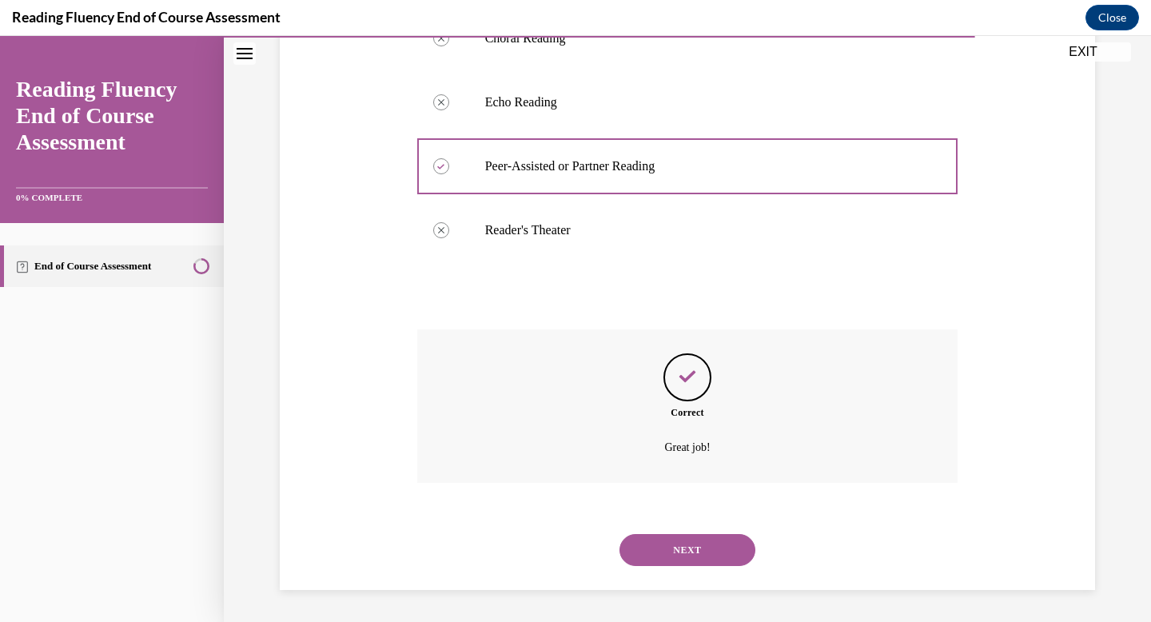
click at [679, 565] on button "NEXT" at bounding box center [687, 550] width 136 height 32
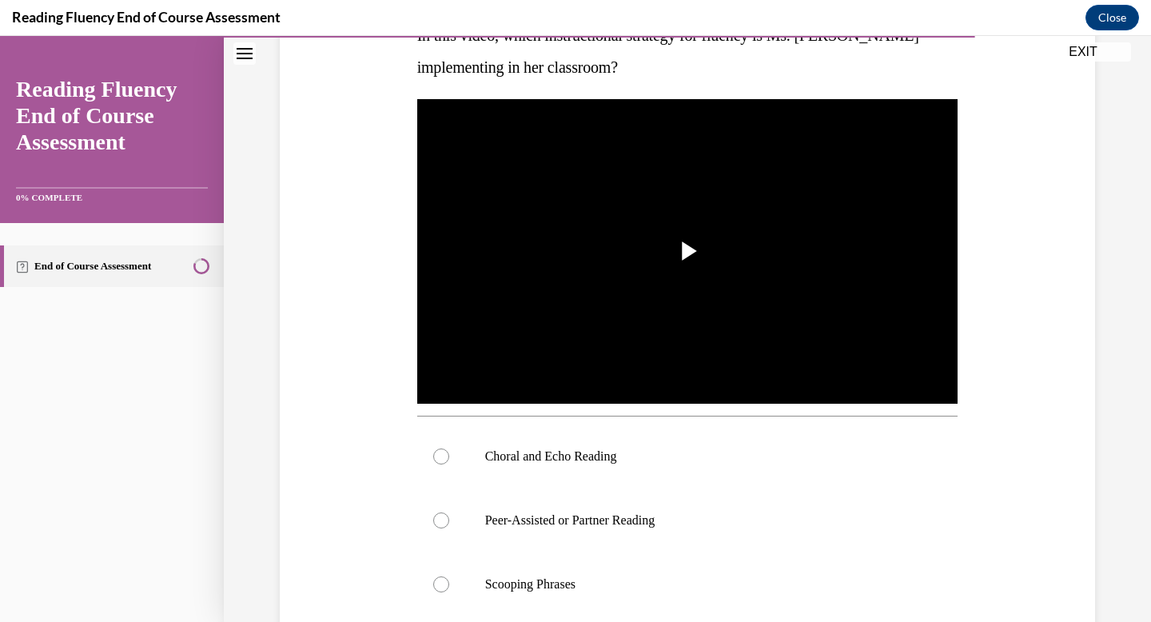
scroll to position [295, 0]
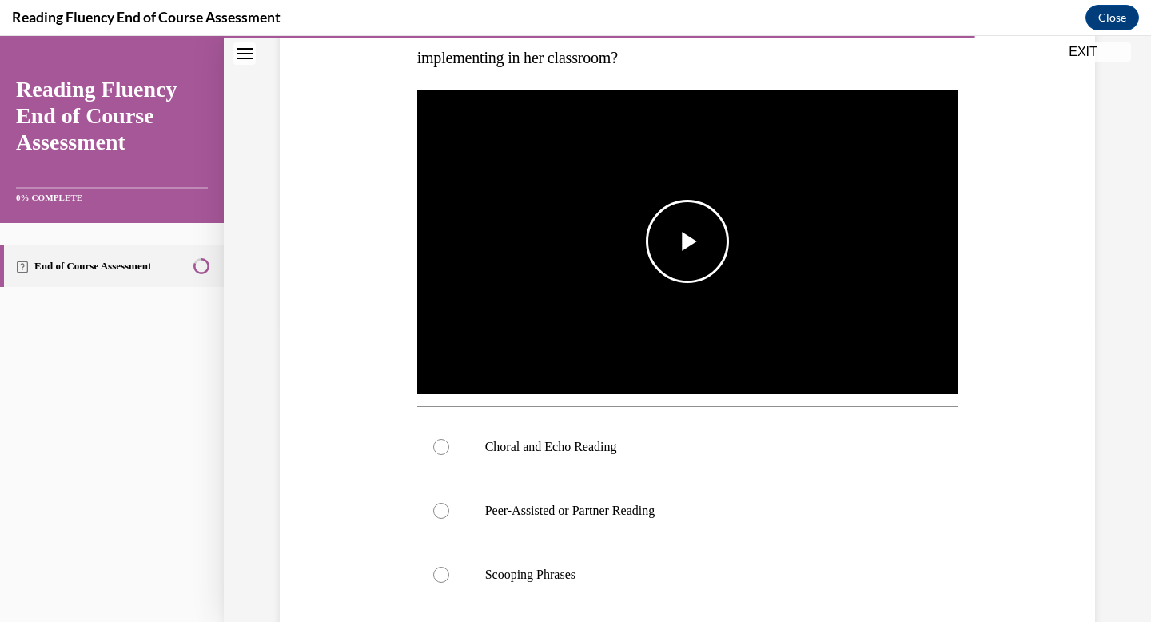
click at [687, 241] on span "Video player" at bounding box center [687, 241] width 0 height 0
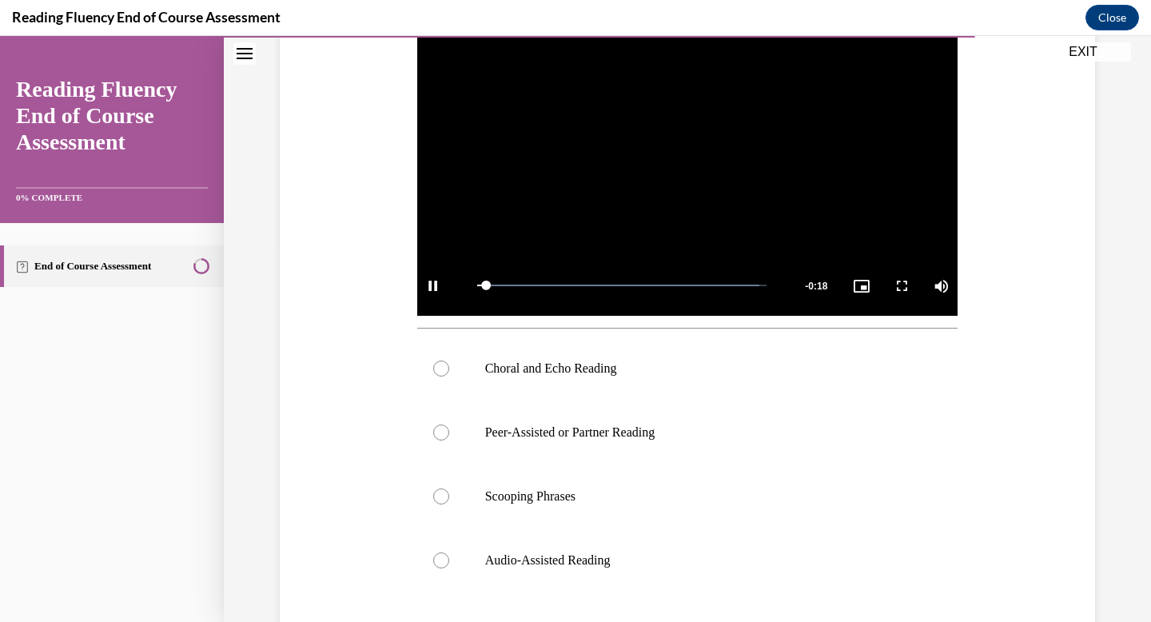
scroll to position [376, 0]
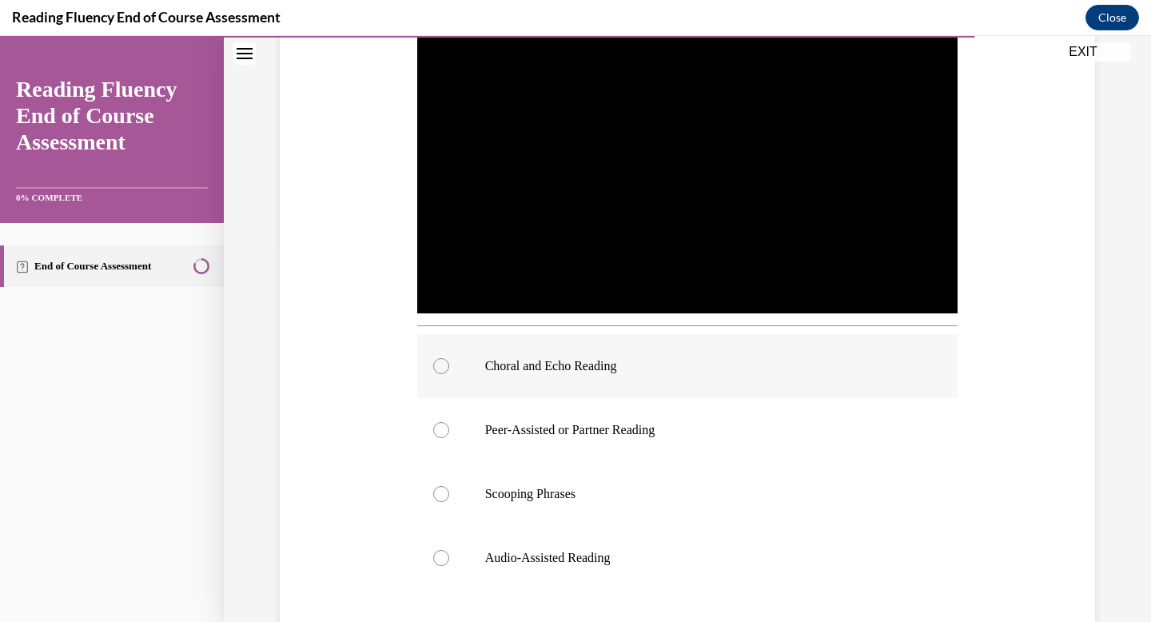
click at [627, 362] on p "Choral and Echo Reading" at bounding box center [701, 366] width 433 height 16
click at [449, 362] on input "Choral and Echo Reading" at bounding box center [441, 366] width 16 height 16
radio input "true"
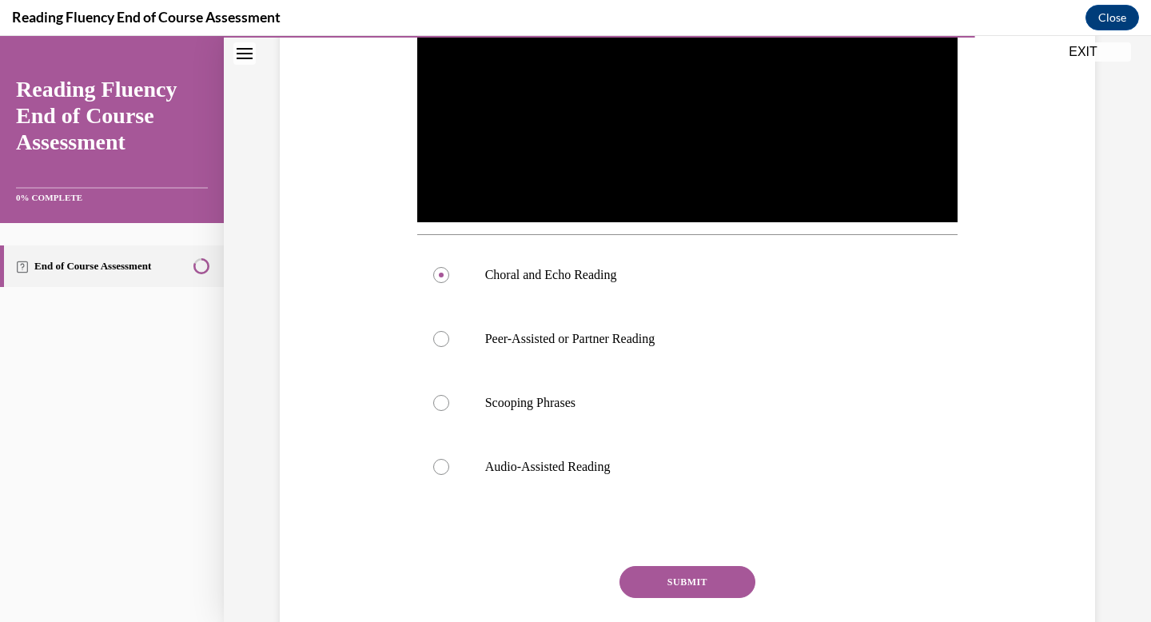
scroll to position [458, 0]
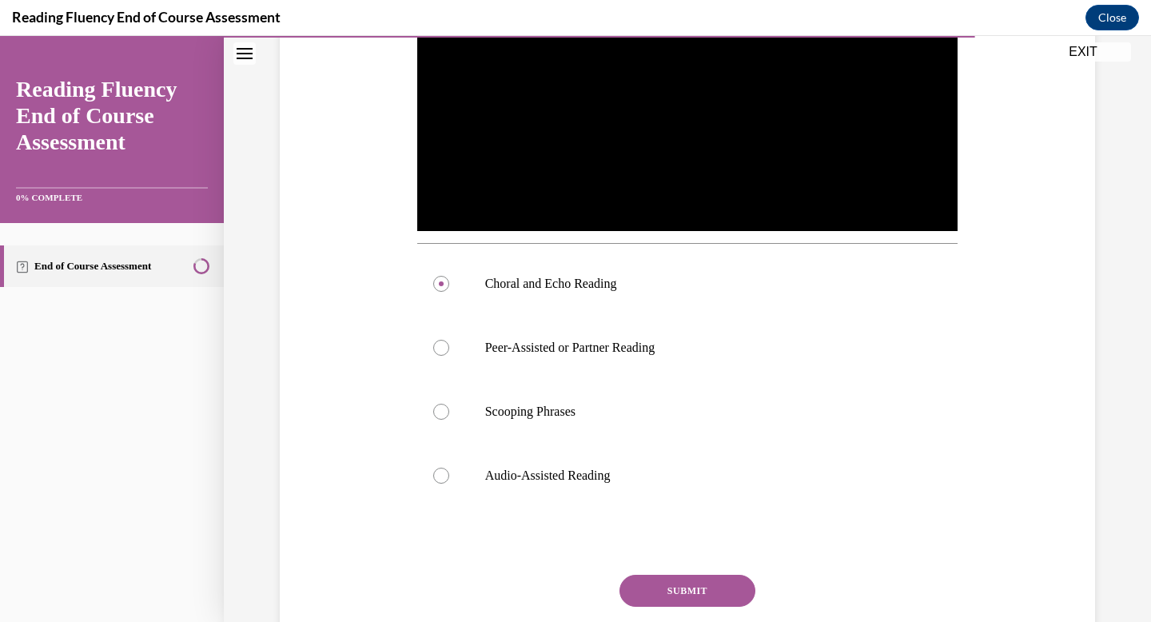
click at [676, 592] on button "SUBMIT" at bounding box center [687, 591] width 136 height 32
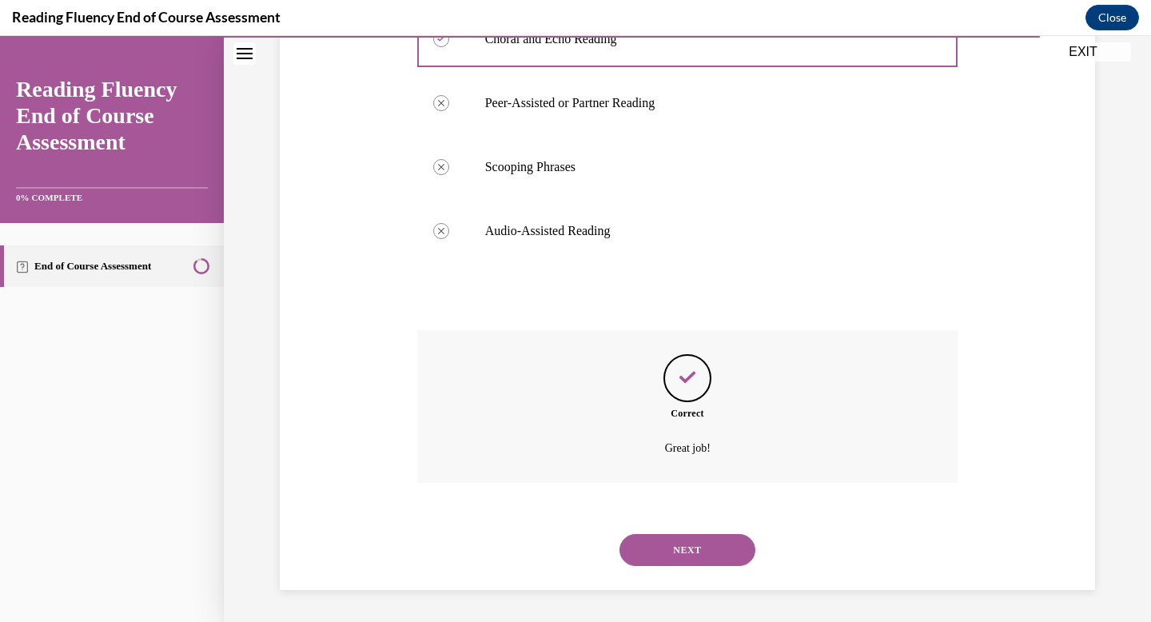
scroll to position [703, 0]
click at [675, 543] on button "NEXT" at bounding box center [687, 550] width 136 height 32
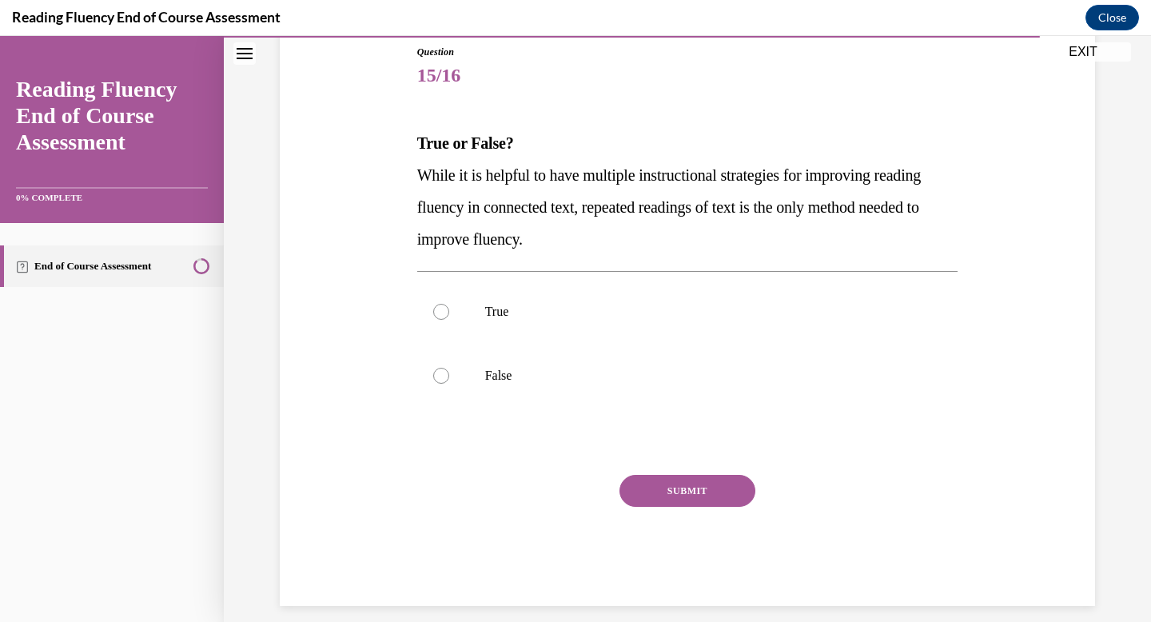
scroll to position [102, 0]
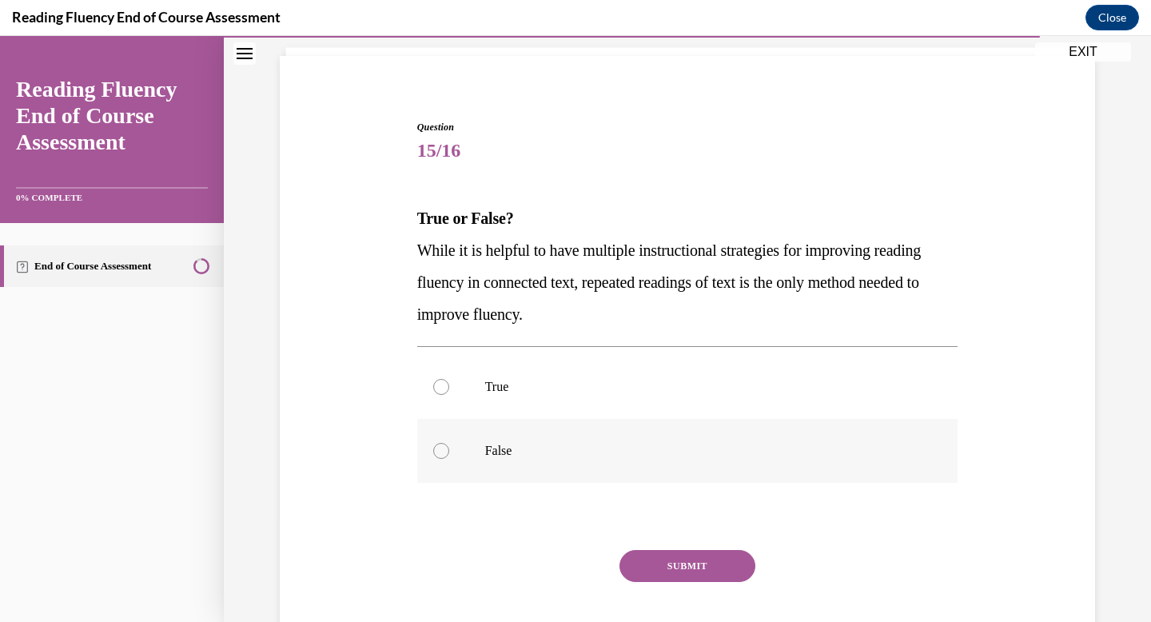
click at [452, 460] on label "False" at bounding box center [687, 451] width 541 height 64
click at [449, 459] on input "False" at bounding box center [441, 451] width 16 height 16
radio input "true"
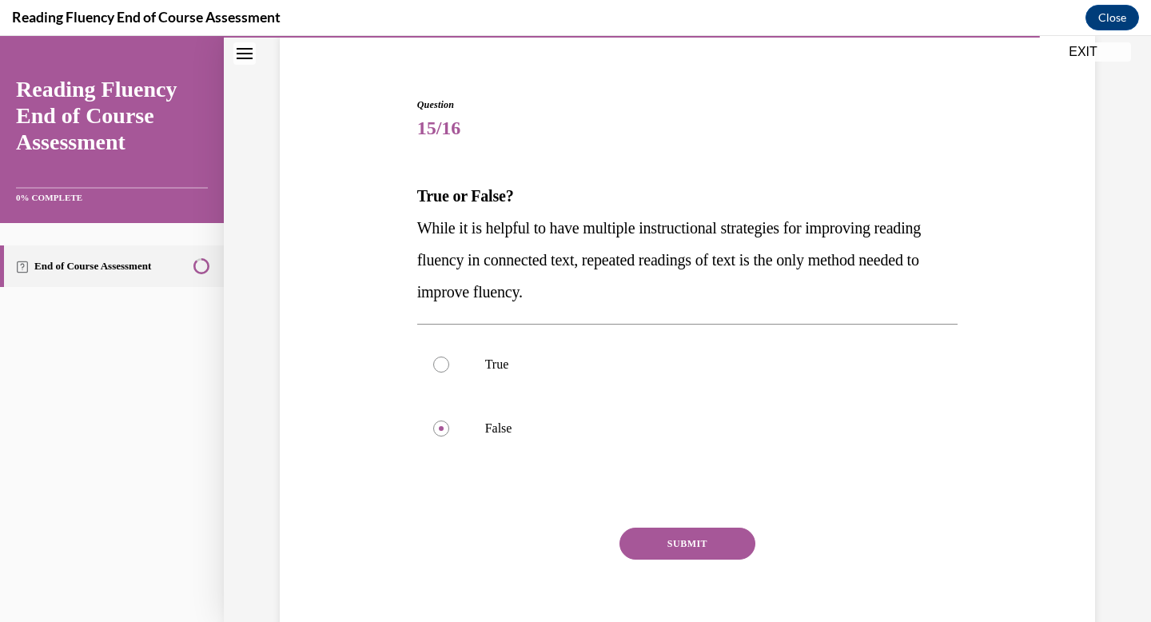
scroll to position [128, 0]
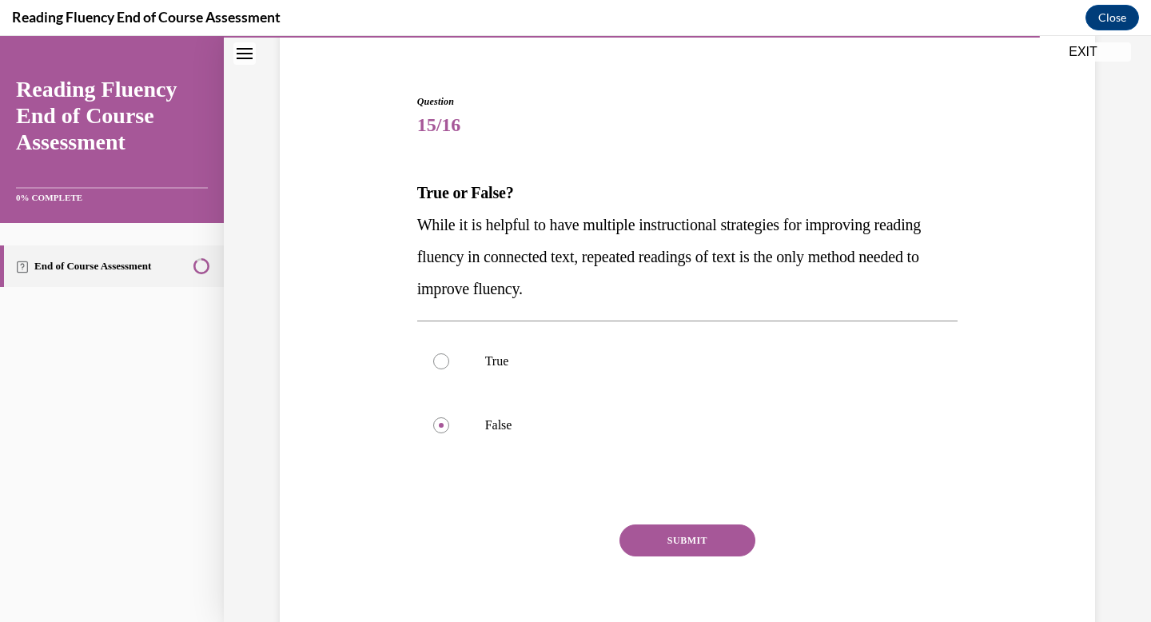
click at [677, 541] on button "SUBMIT" at bounding box center [687, 540] width 136 height 32
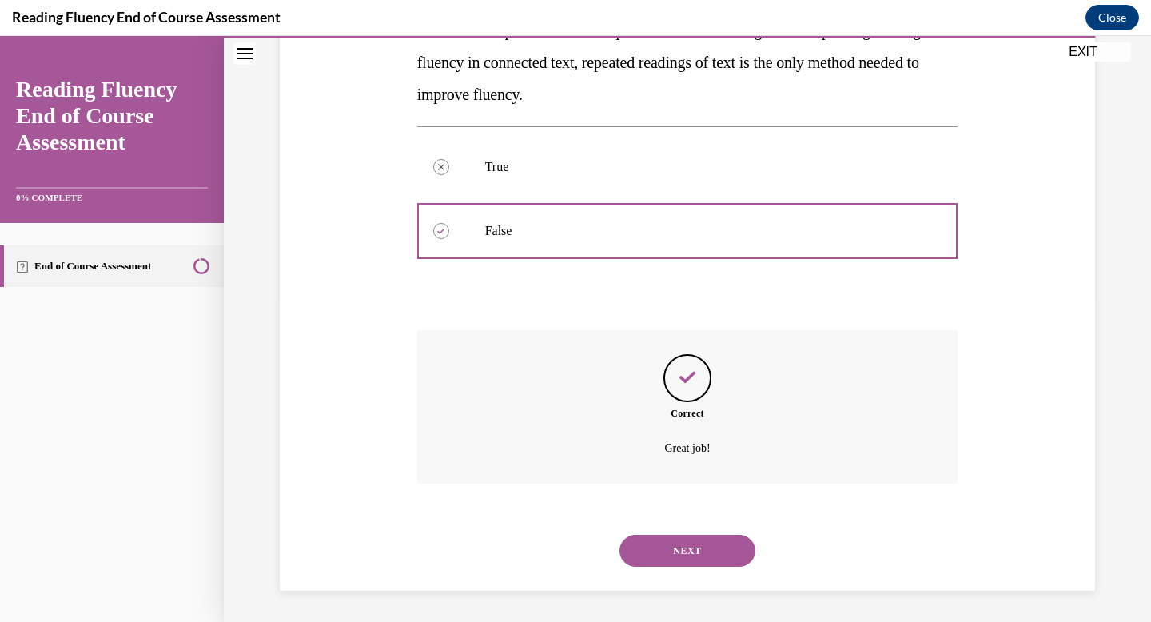
scroll to position [323, 0]
click at [687, 576] on div "NEXT" at bounding box center [687, 550] width 541 height 64
click at [687, 549] on button "NEXT" at bounding box center [687, 550] width 136 height 32
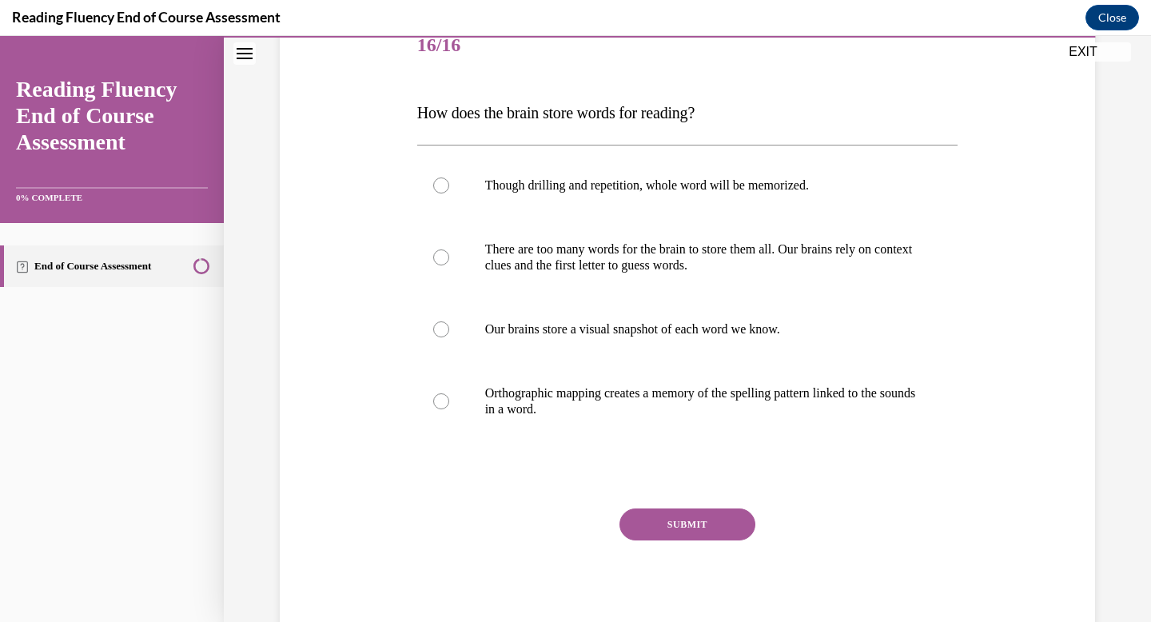
scroll to position [210, 0]
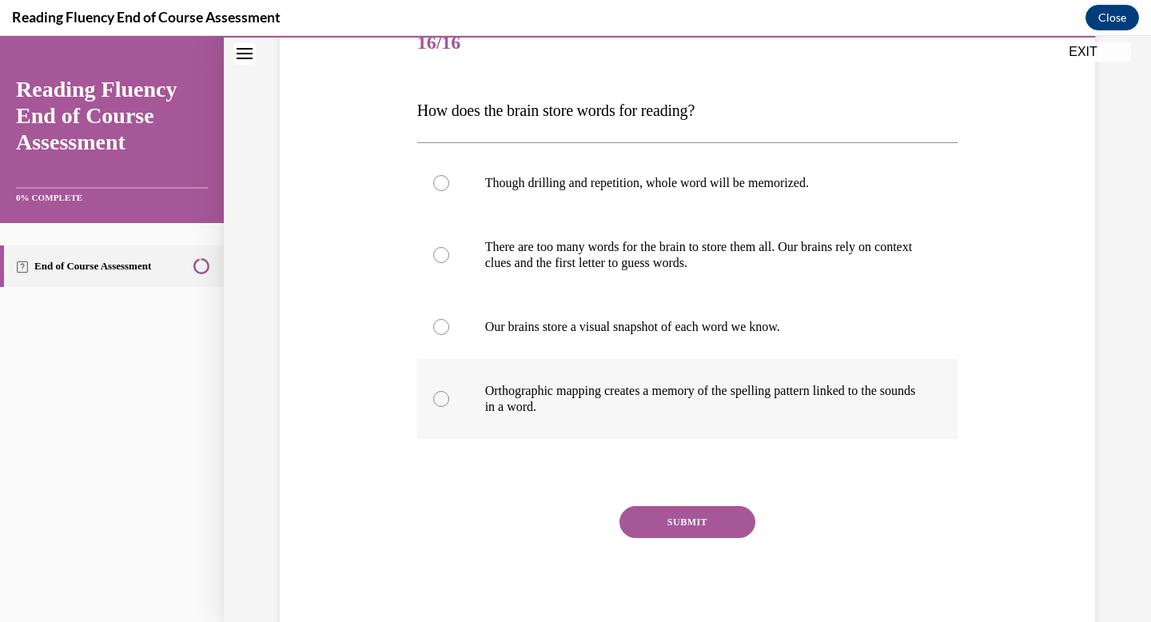
click at [492, 399] on p "Orthographic mapping creates a memory of the spelling pattern linked to the sou…" at bounding box center [701, 399] width 433 height 32
click at [449, 399] on input "Orthographic mapping creates a memory of the spelling pattern linked to the sou…" at bounding box center [441, 399] width 16 height 16
radio input "true"
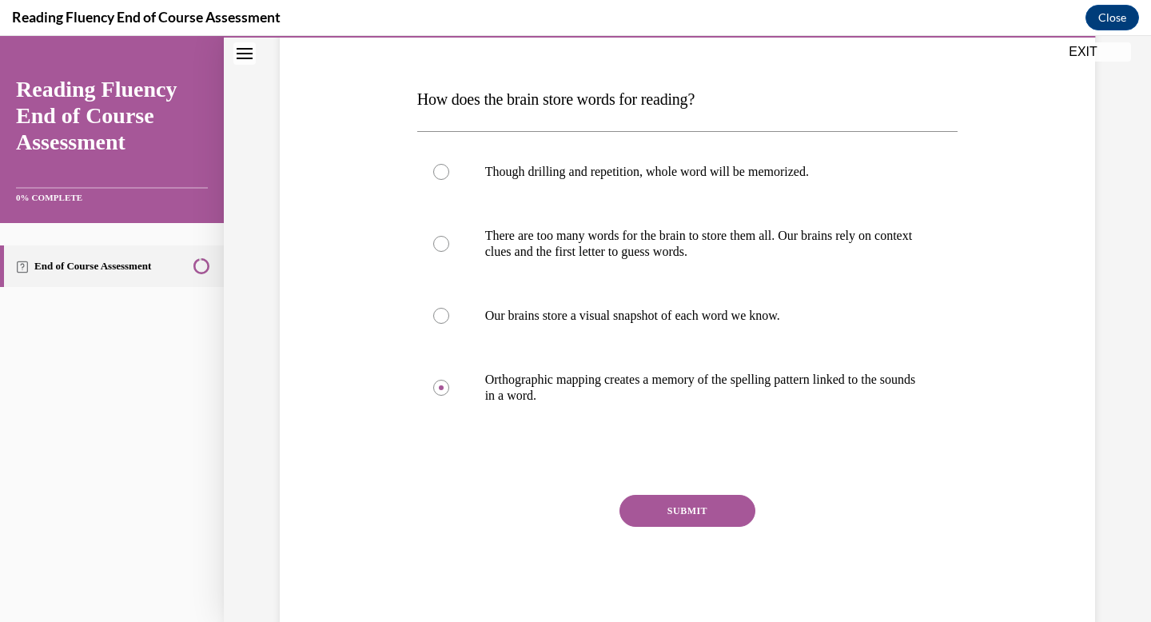
click at [683, 514] on button "SUBMIT" at bounding box center [687, 511] width 136 height 32
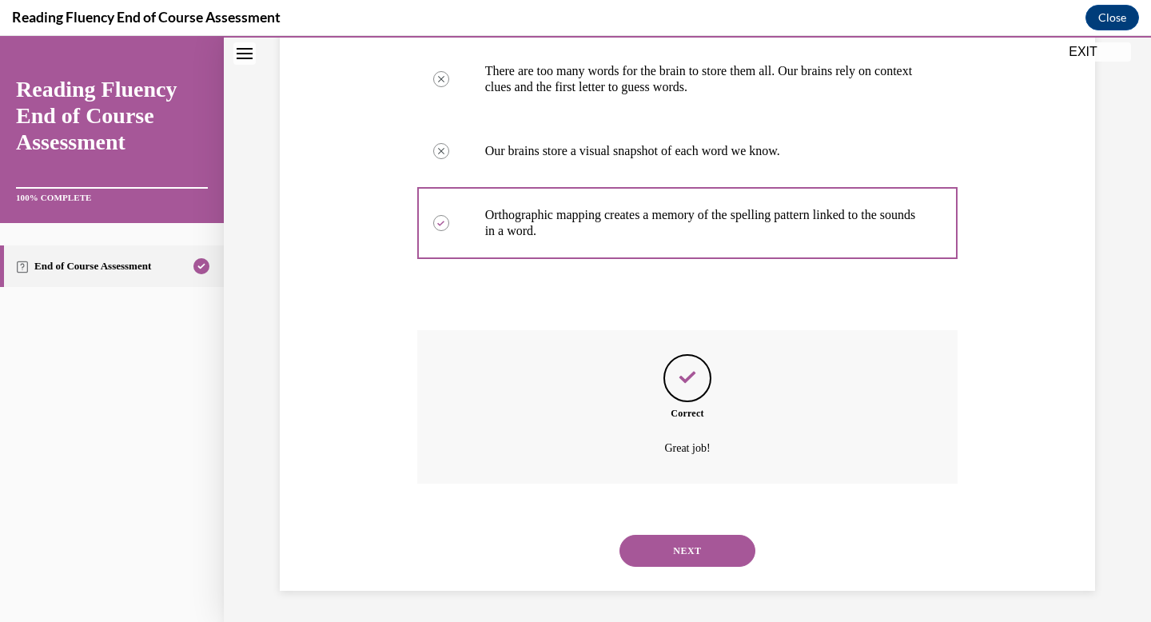
scroll to position [387, 0]
click at [683, 553] on button "NEXT" at bounding box center [687, 550] width 136 height 32
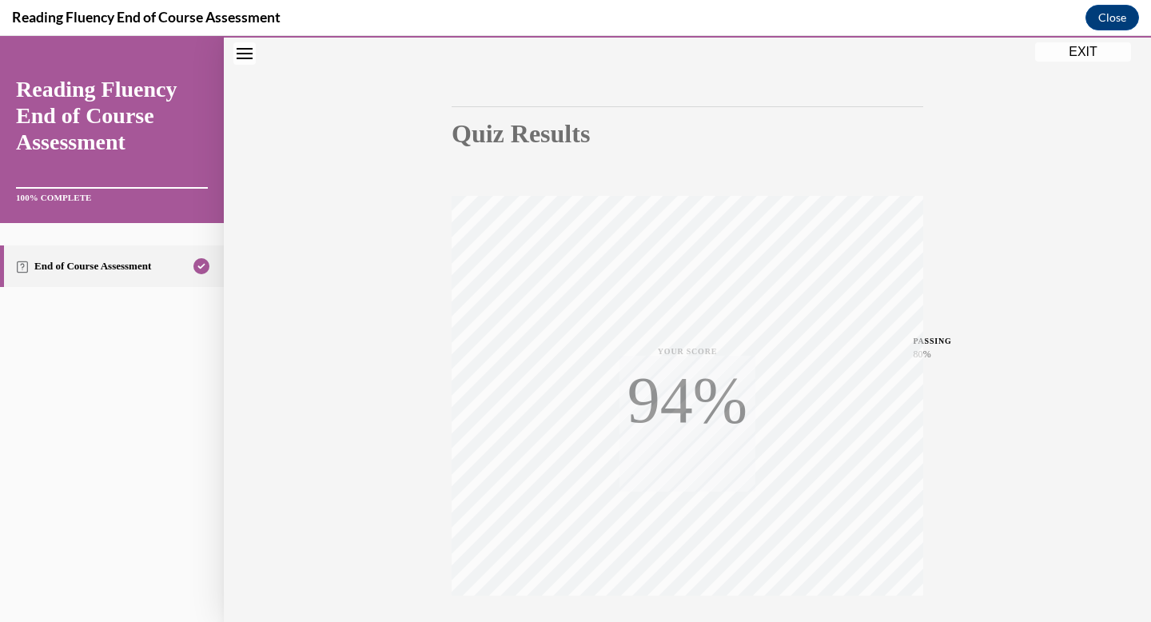
scroll to position [233, 0]
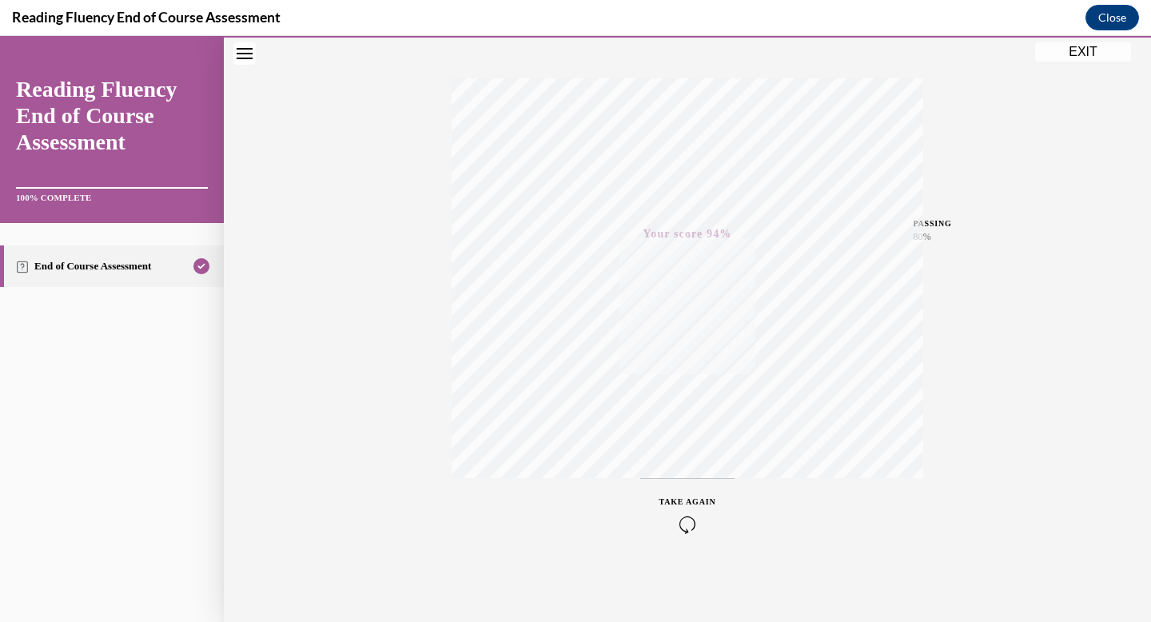
click at [1084, 56] on button "EXIT" at bounding box center [1083, 51] width 96 height 19
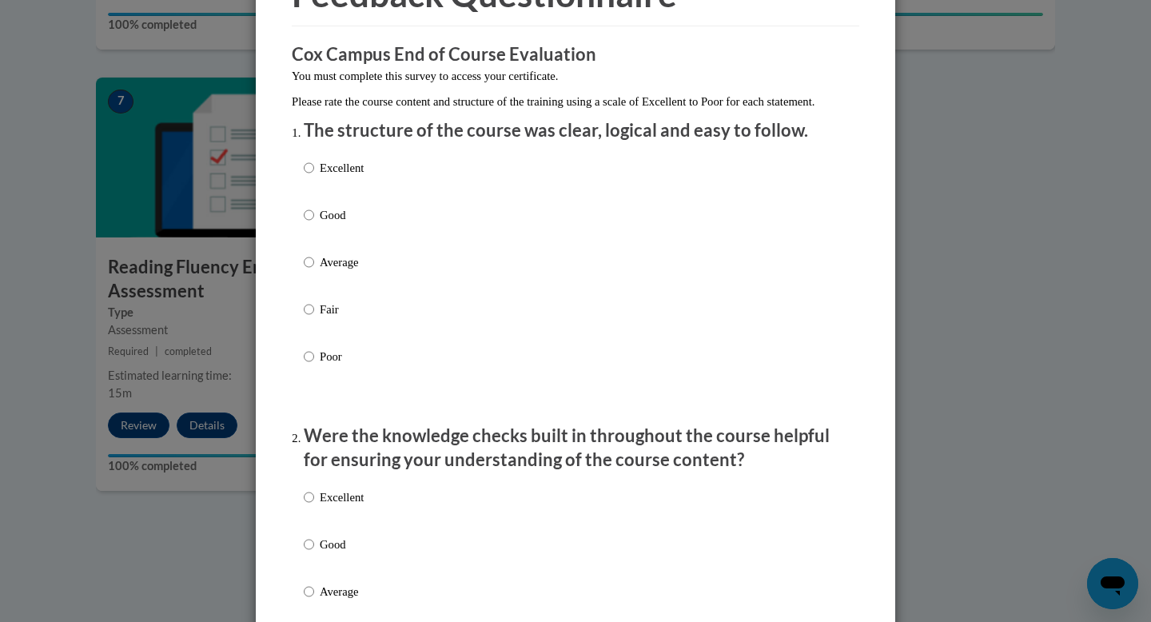
scroll to position [104, 0]
click at [306, 225] on input "Good" at bounding box center [309, 216] width 10 height 18
radio input "true"
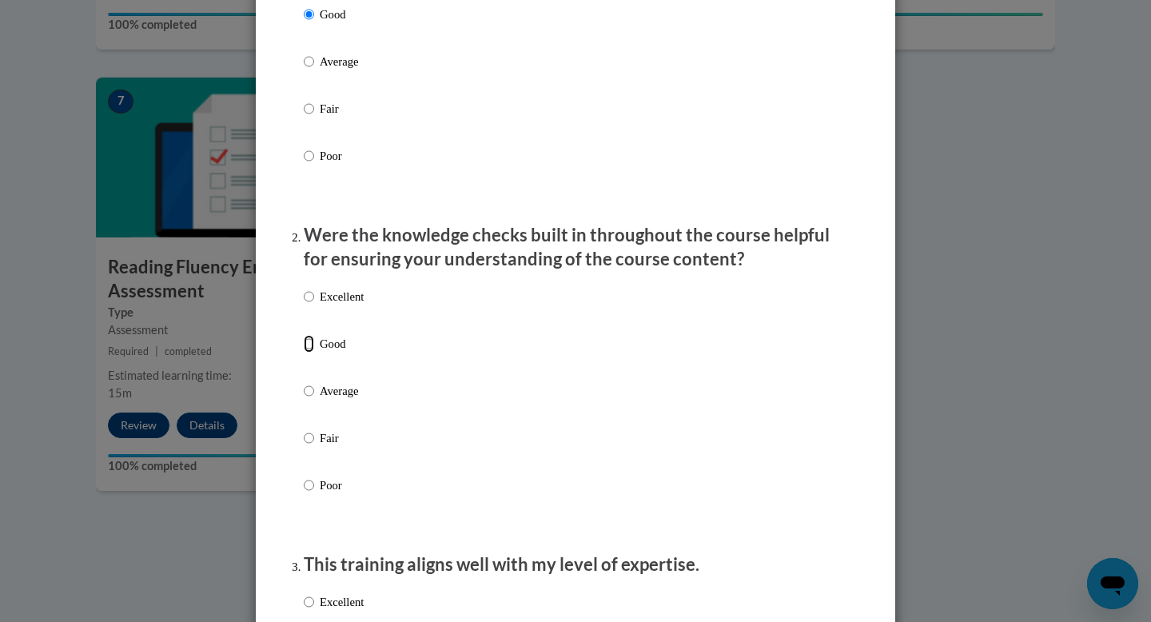
click at [311, 353] on input "Good" at bounding box center [309, 344] width 10 height 18
radio input "true"
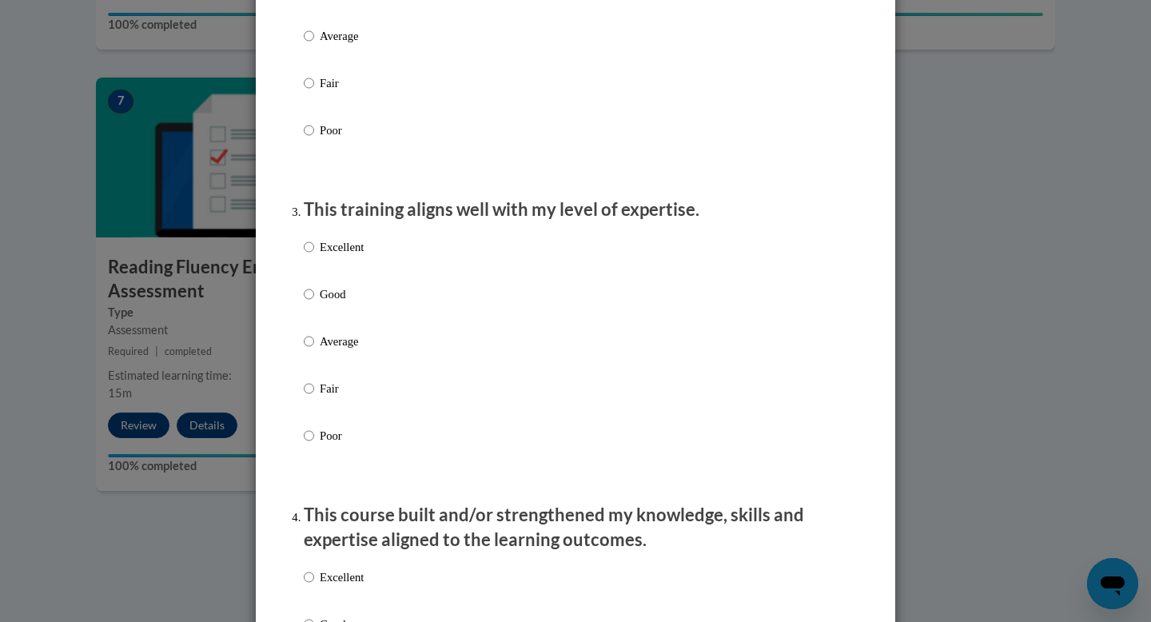
scroll to position [833, 0]
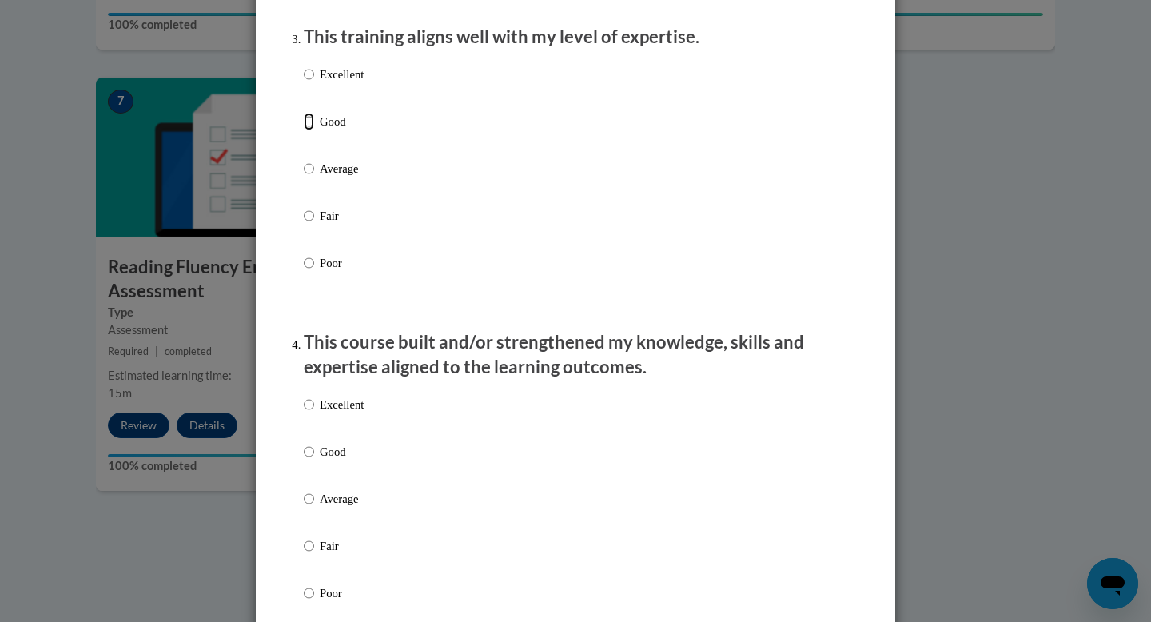
click at [309, 130] on input "Good" at bounding box center [309, 122] width 10 height 18
radio input "true"
click at [305, 460] on input "Good" at bounding box center [309, 452] width 10 height 18
radio input "true"
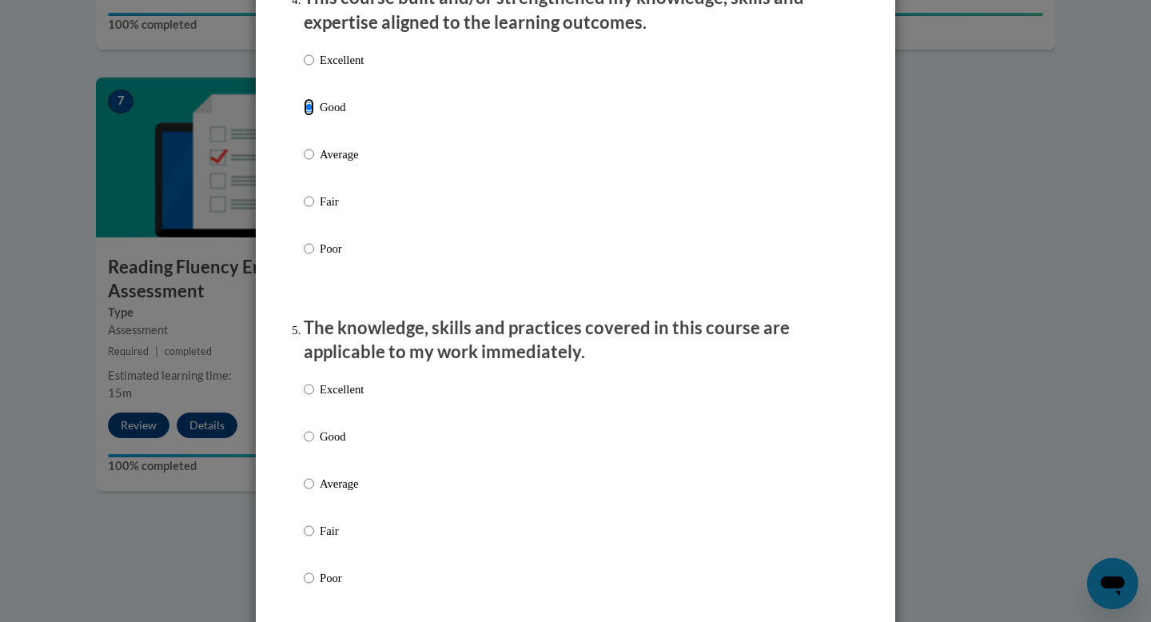
scroll to position [1266, 0]
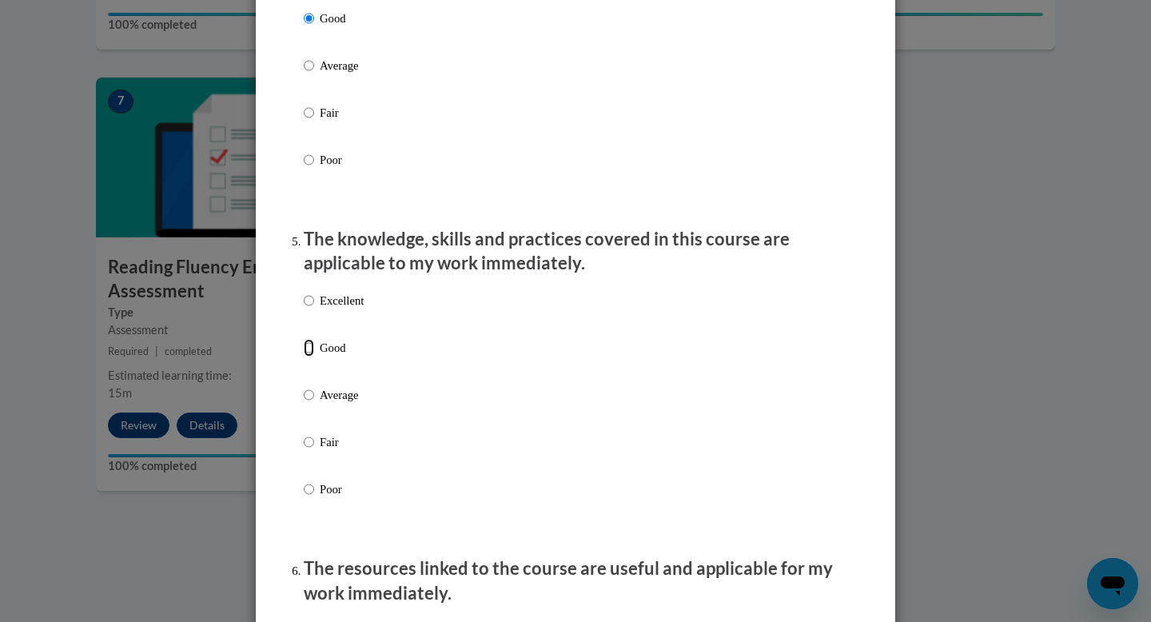
click at [309, 357] on input "Good" at bounding box center [309, 348] width 10 height 18
radio input "true"
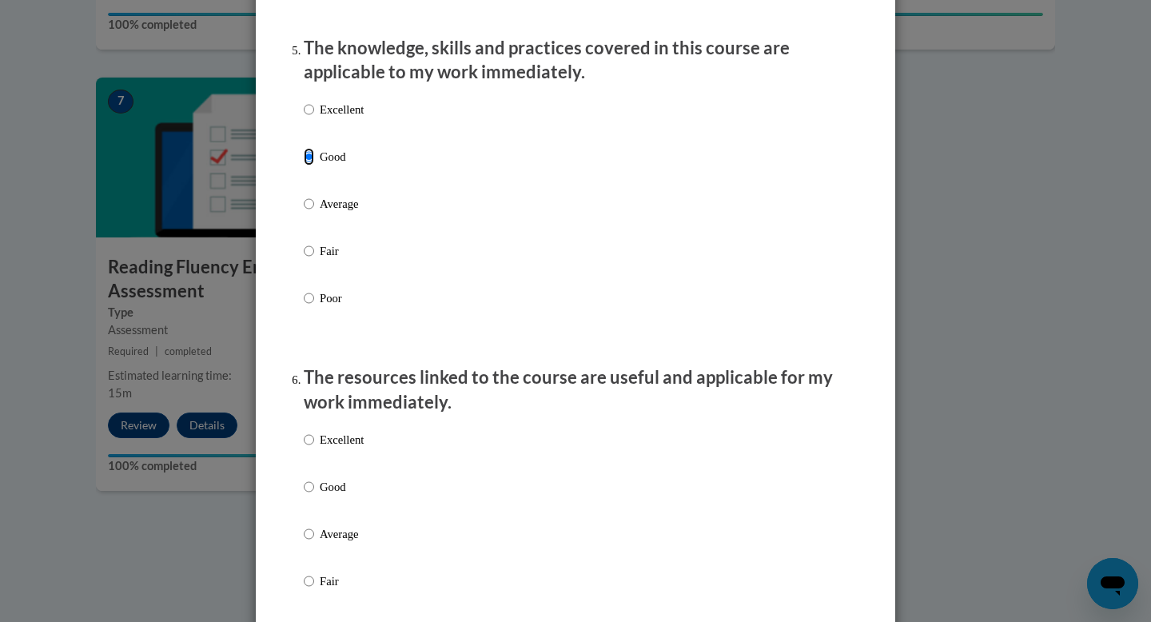
scroll to position [1462, 0]
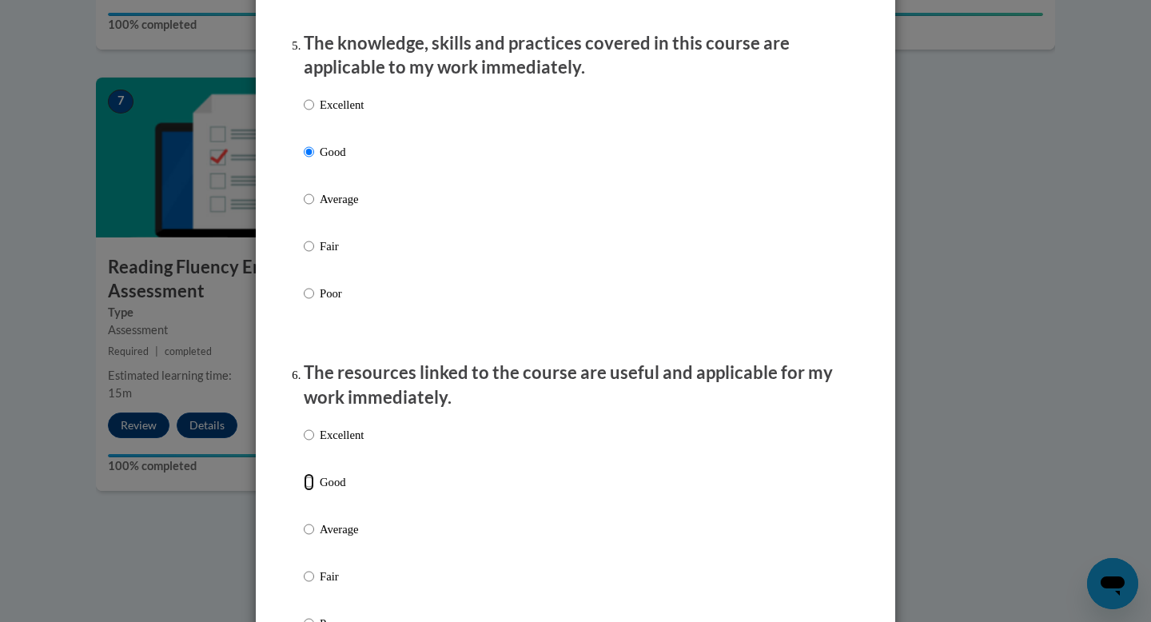
click at [310, 491] on input "Good" at bounding box center [309, 482] width 10 height 18
radio input "true"
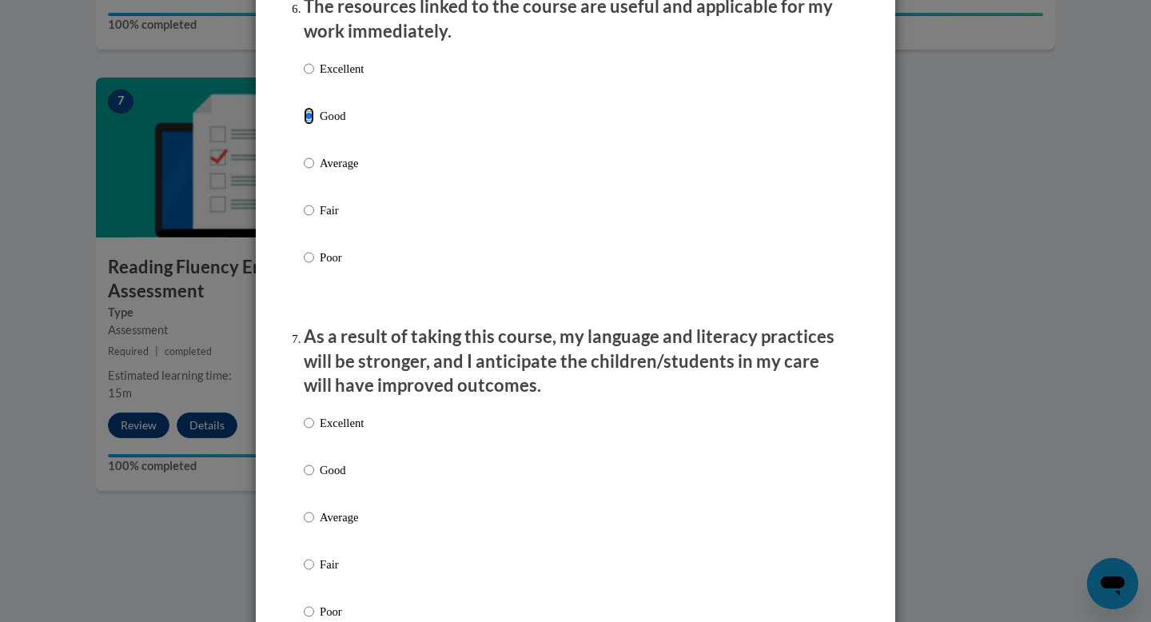
scroll to position [1862, 0]
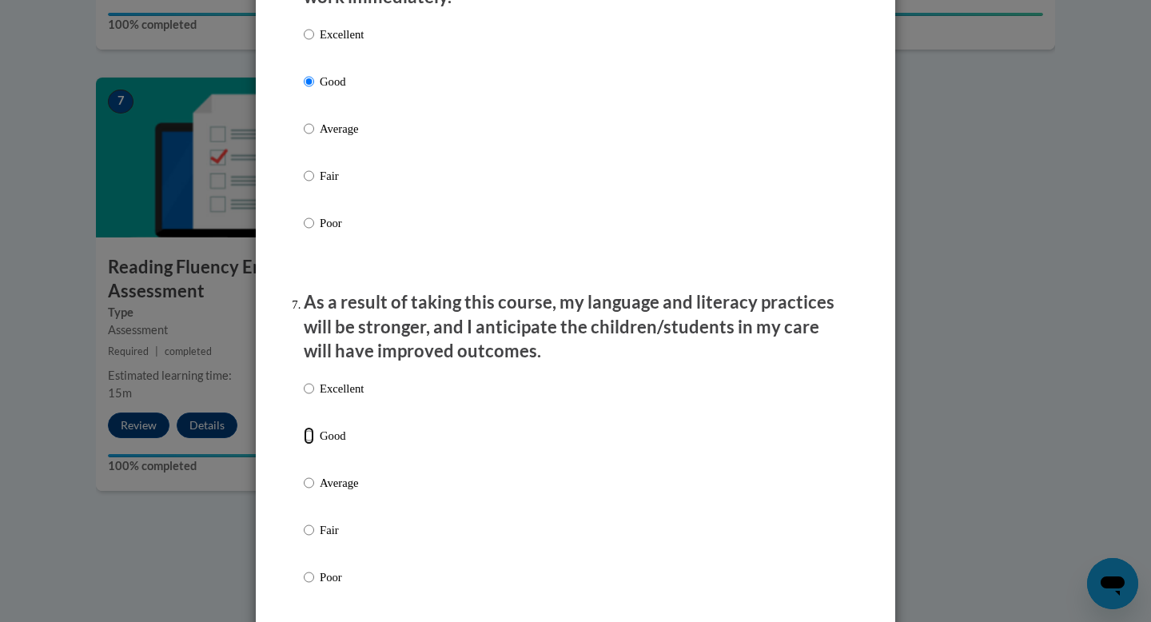
click at [311, 444] on input "Good" at bounding box center [309, 436] width 10 height 18
radio input "true"
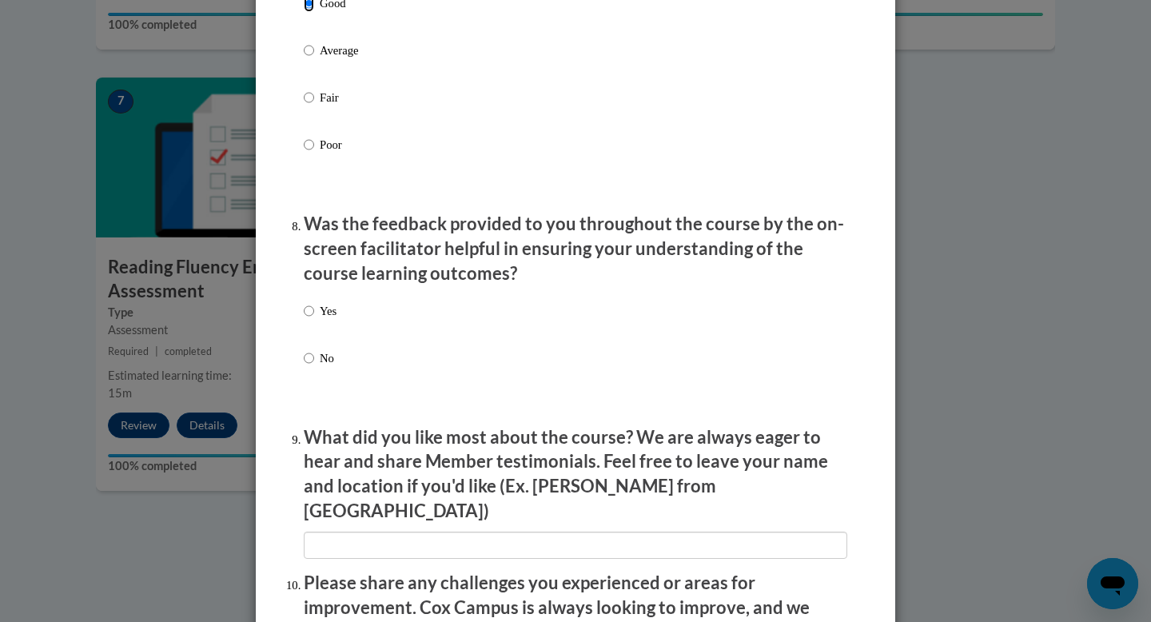
scroll to position [2294, 0]
click at [312, 321] on input "Yes" at bounding box center [309, 312] width 10 height 18
radio input "true"
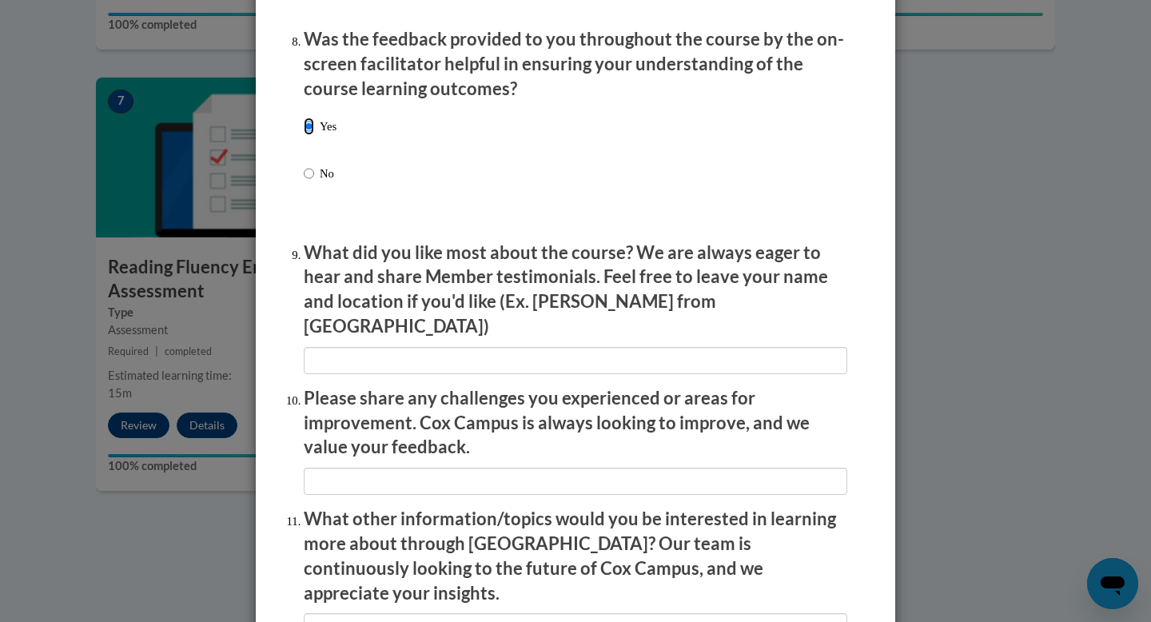
scroll to position [2703, 0]
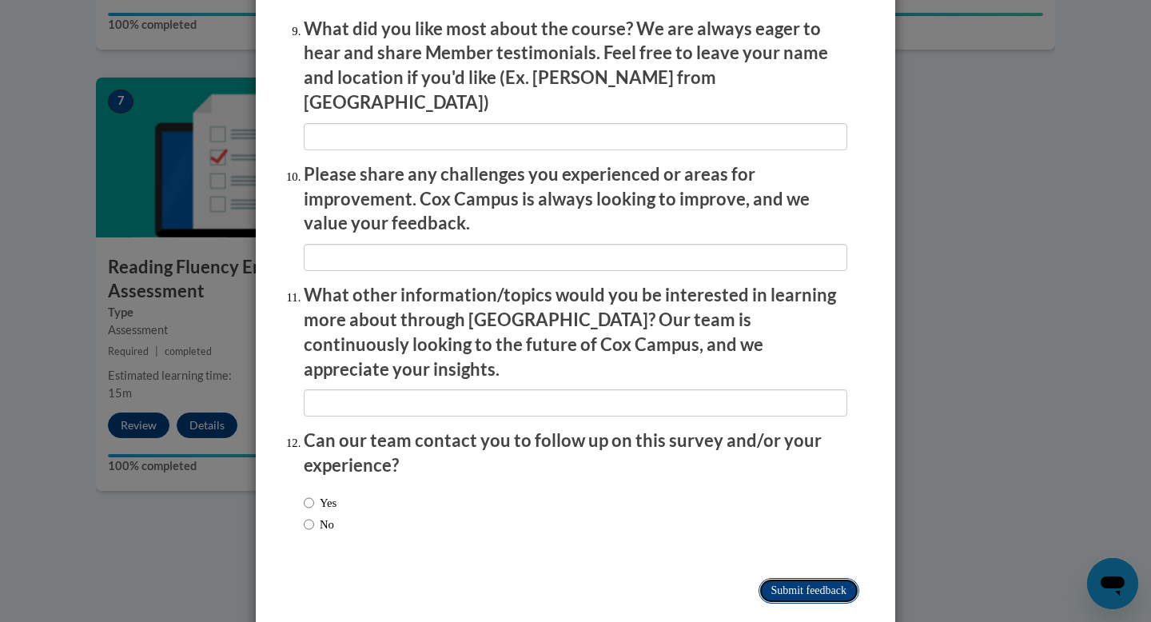
click at [828, 578] on input "Submit feedback" at bounding box center [809, 591] width 101 height 26
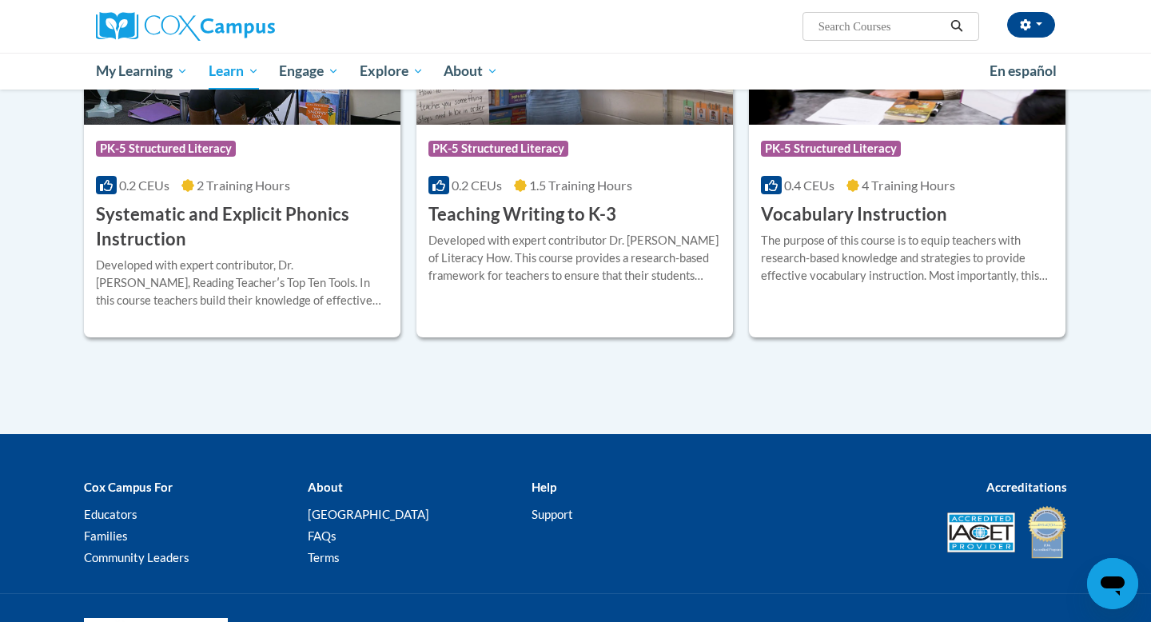
scroll to position [1853, 0]
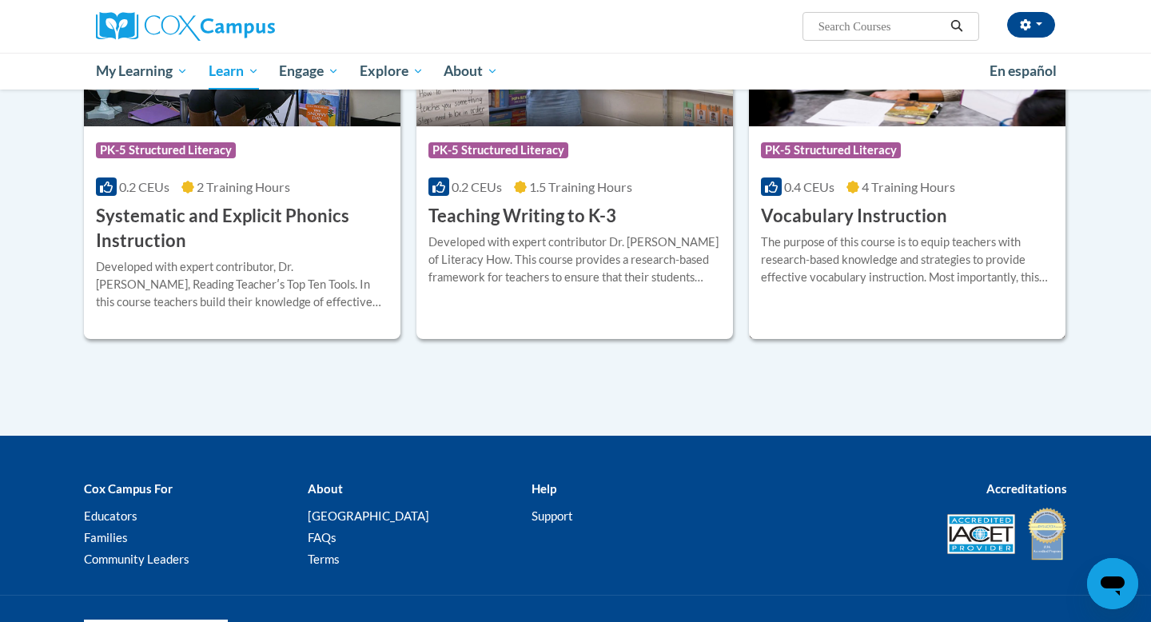
click at [953, 269] on div "The purpose of this course is to equip teachers with research-based knowledge a…" at bounding box center [907, 259] width 293 height 53
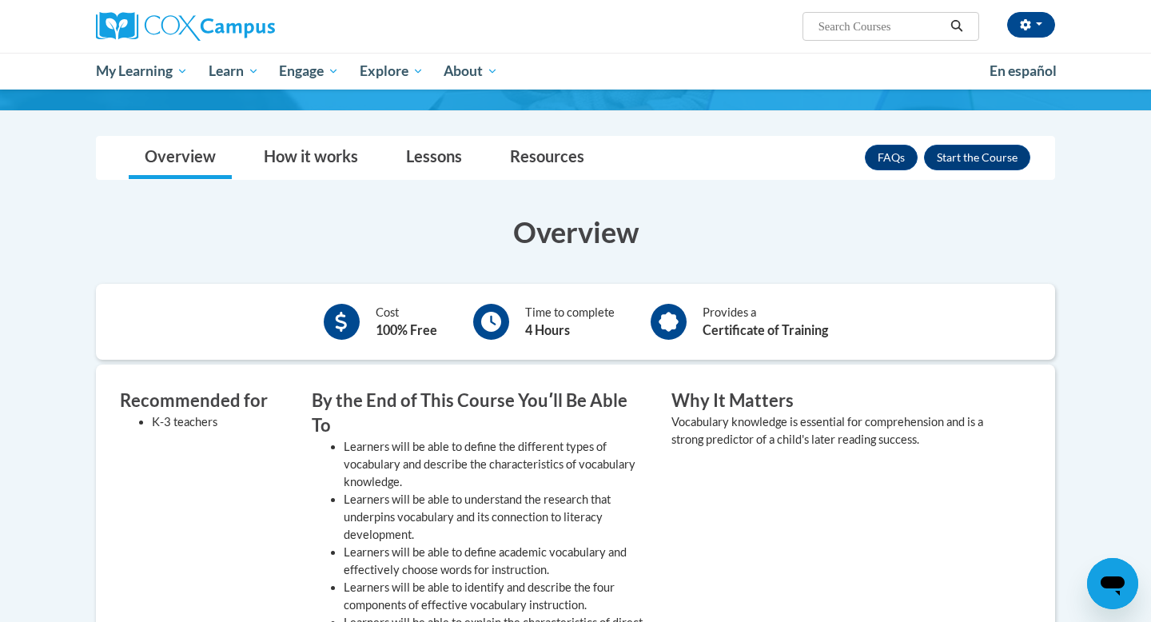
scroll to position [62, 0]
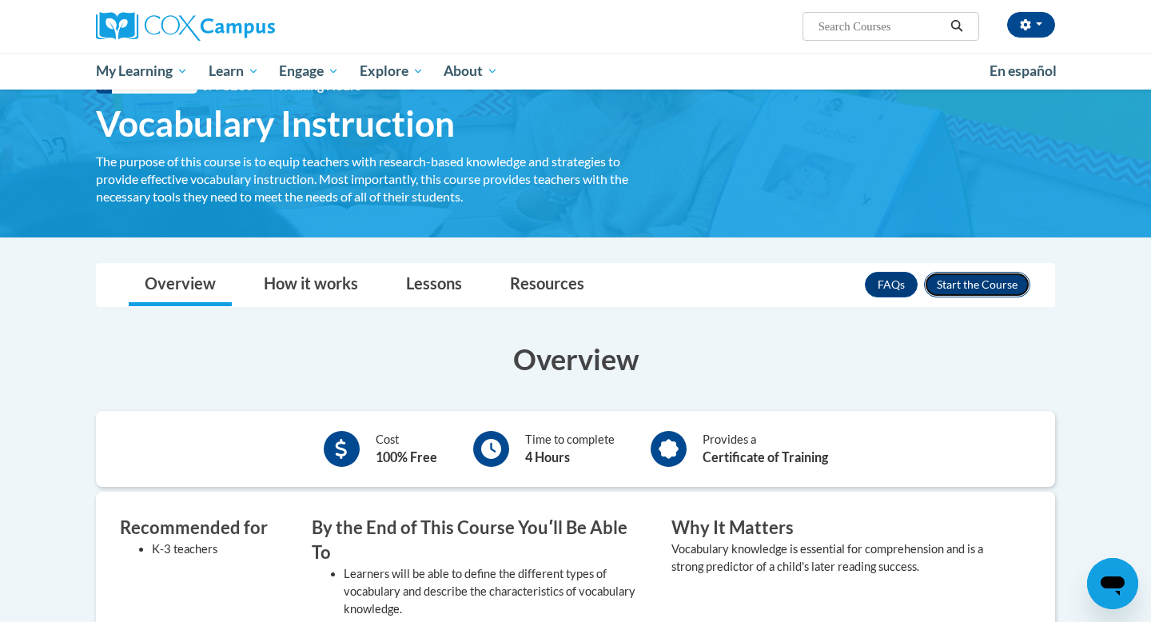
click at [978, 291] on button "Enroll" at bounding box center [977, 285] width 106 height 26
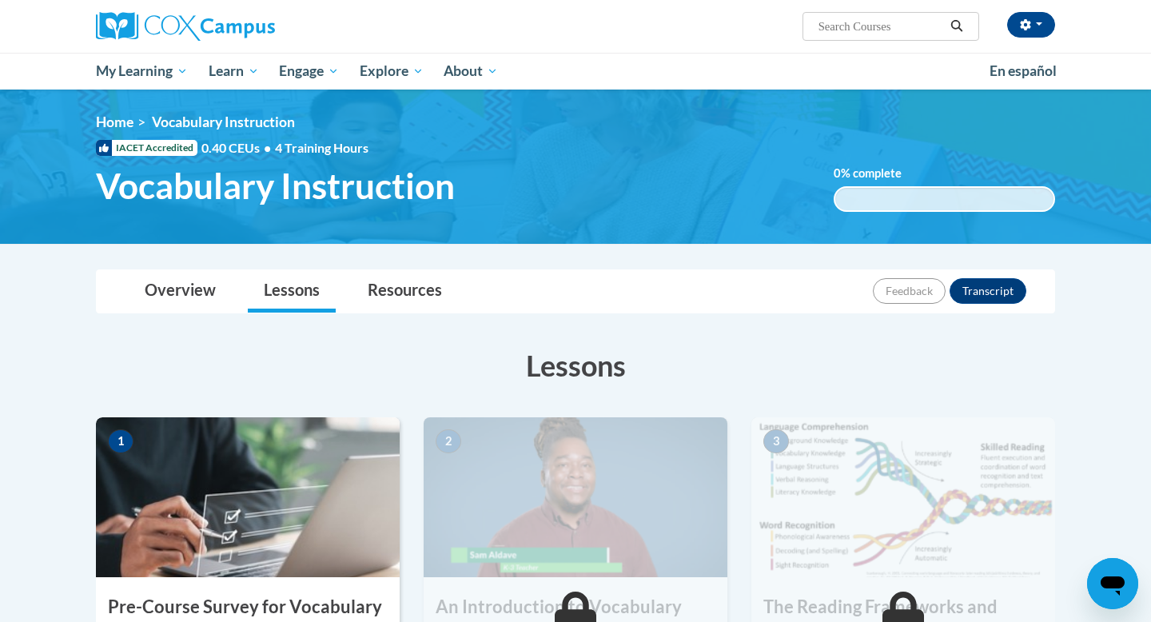
scroll to position [200, 0]
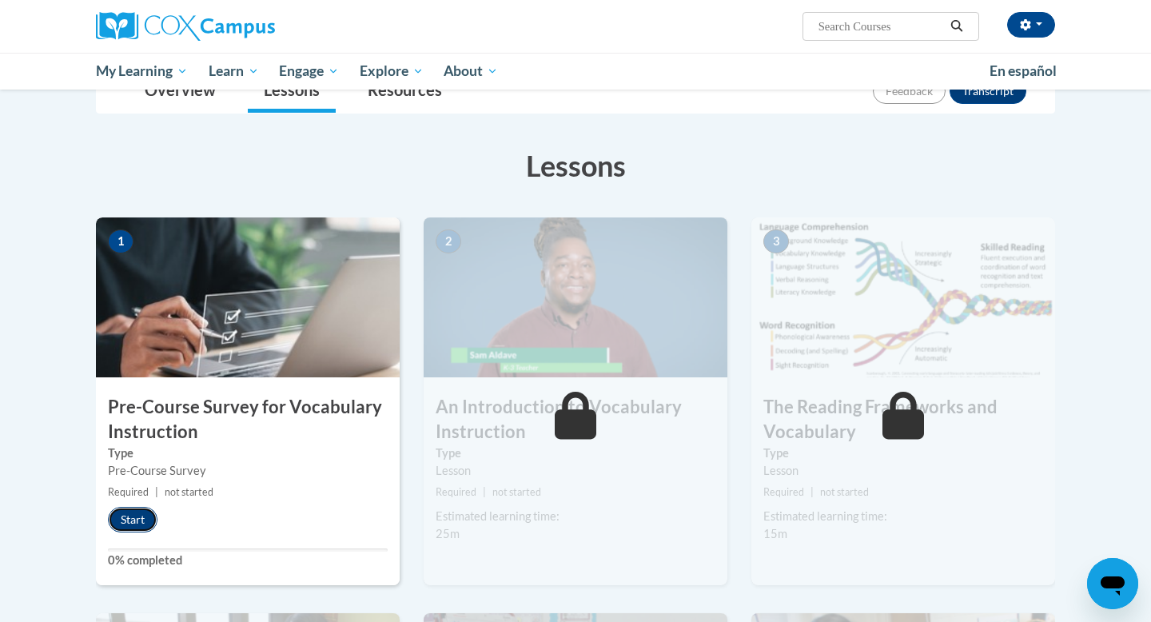
click at [144, 514] on button "Start" at bounding box center [133, 520] width 50 height 26
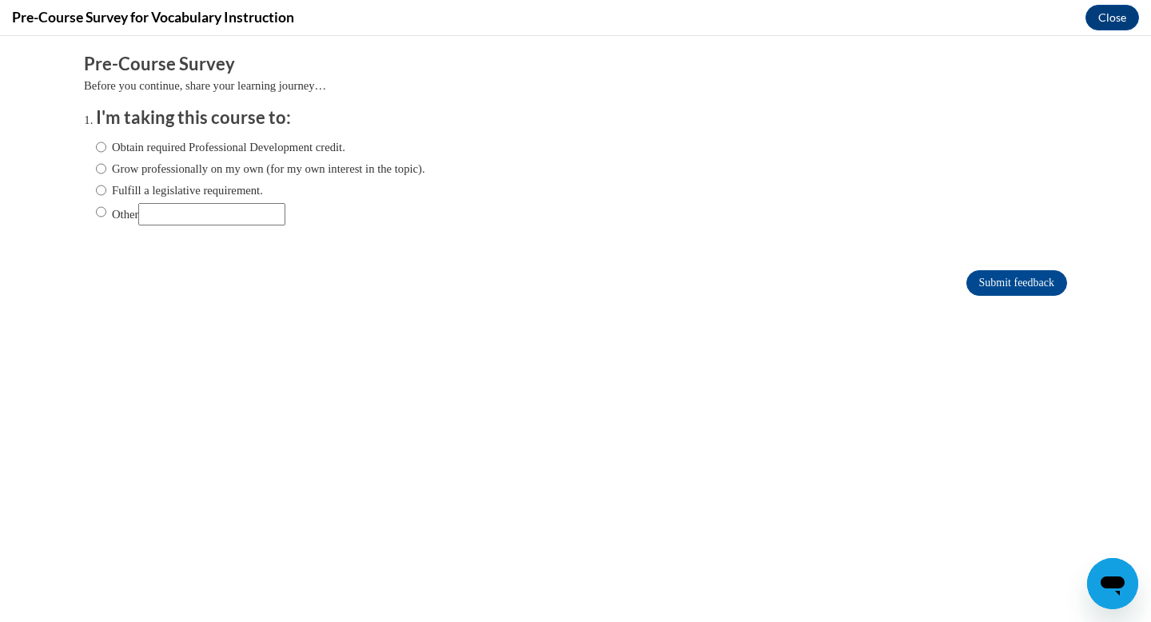
scroll to position [0, 0]
click at [101, 189] on input "Fulfill a legislative requirement." at bounding box center [101, 190] width 10 height 18
radio input "true"
click at [1049, 285] on input "Submit feedback" at bounding box center [1016, 283] width 101 height 26
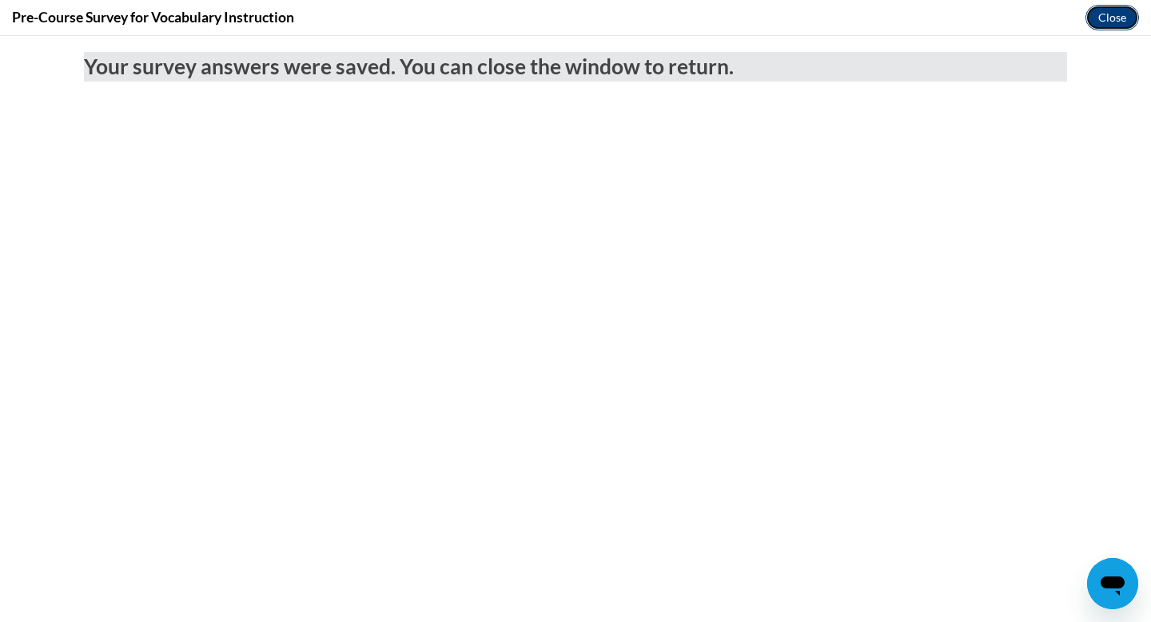
click at [1099, 8] on button "Close" at bounding box center [1113, 18] width 54 height 26
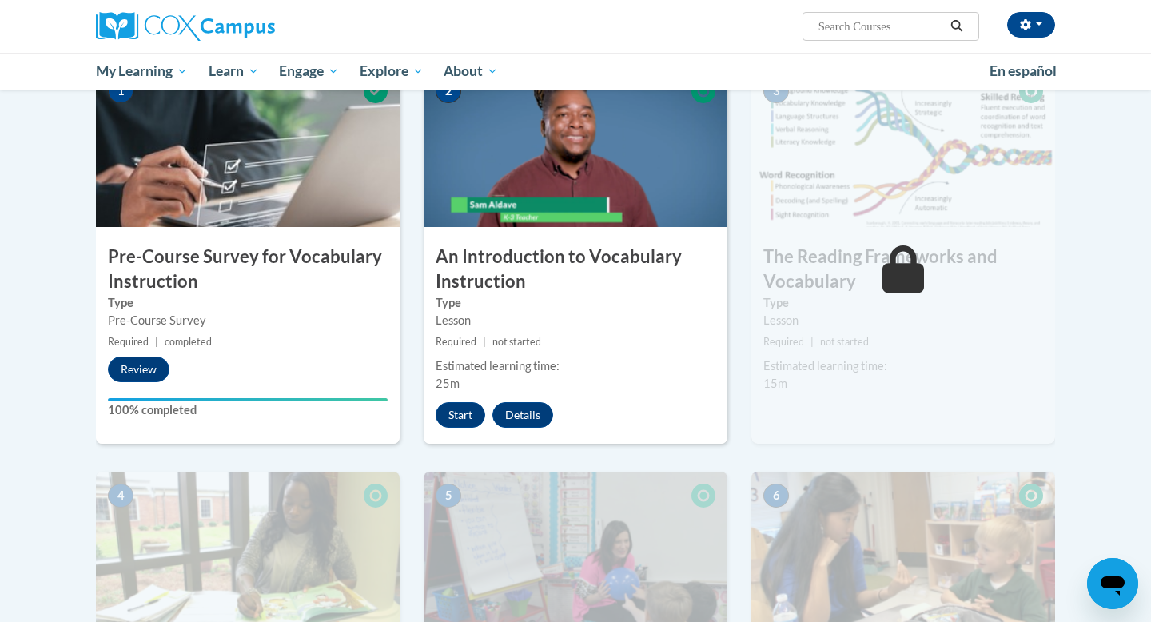
scroll to position [356, 0]
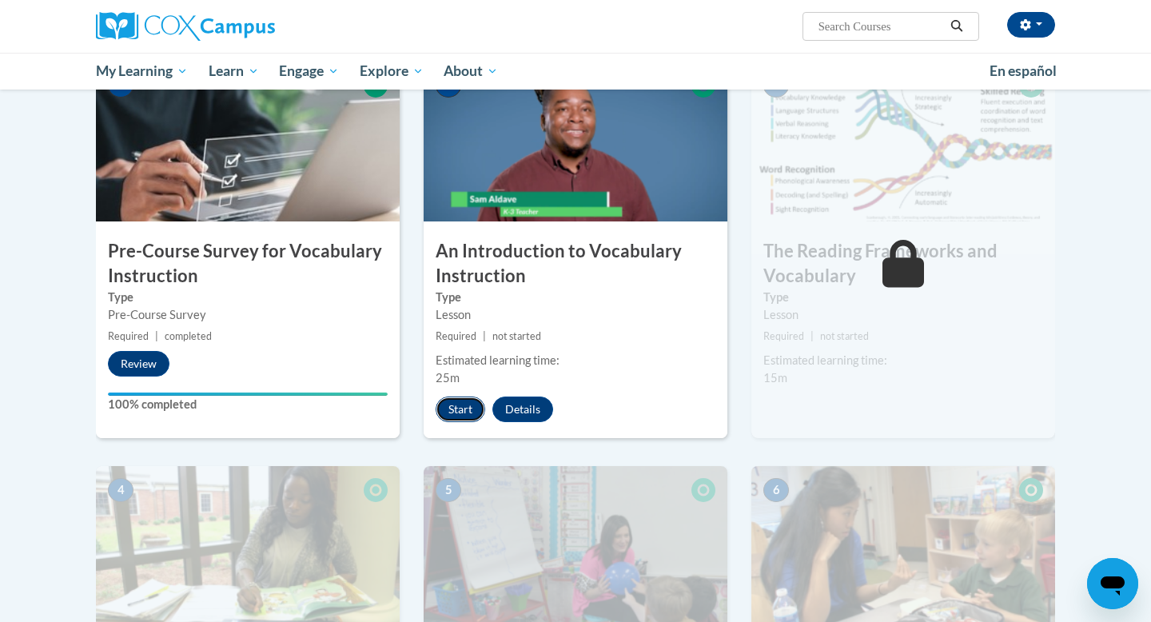
click at [460, 403] on button "Start" at bounding box center [461, 409] width 50 height 26
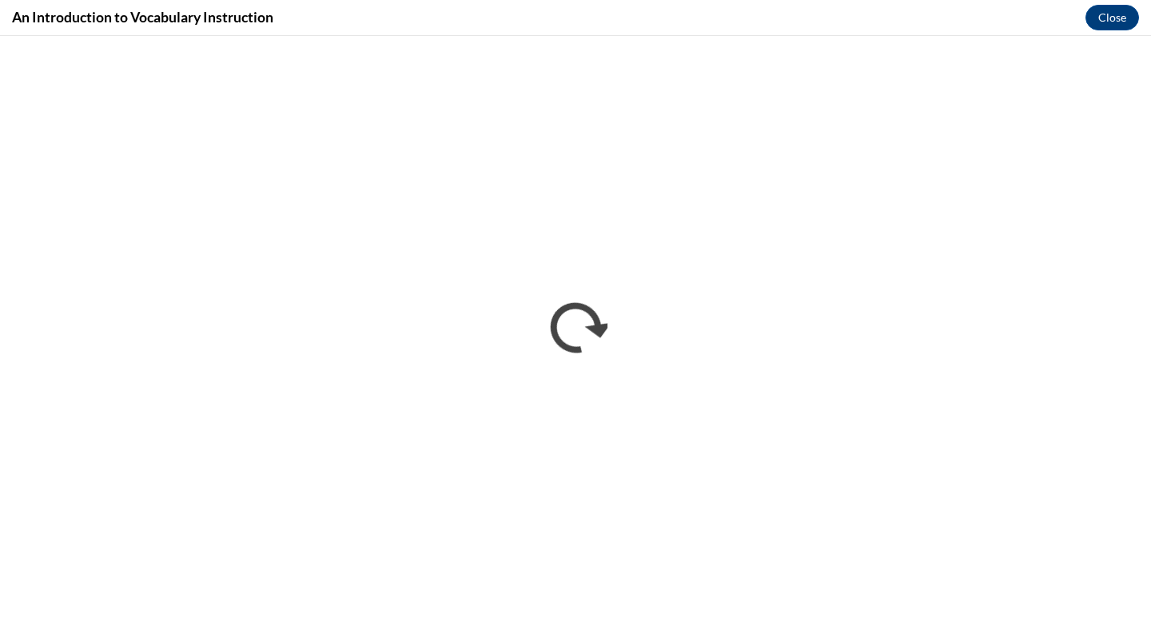
scroll to position [0, 0]
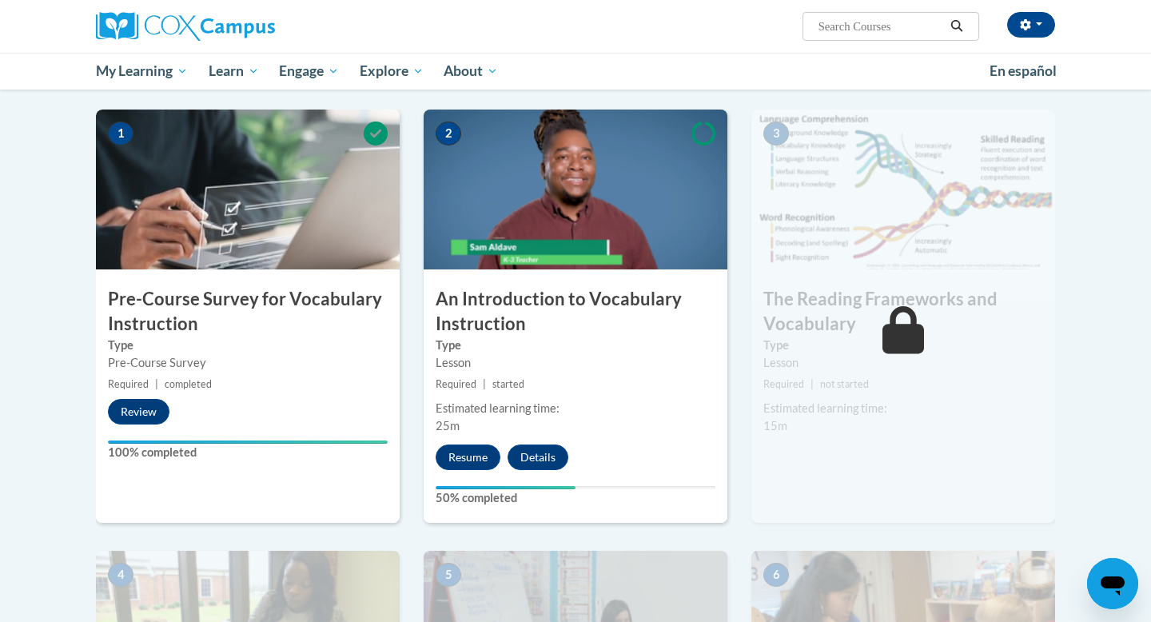
scroll to position [310, 0]
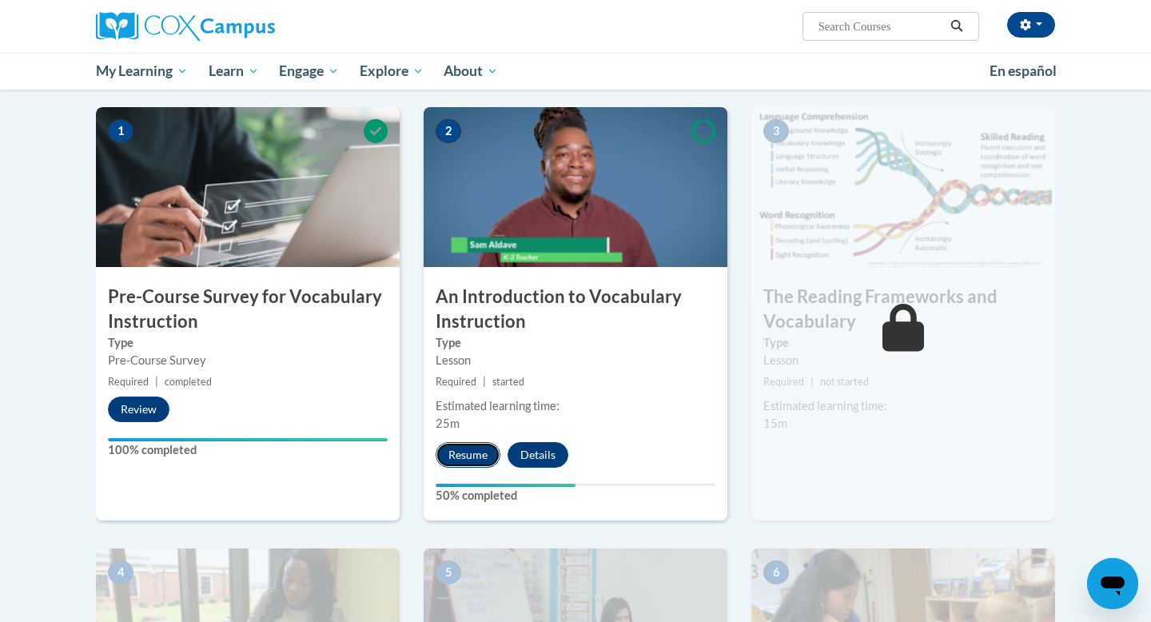
click at [464, 462] on button "Resume" at bounding box center [468, 455] width 65 height 26
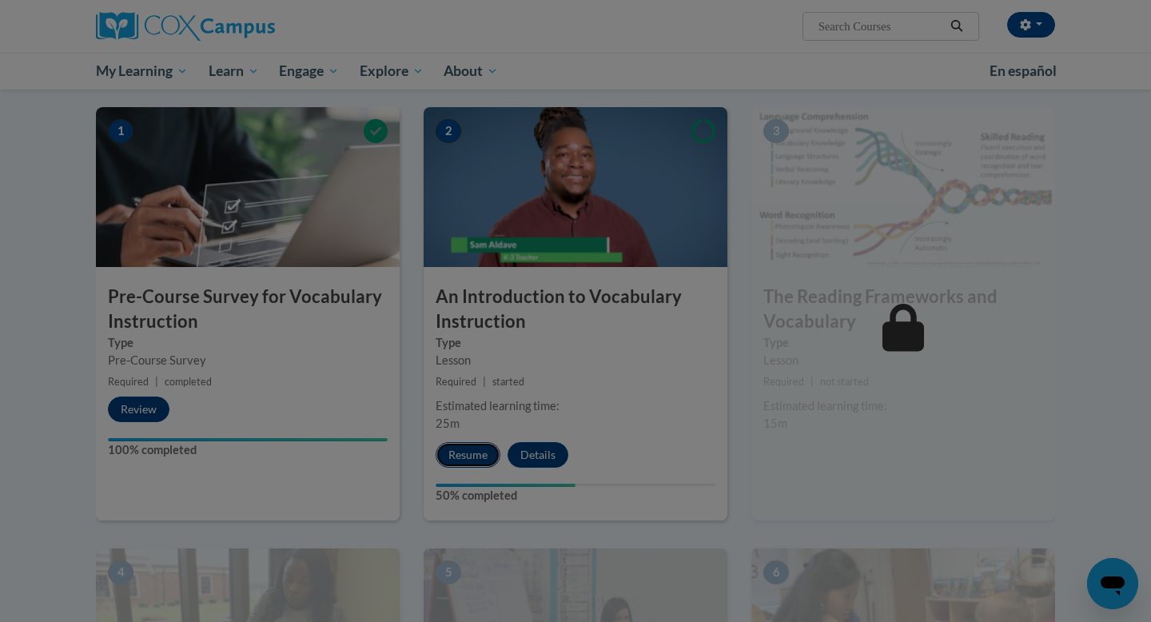
scroll to position [0, 0]
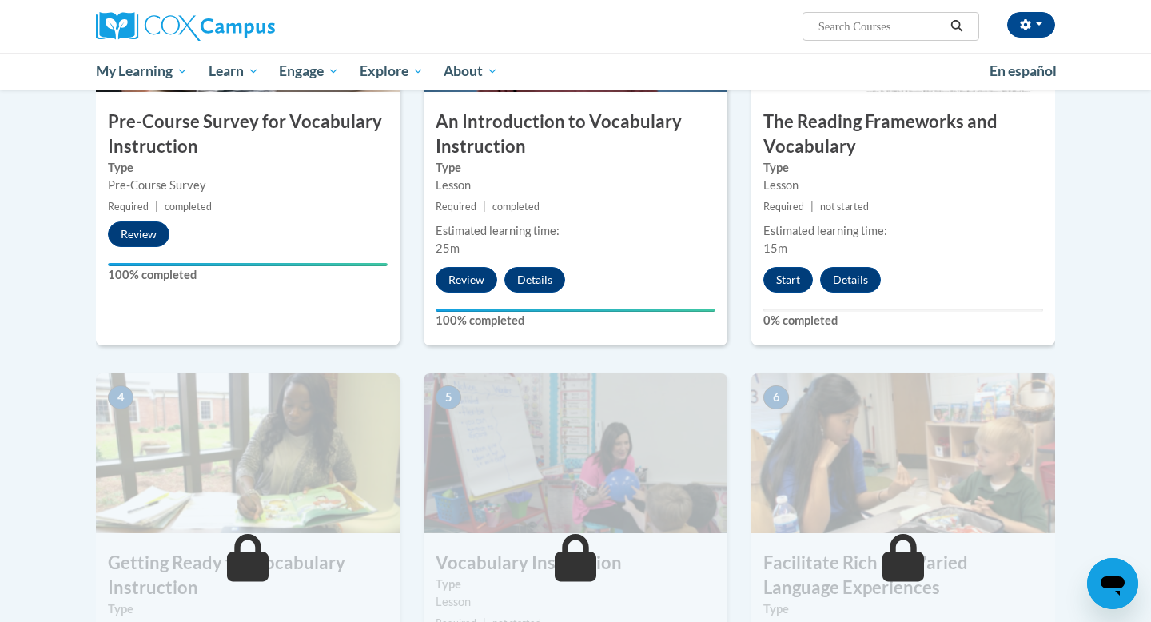
scroll to position [380, 0]
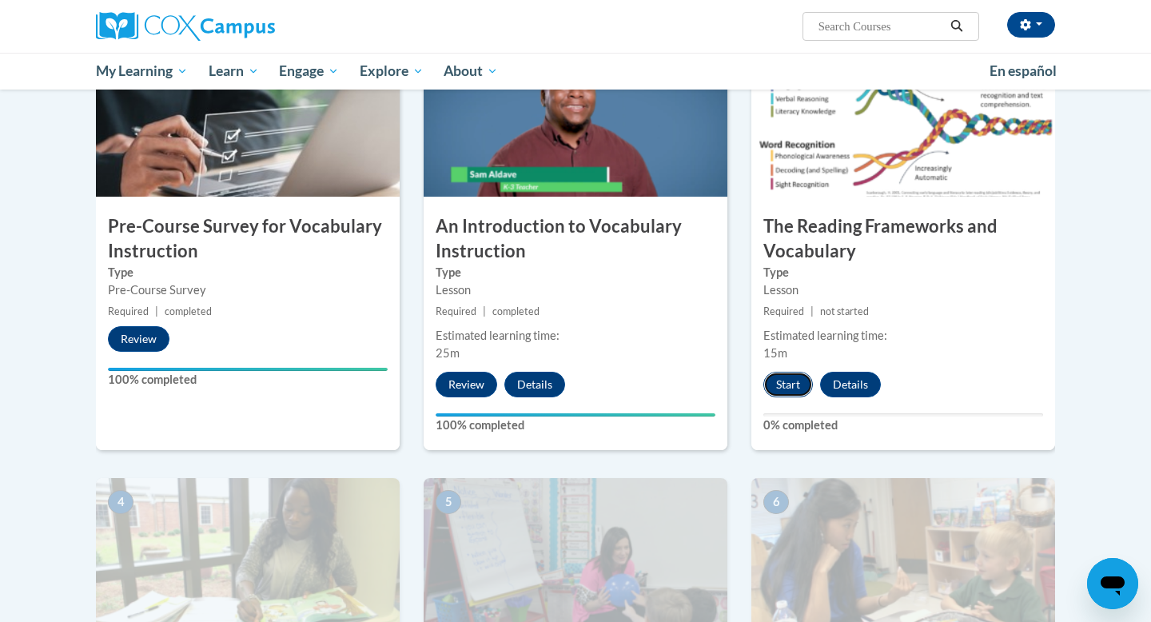
click at [787, 384] on button "Start" at bounding box center [788, 385] width 50 height 26
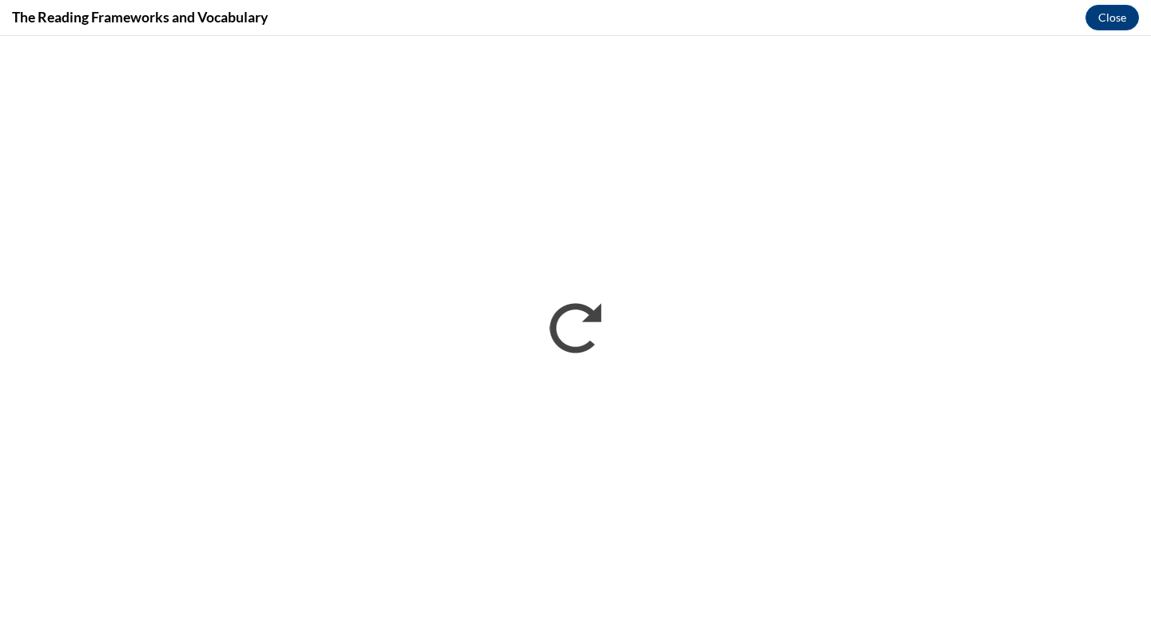
scroll to position [0, 0]
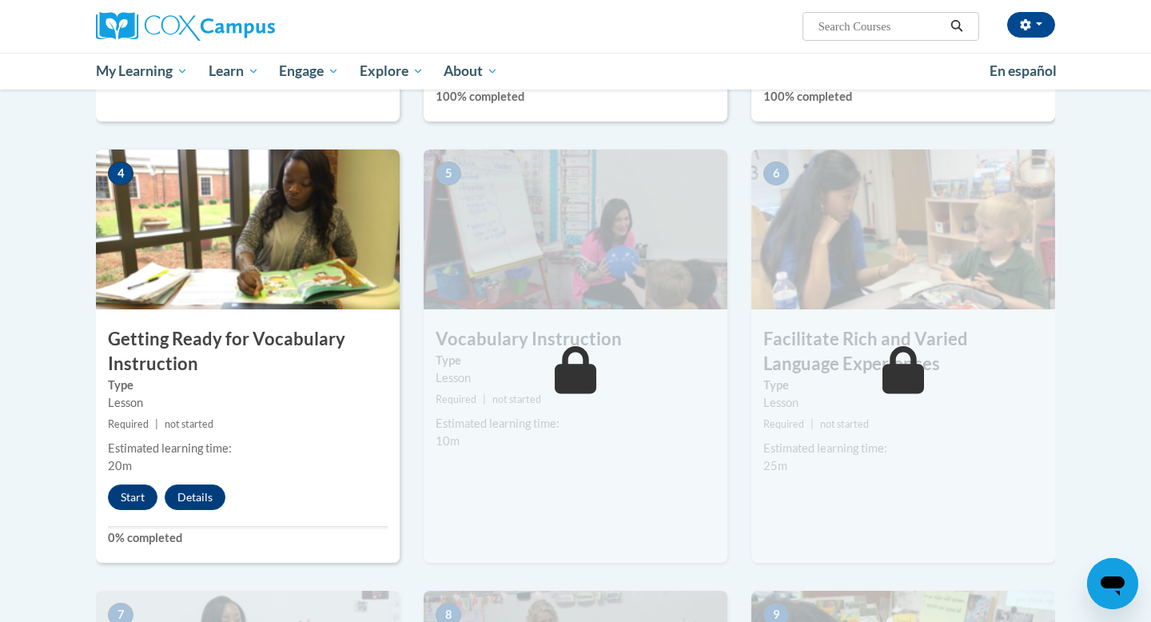
scroll to position [735, 0]
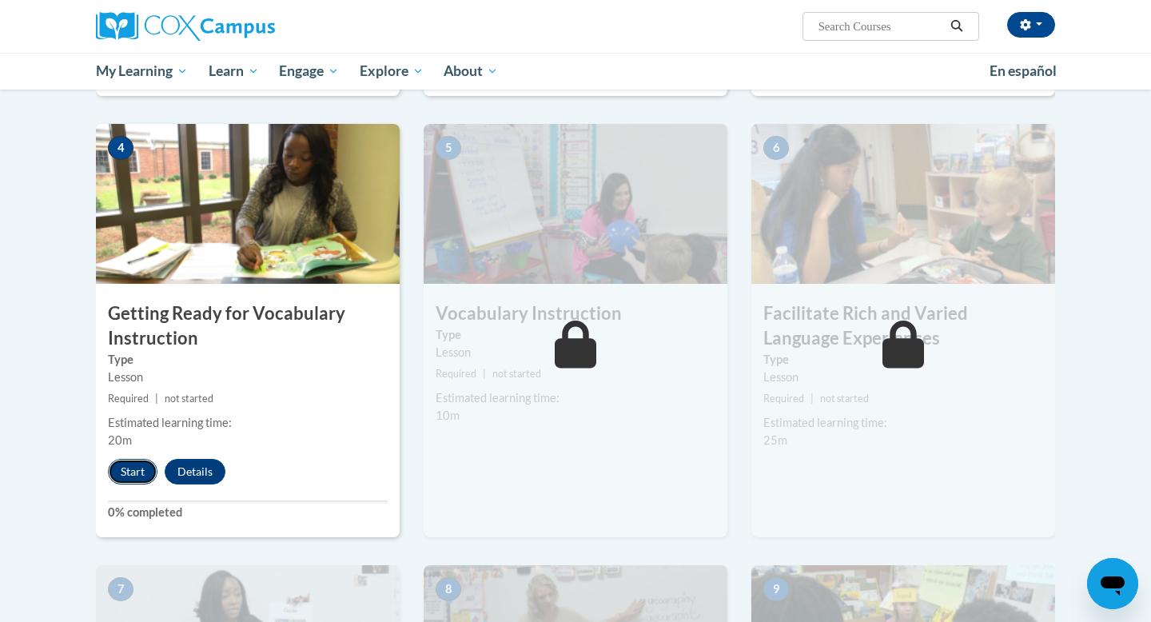
click at [125, 474] on button "Start" at bounding box center [133, 472] width 50 height 26
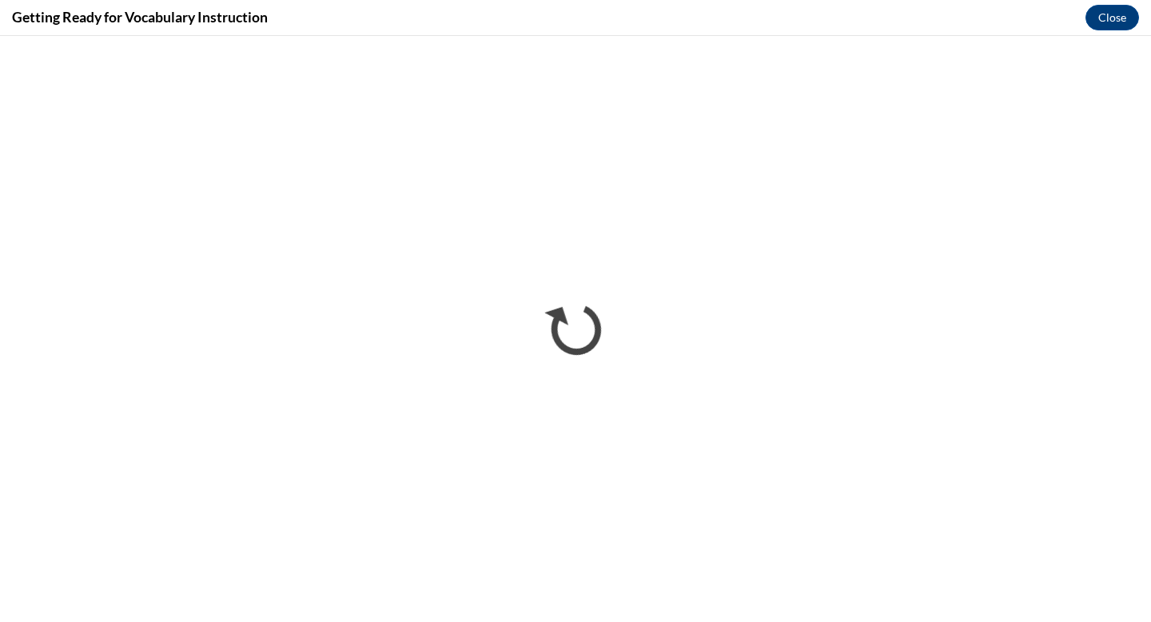
scroll to position [0, 0]
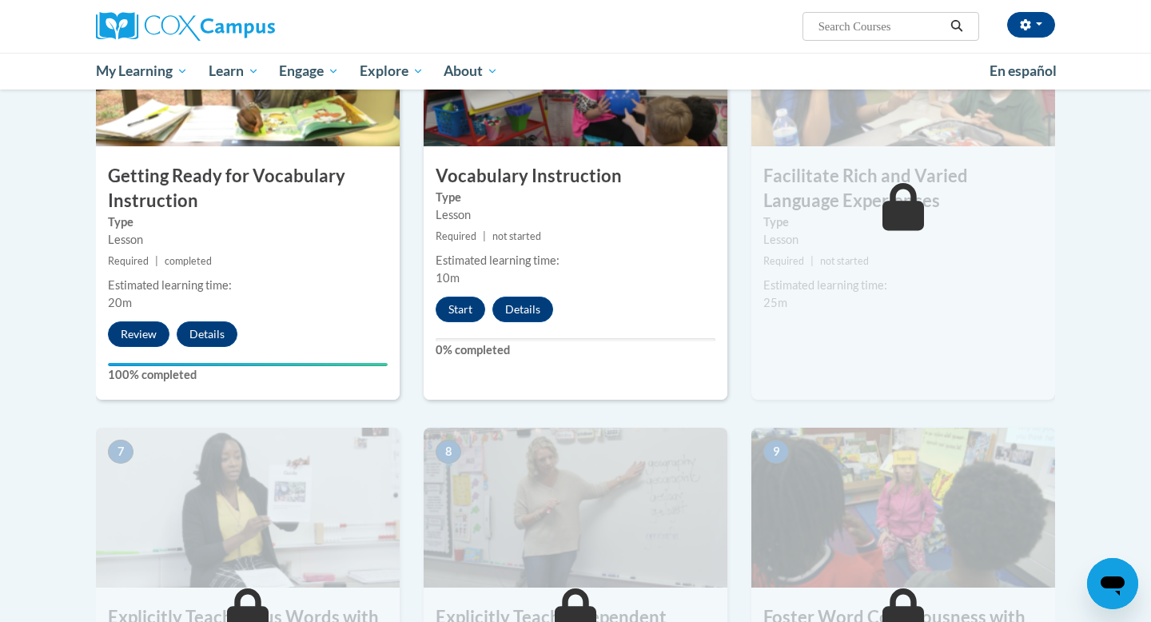
scroll to position [868, 0]
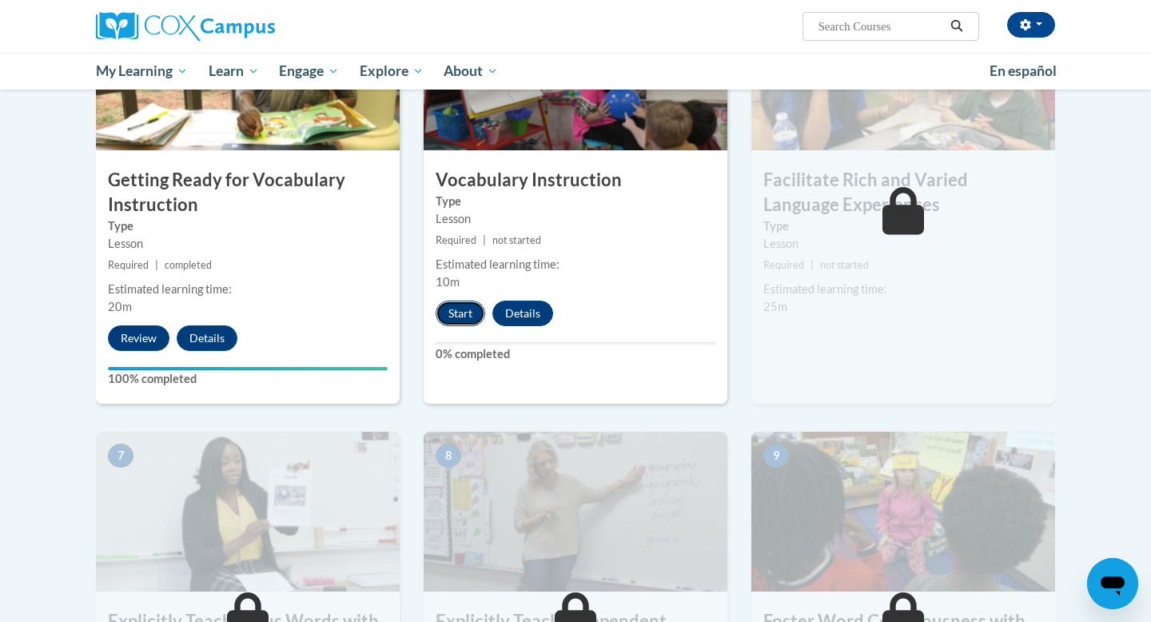
click at [450, 315] on button "Start" at bounding box center [461, 314] width 50 height 26
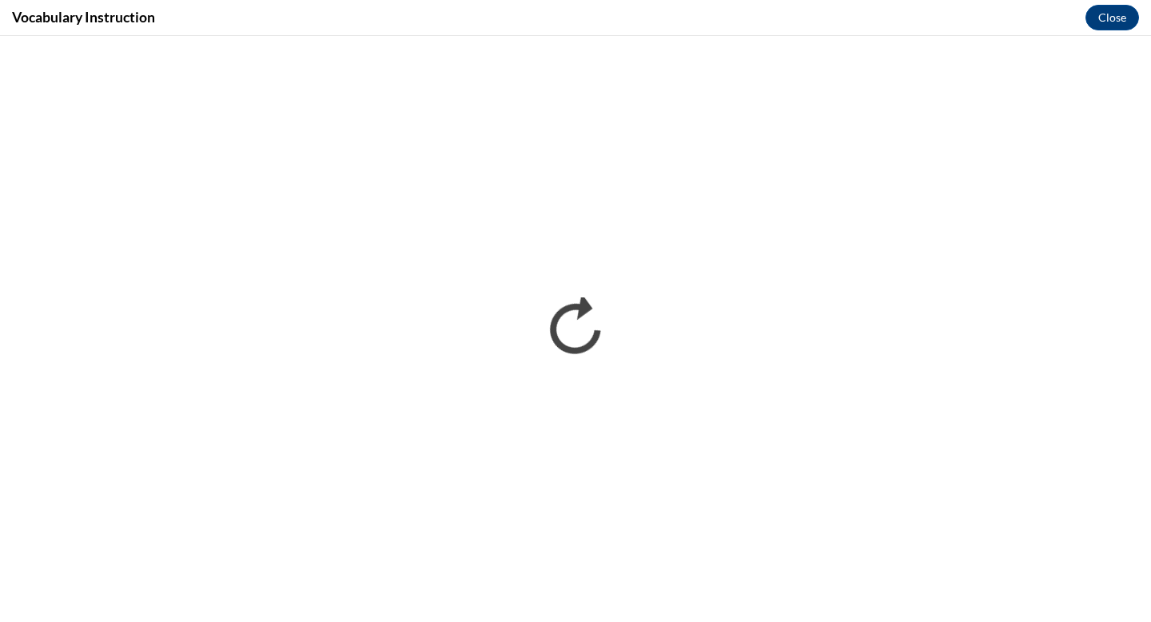
scroll to position [0, 0]
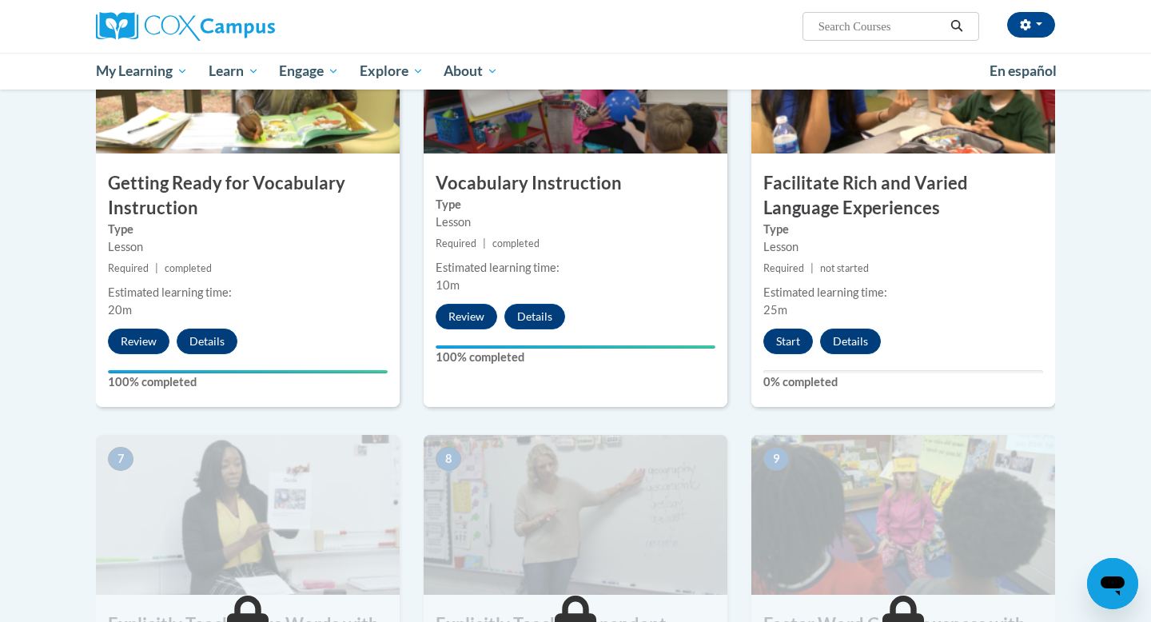
scroll to position [938, 0]
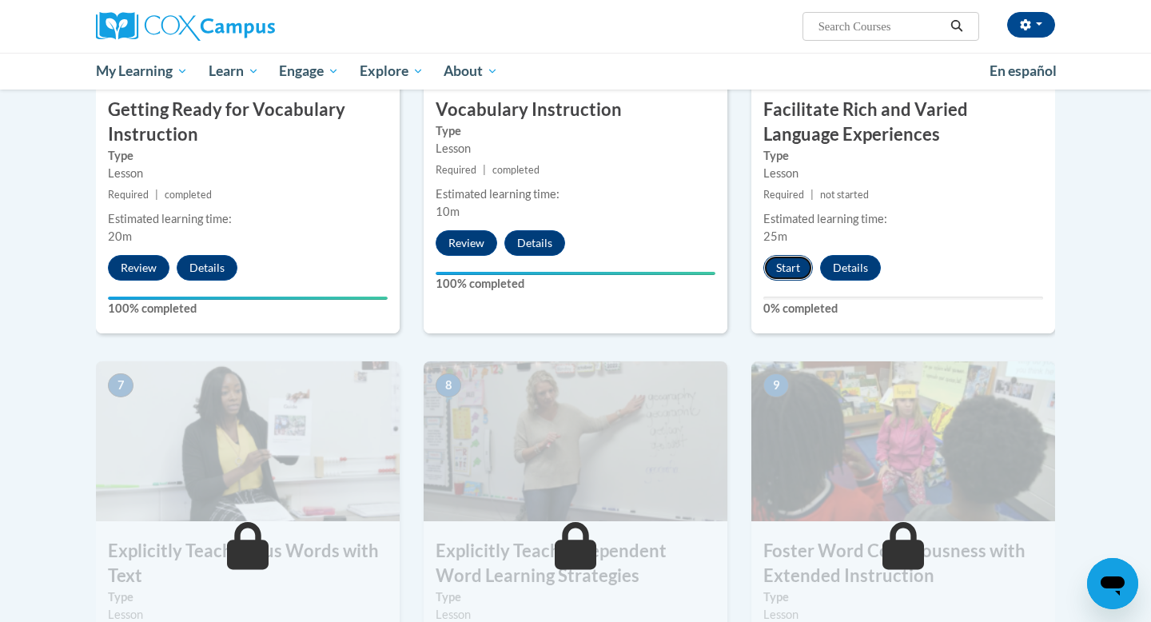
click at [795, 273] on button "Start" at bounding box center [788, 268] width 50 height 26
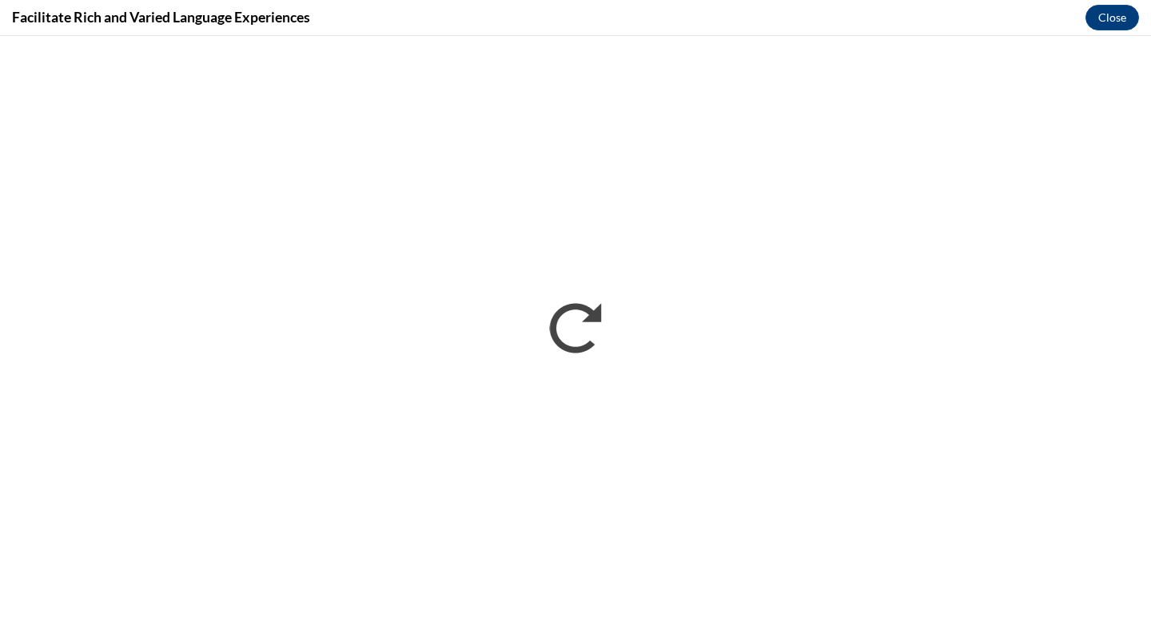
scroll to position [0, 0]
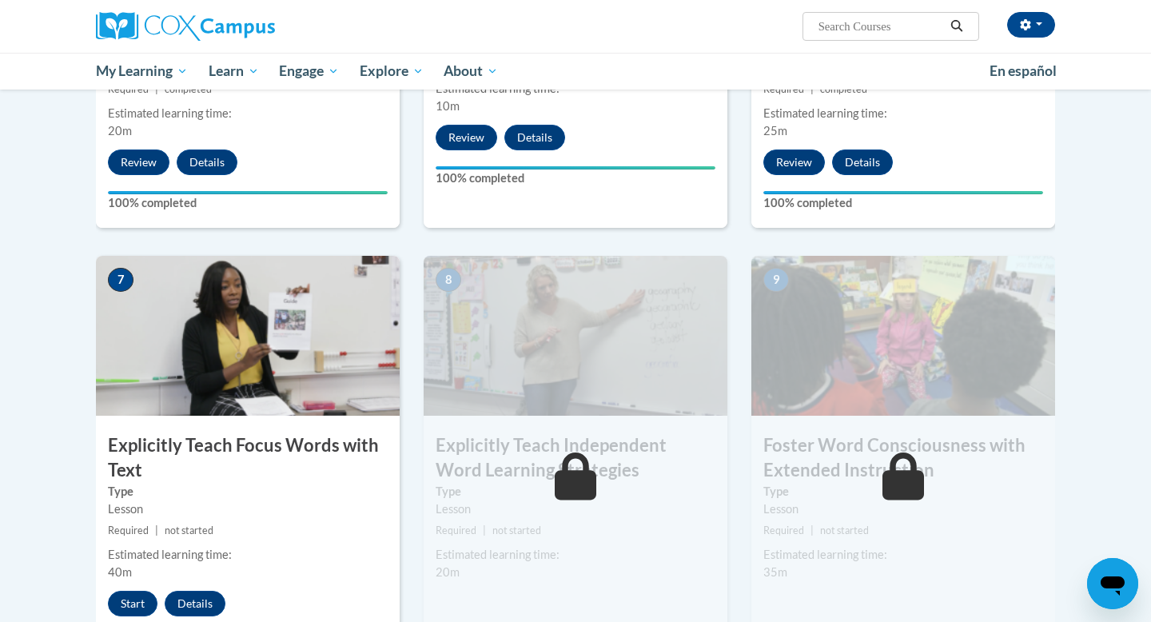
scroll to position [1074, 0]
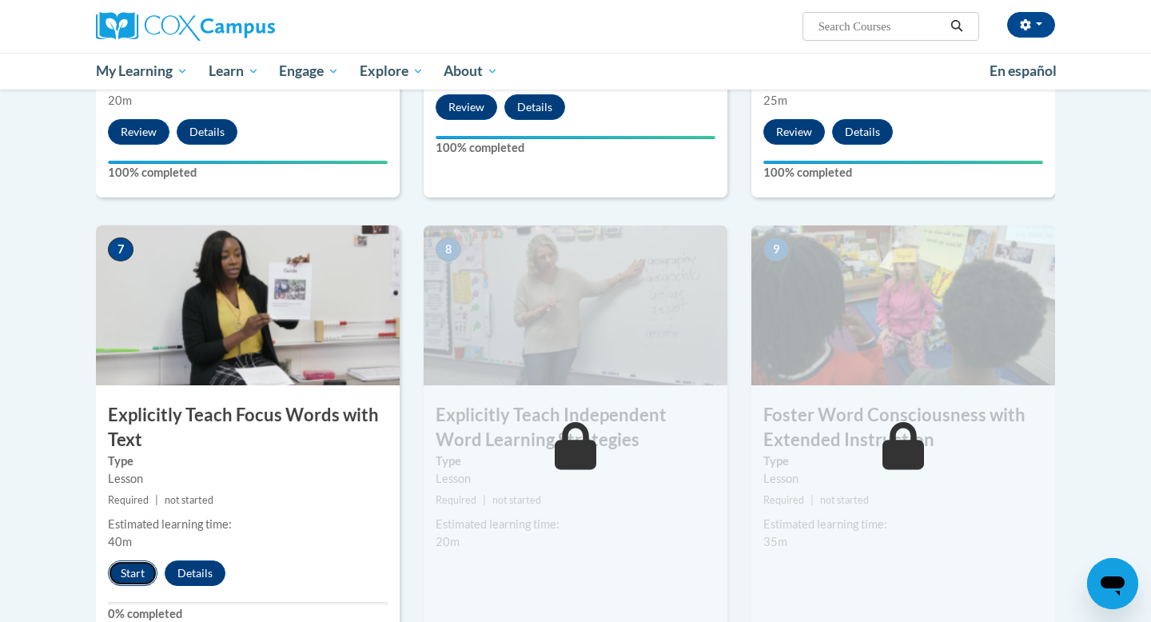
click at [132, 568] on button "Start" at bounding box center [133, 573] width 50 height 26
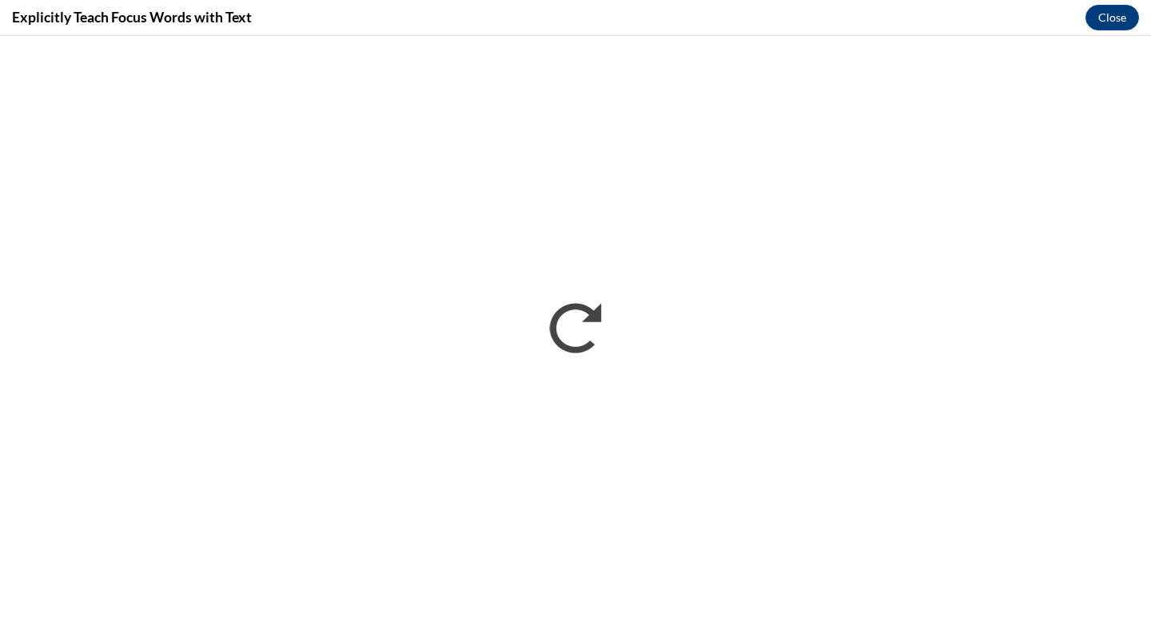
scroll to position [0, 0]
